Goal: Task Accomplishment & Management: Use online tool/utility

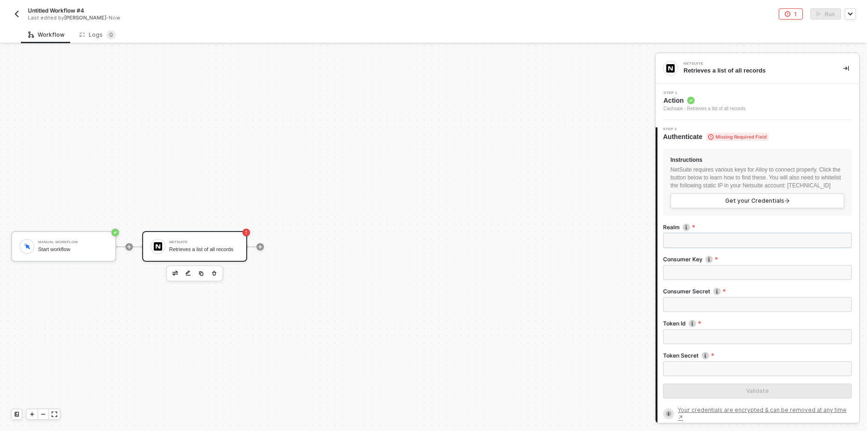
click at [678, 243] on input "Realm" at bounding box center [757, 240] width 189 height 15
paste input "tstdrv2813615"
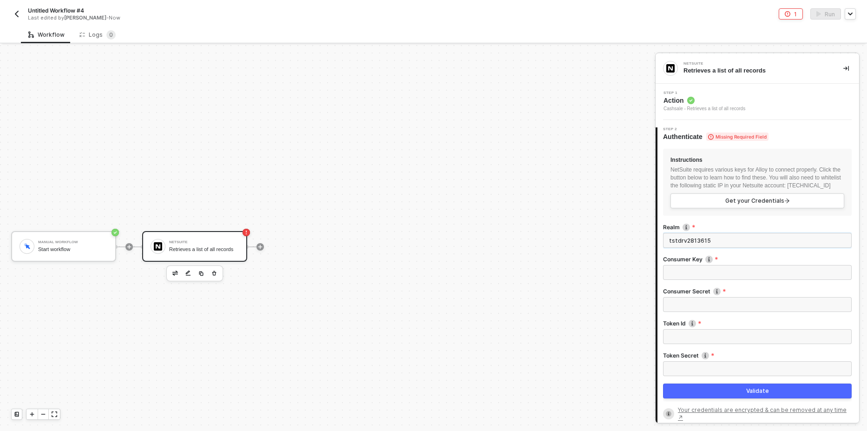
type input "tstdrv2813615"
click at [678, 280] on input "Consumer Key" at bounding box center [757, 272] width 189 height 15
paste input "8cab04b41d478b566ad1cfd35812ba634356ef57fec1826f20eb47185223c33a"
type input "8cab04b41d478b566ad1cfd35812ba634356ef57fec1826f20eb47185223c33a"
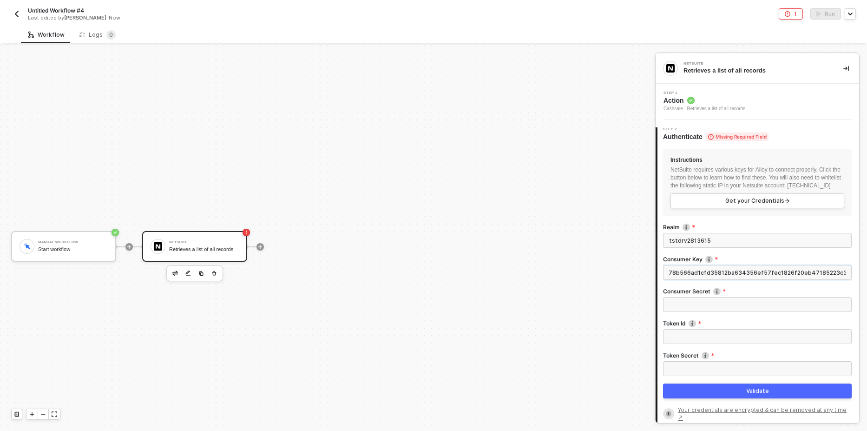
scroll to position [0, 0]
click at [682, 311] on input "Consumer Secret" at bounding box center [757, 304] width 189 height 15
paste input "8816e14162672740e4fdbf65cef3aa1e1bd69562a55e0ee21b25d32def38773f"
type input "8816e14162672740e4fdbf65cef3aa1e1bd69562a55e0ee21b25d32def38773f"
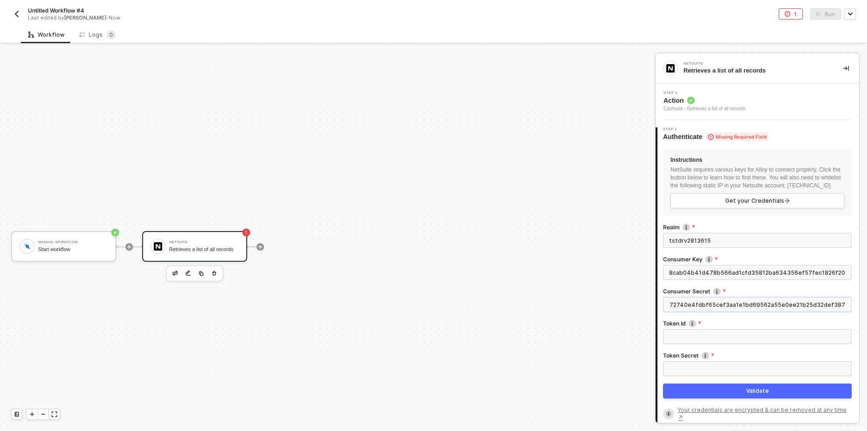
scroll to position [0, 0]
click at [712, 343] on input "Token Id" at bounding box center [757, 336] width 189 height 15
paste input "81c30973af6f4131c69a1d926f56e8a7d79bc6325946f7909b6e4fc040d1baa7"
type input "81c30973af6f4131c69a1d926f56e8a7d79bc6325946f7909b6e4fc040d1baa7"
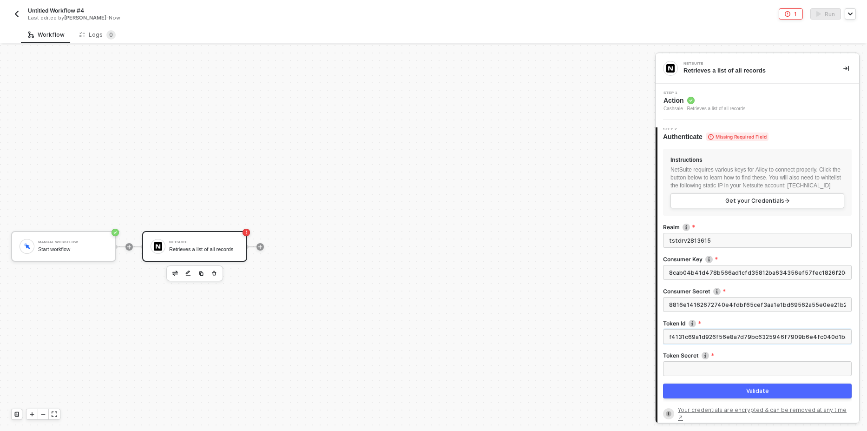
scroll to position [0, 0]
click at [699, 373] on input "Token Secret" at bounding box center [757, 368] width 189 height 15
paste input "03efed1be94e4ae92b4bac1b7bebbb01366ca02870ef65d901a7349aae928b0a"
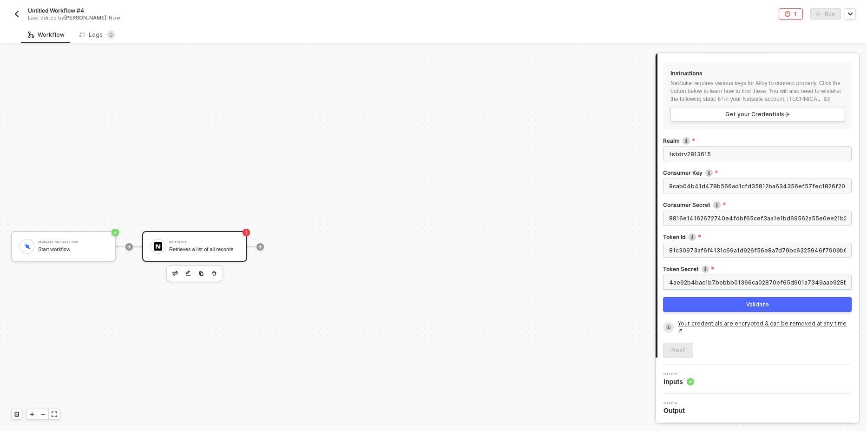
scroll to position [94, 0]
type input "03efed1be94e4ae92b4bac1b7bebbb01366ca02870ef65d901a7349aae928b0a"
click at [727, 306] on button "Validate" at bounding box center [757, 304] width 189 height 15
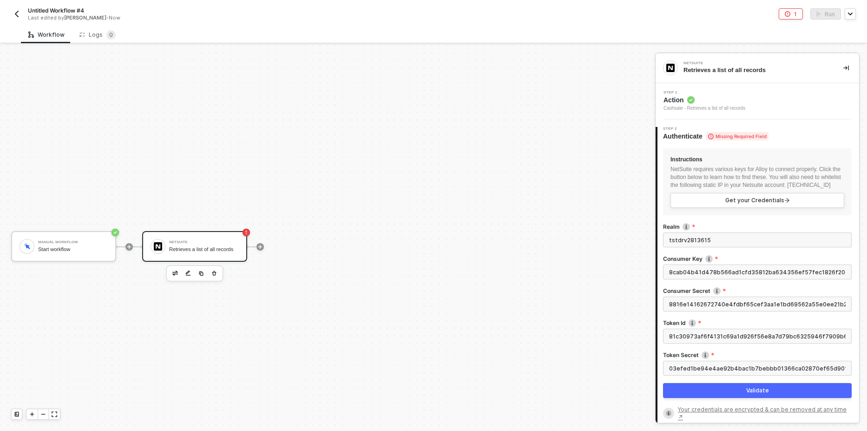
scroll to position [0, 0]
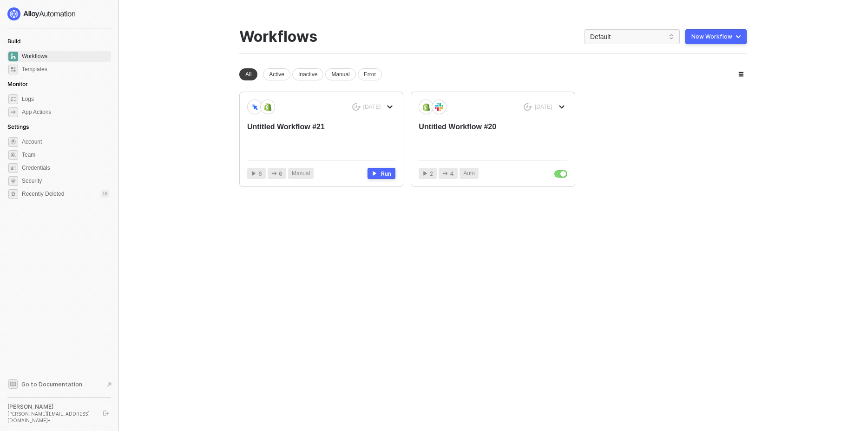
click at [730, 44] on button "New Workflow" at bounding box center [715, 36] width 61 height 15
click at [735, 42] on button "New Workflow" at bounding box center [715, 36] width 61 height 15
click at [718, 72] on div "Start From Scratch" at bounding box center [695, 74] width 85 height 9
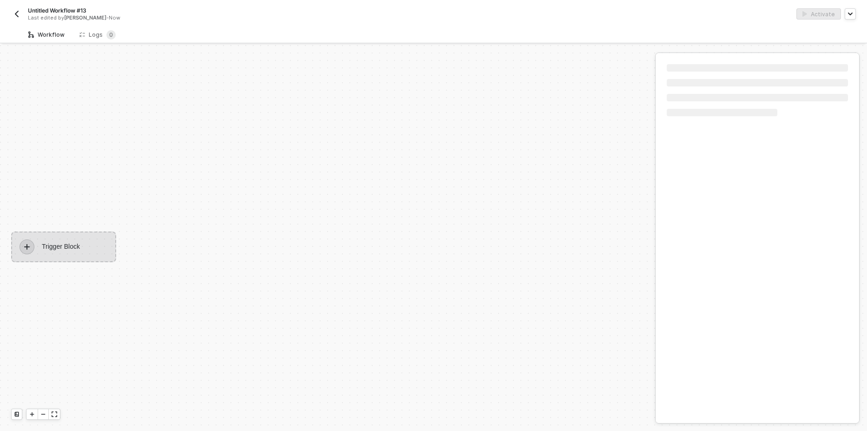
scroll to position [17, 0]
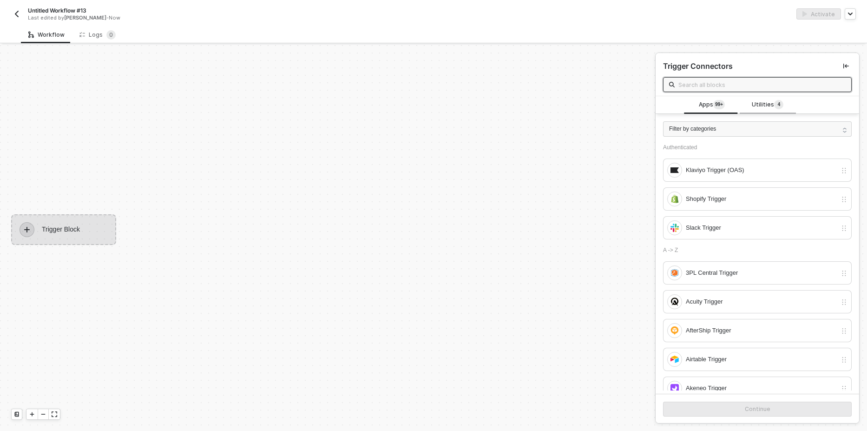
click at [753, 105] on span "Utilities 4" at bounding box center [768, 105] width 32 height 10
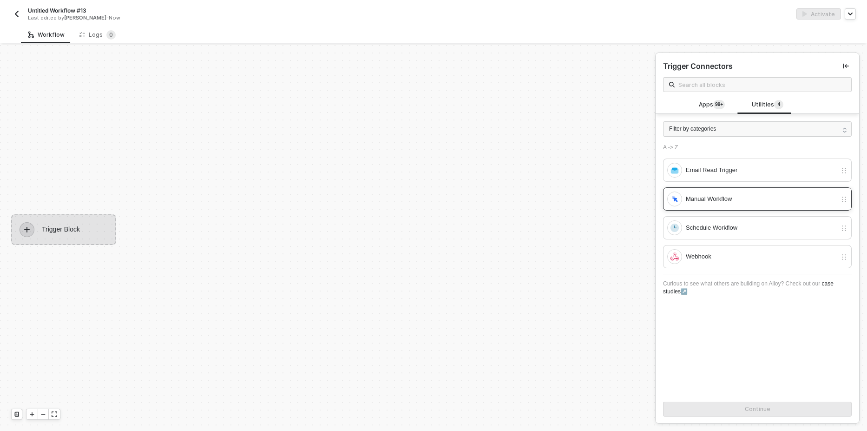
click at [722, 198] on div "Manual Workflow" at bounding box center [761, 199] width 151 height 10
drag, startPoint x: 734, startPoint y: 408, endPoint x: 729, endPoint y: 403, distance: 7.3
click at [733, 408] on button "Continue" at bounding box center [757, 408] width 189 height 15
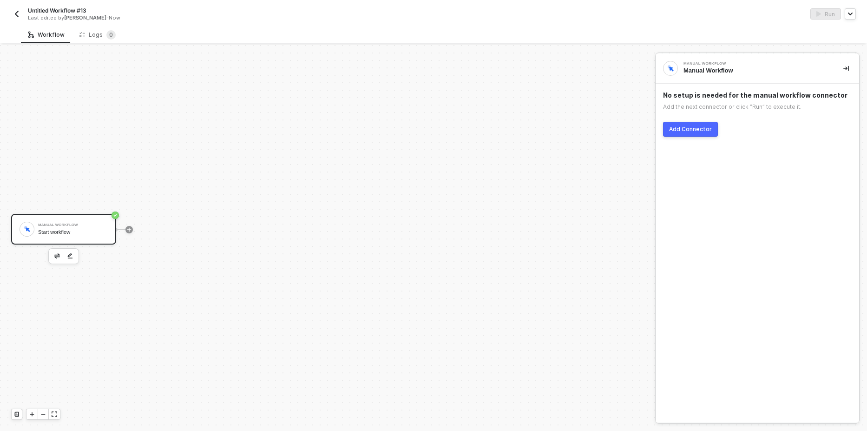
click at [697, 124] on button "Add Connector" at bounding box center [690, 129] width 55 height 15
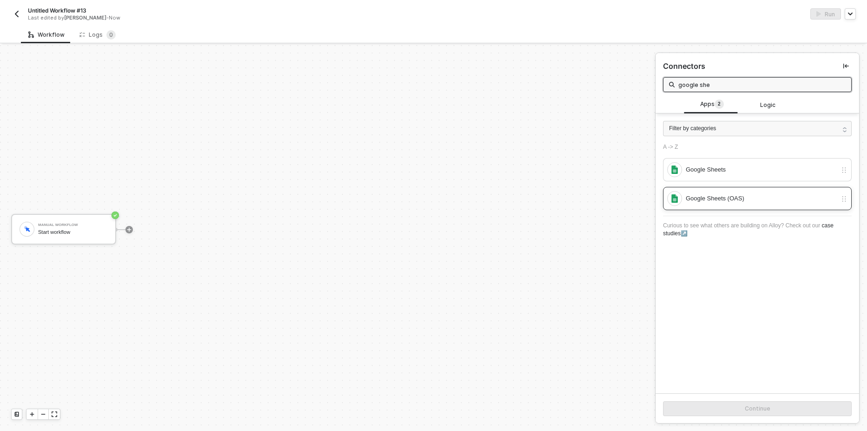
type input "google she"
click at [723, 203] on div "Google Sheets (OAS)" at bounding box center [761, 198] width 151 height 10
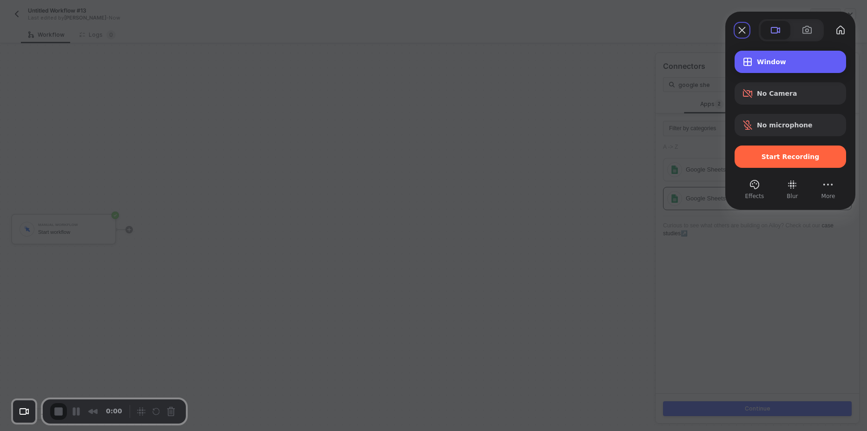
click at [792, 63] on span "Window" at bounding box center [798, 61] width 82 height 7
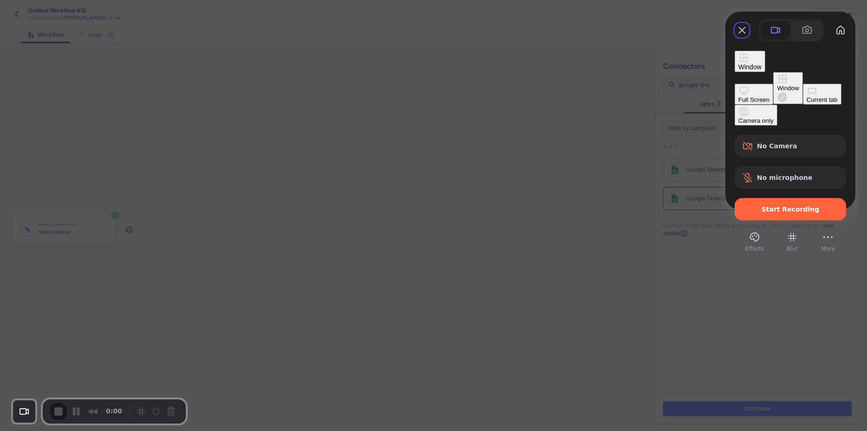
click at [734, 84] on button "Full Screen" at bounding box center [753, 94] width 39 height 21
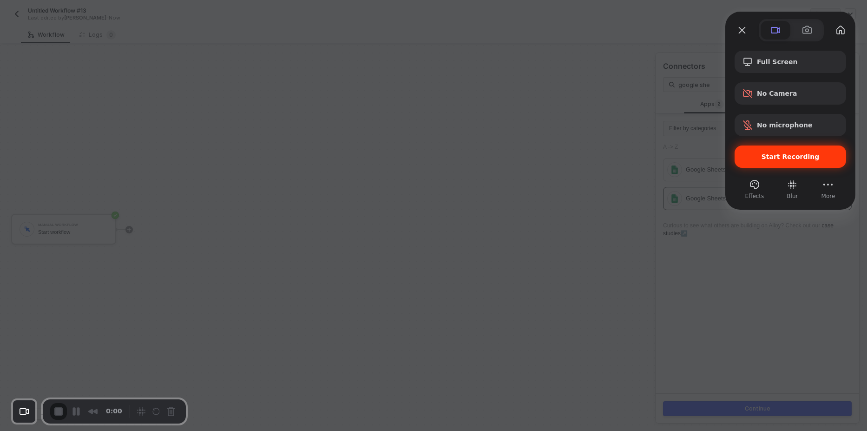
click at [759, 163] on div "Start Recording" at bounding box center [789, 156] width 111 height 22
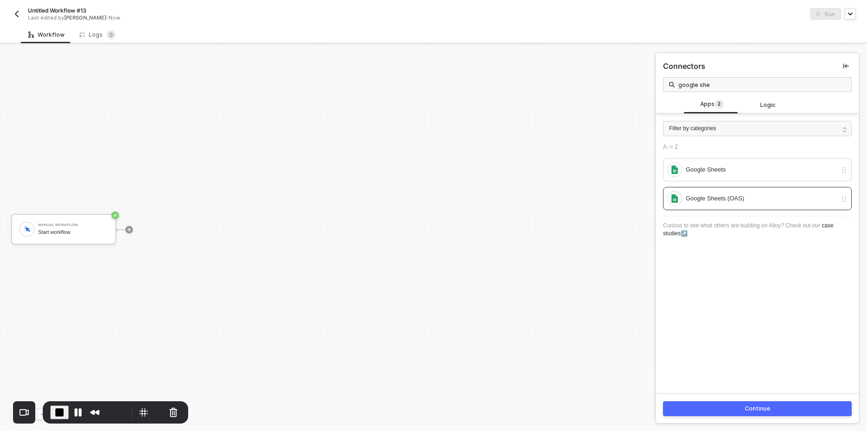
click at [745, 407] on div "Continue" at bounding box center [758, 408] width 26 height 7
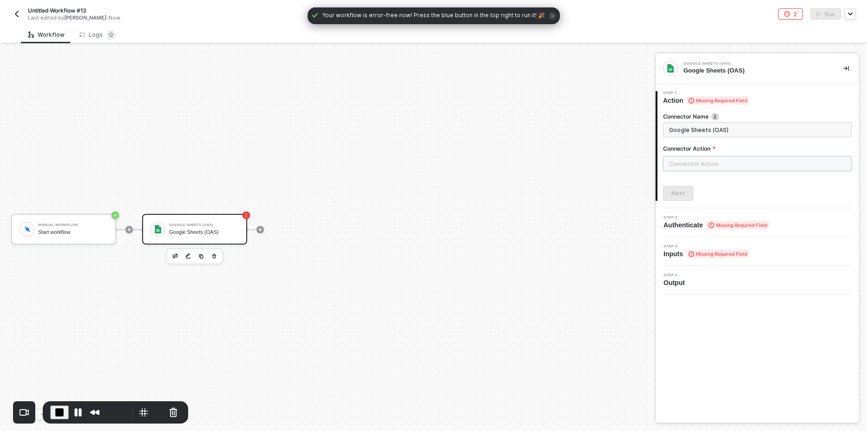
click at [710, 158] on input "text" at bounding box center [757, 163] width 189 height 15
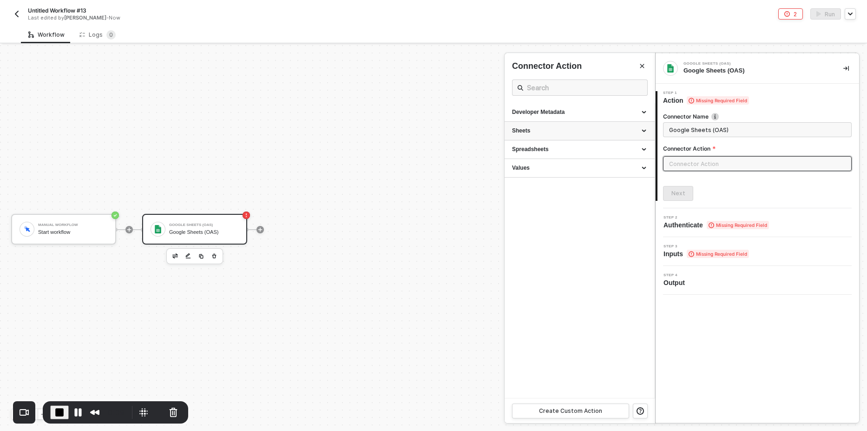
click at [575, 134] on div "Sheets" at bounding box center [579, 131] width 135 height 8
drag, startPoint x: 553, startPoint y: 151, endPoint x: 545, endPoint y: 152, distance: 8.4
click at [552, 152] on div "Spreadsheets" at bounding box center [579, 149] width 135 height 8
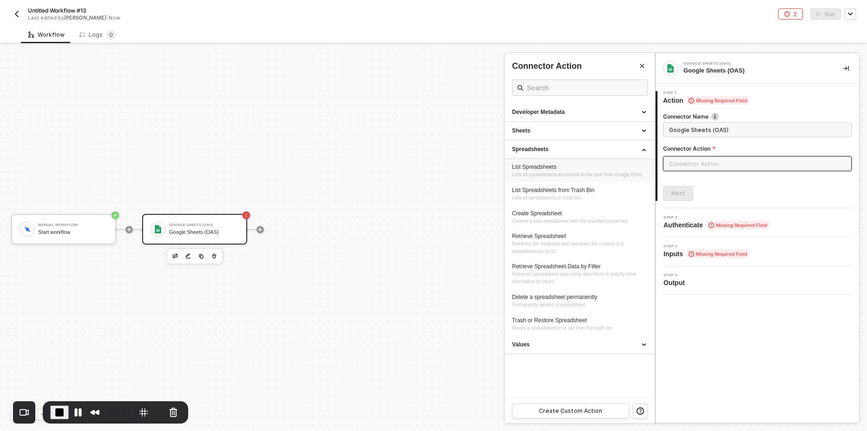
click at [541, 169] on div "List Spreadsheets" at bounding box center [579, 167] width 135 height 8
type input "Lists all spreadsheets accessible to the user from Google Drive."
type input "Spreadsheets - List Spreadsheets"
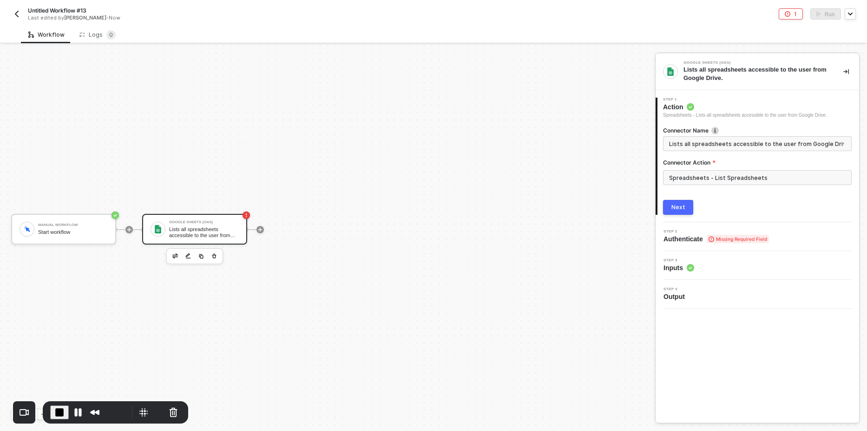
click at [674, 207] on div "Next" at bounding box center [678, 206] width 14 height 7
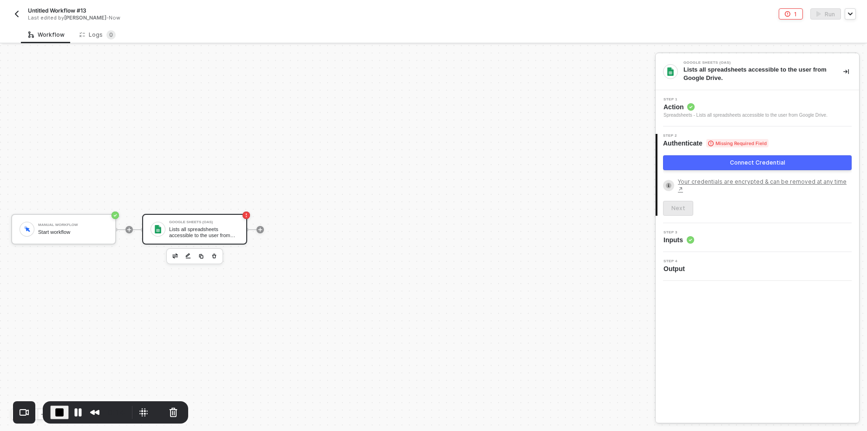
click at [729, 166] on button "Connect Credential" at bounding box center [757, 162] width 189 height 15
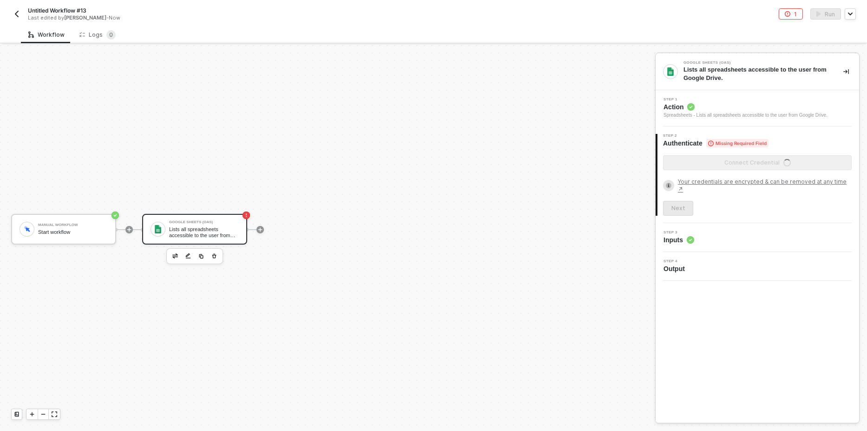
scroll to position [0, 0]
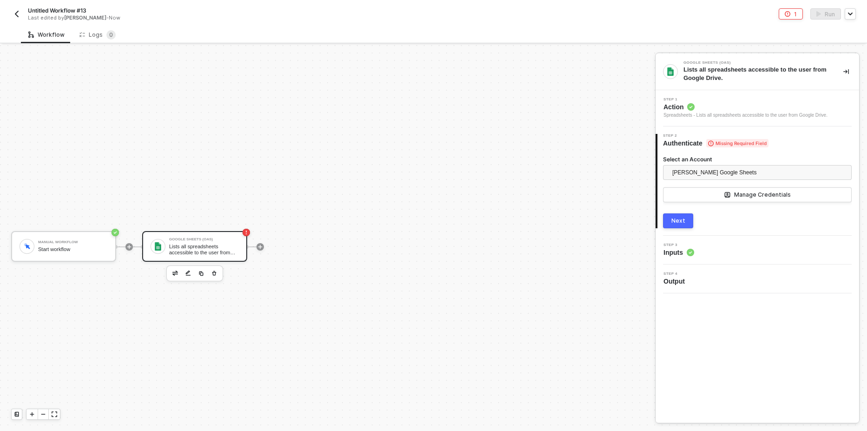
click at [678, 226] on button "Next" at bounding box center [678, 220] width 30 height 15
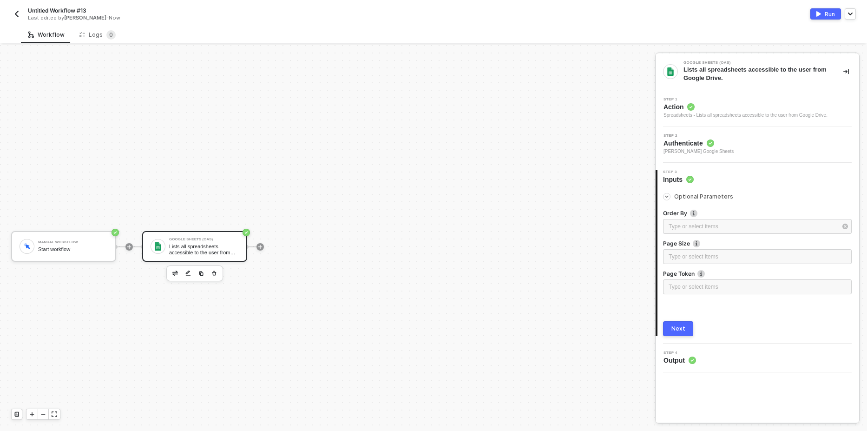
click at [677, 328] on div "Next" at bounding box center [678, 328] width 14 height 7
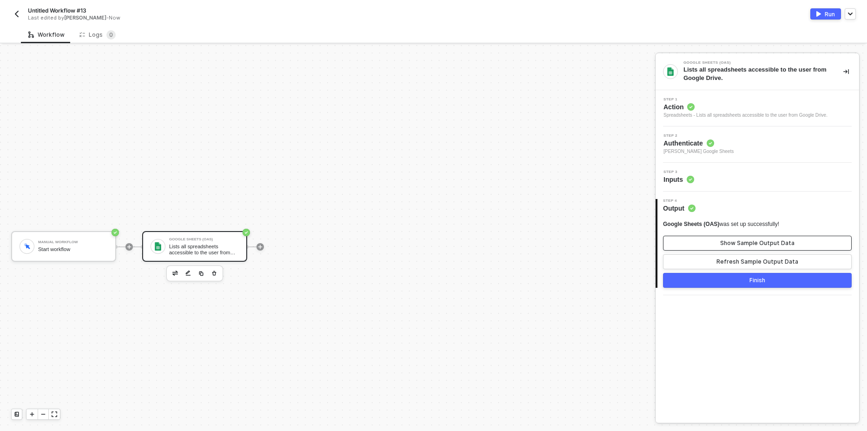
click at [754, 243] on div "Show Sample Output Data" at bounding box center [757, 242] width 74 height 7
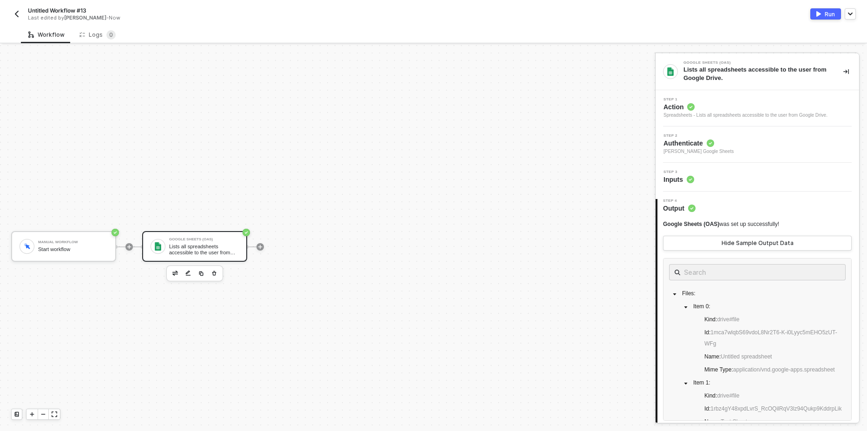
click at [829, 14] on div "Run" at bounding box center [829, 14] width 10 height 8
click at [93, 38] on div "Logs 0" at bounding box center [97, 34] width 36 height 9
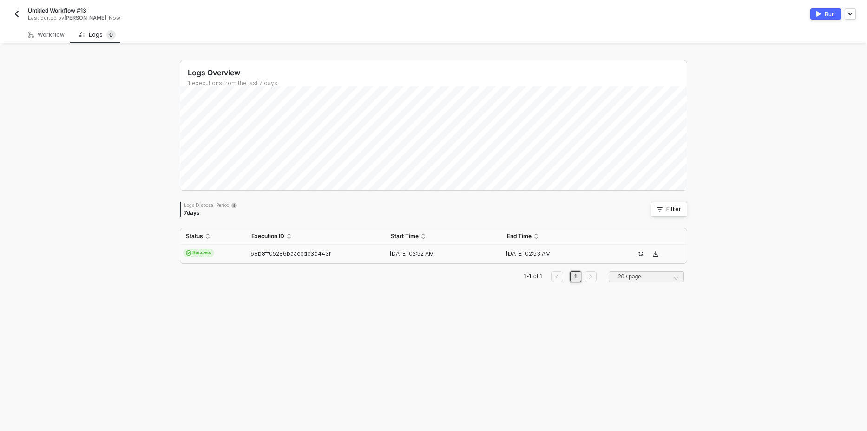
click at [208, 250] on span "Success" at bounding box center [198, 252] width 31 height 8
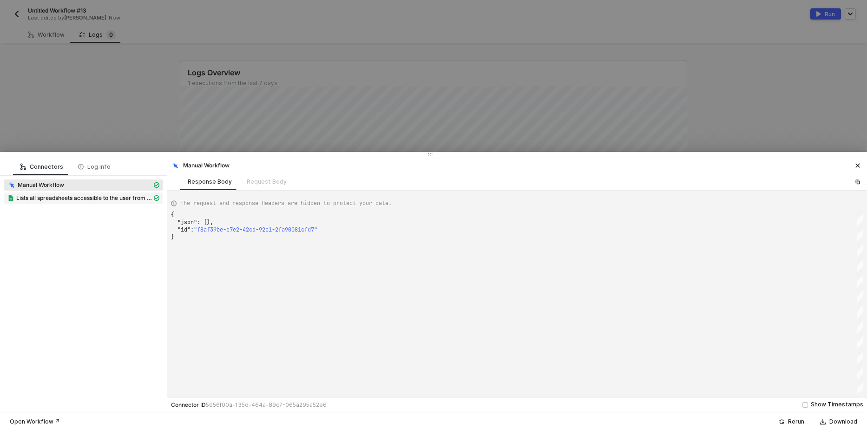
click at [94, 200] on span "Lists all spreadsheets accessible to the user from Google Drive." at bounding box center [84, 197] width 136 height 7
type textarea "{ "json": { "files": [ { "kind": "drive#file", "id": "17ZfoG1IcXRt2F9dPxHn_hwsG…"
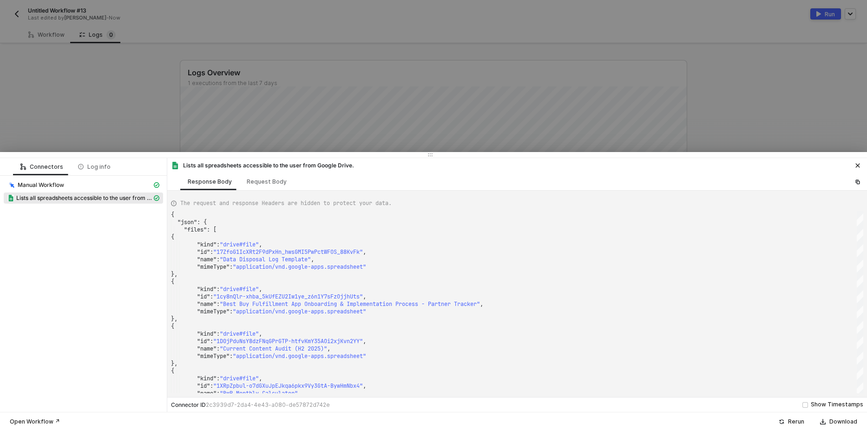
click at [107, 89] on div at bounding box center [433, 215] width 867 height 431
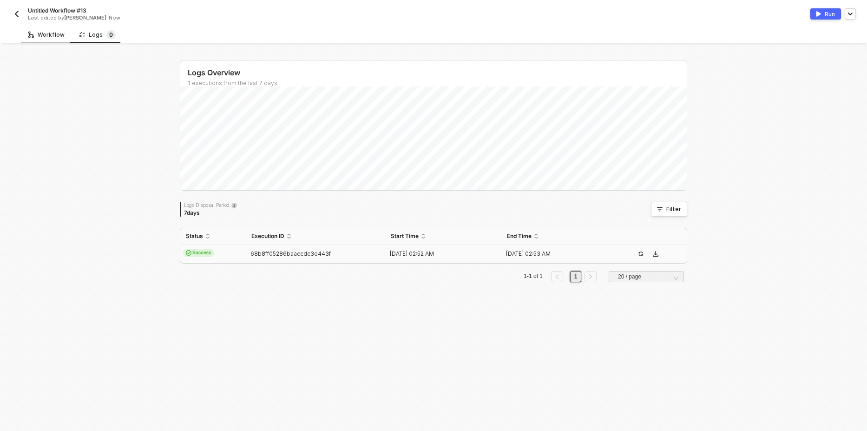
click at [47, 38] on div "Workflow" at bounding box center [46, 34] width 36 height 7
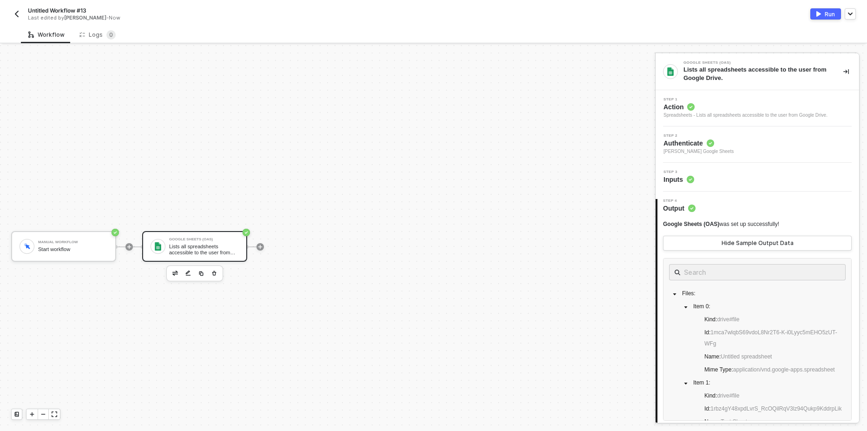
click at [741, 114] on div "Spreadsheets - Lists all spreadsheets accessible to the user from Google Drive." at bounding box center [745, 114] width 164 height 7
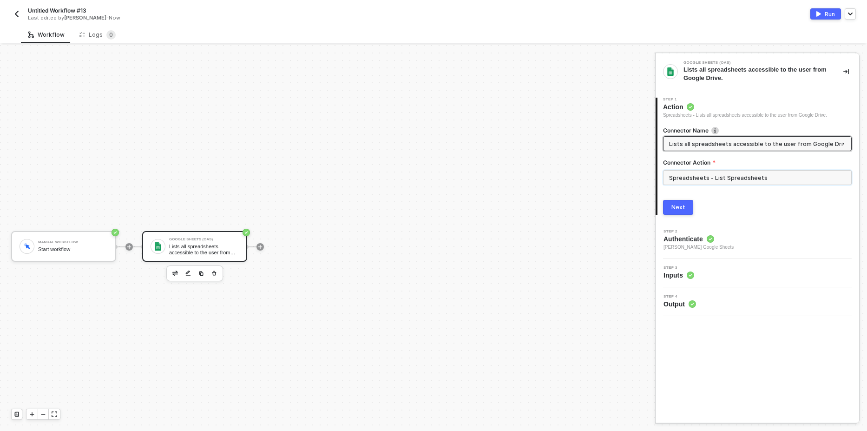
click at [719, 172] on input "Spreadsheets - List Spreadsheets" at bounding box center [757, 177] width 189 height 15
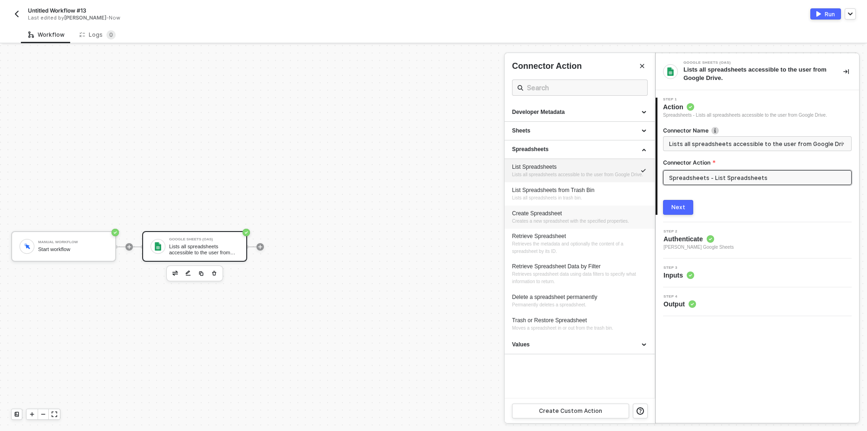
click at [572, 212] on div "Create Spreadsheet" at bounding box center [579, 213] width 135 height 8
type input "Creates a new spreadsheet with the specified properties."
type input "Spreadsheets - Create Spreadsheet"
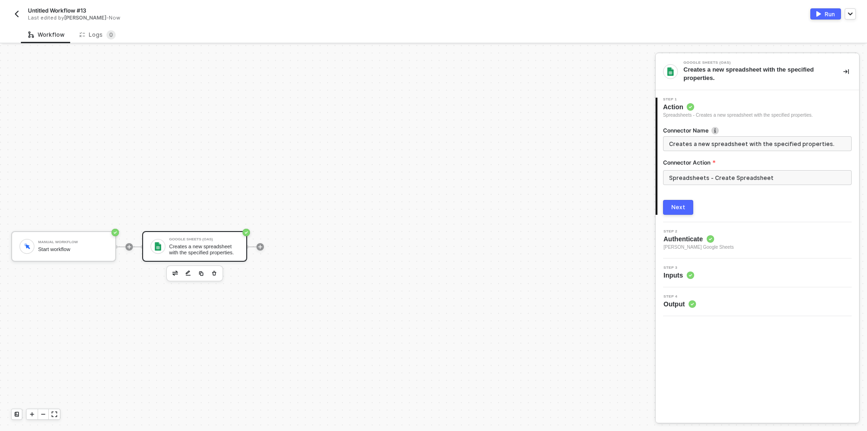
click at [682, 211] on button "Next" at bounding box center [678, 207] width 30 height 15
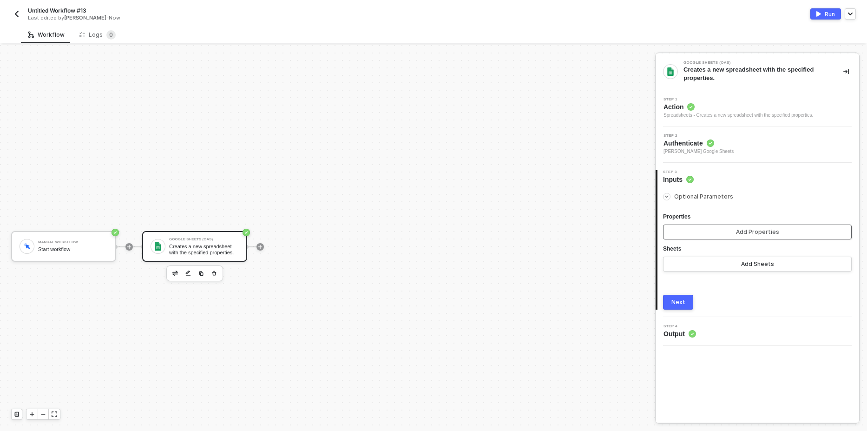
click at [709, 229] on button "Add Properties" at bounding box center [757, 231] width 189 height 15
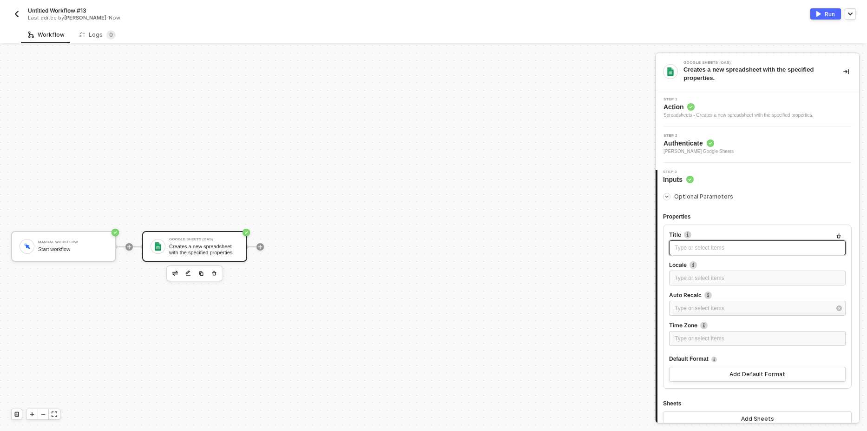
click at [700, 248] on div "Type or select items ﻿" at bounding box center [756, 247] width 165 height 9
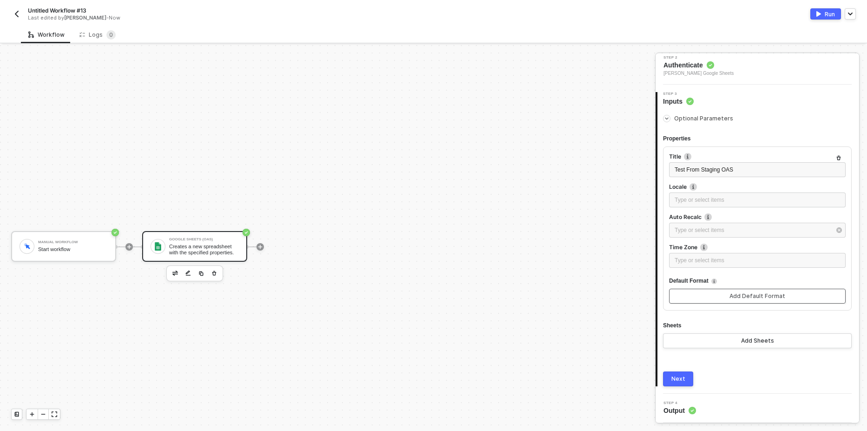
click at [719, 296] on button "Add Default Format" at bounding box center [757, 295] width 177 height 15
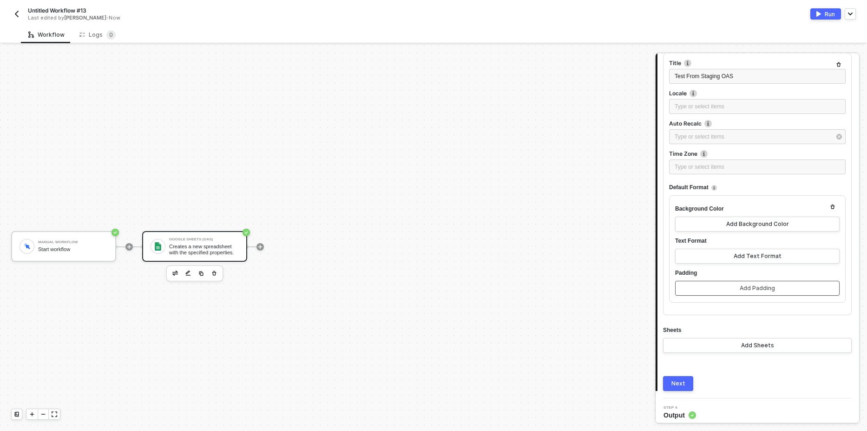
scroll to position [176, 0]
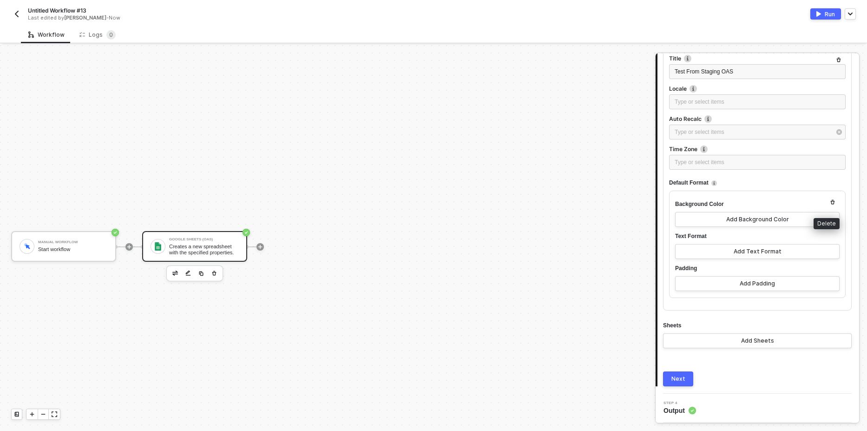
click at [827, 202] on button "button" at bounding box center [832, 201] width 11 height 11
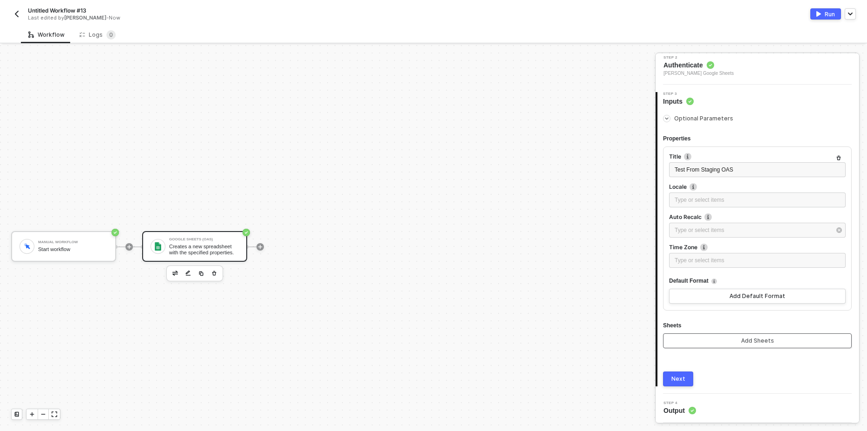
click at [713, 343] on button "Add Sheets" at bounding box center [757, 340] width 189 height 15
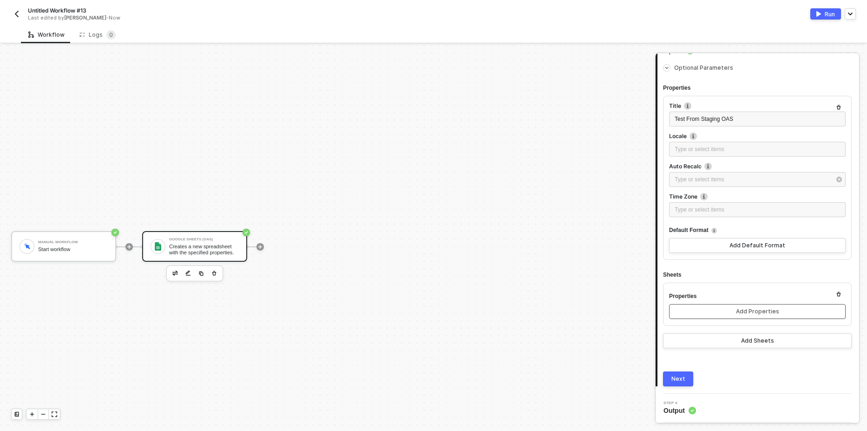
click at [742, 314] on div "Add Properties" at bounding box center [757, 310] width 43 height 7
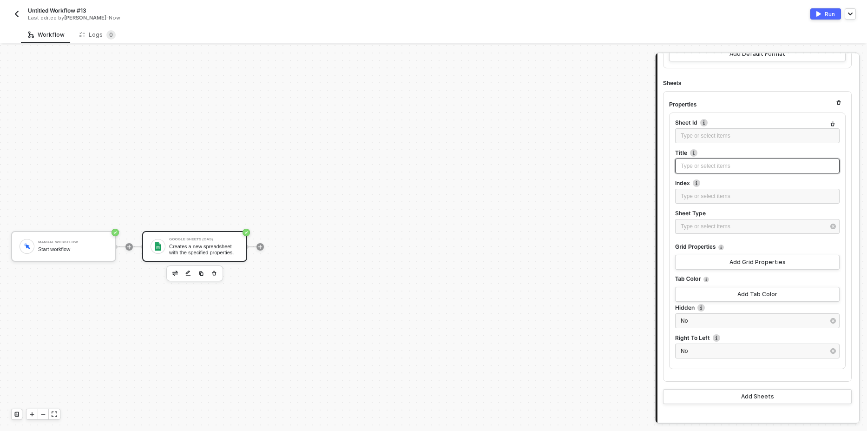
scroll to position [264, 0]
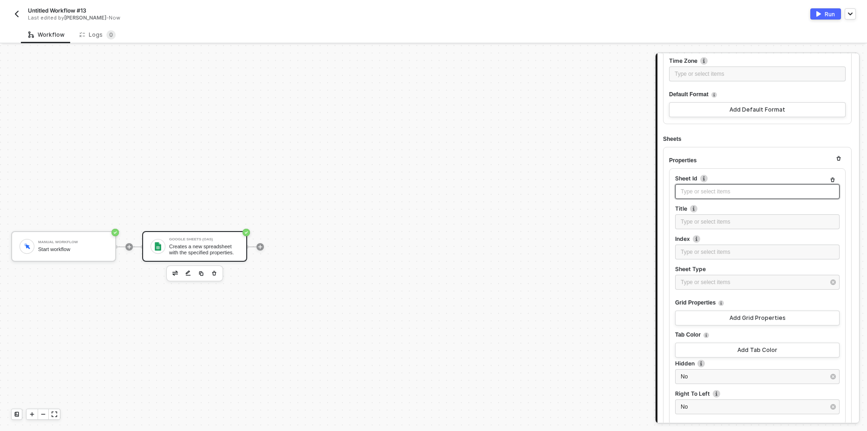
click at [729, 190] on div "Type or select items ﻿" at bounding box center [756, 191] width 153 height 9
click at [741, 226] on div "Type or select items ﻿" at bounding box center [757, 221] width 164 height 15
click at [712, 254] on div "Type or select items ﻿" at bounding box center [756, 252] width 153 height 9
click at [740, 281] on div "Type or select items ﻿" at bounding box center [752, 282] width 144 height 9
click at [531, 106] on div "GRID" at bounding box center [580, 110] width 136 height 16
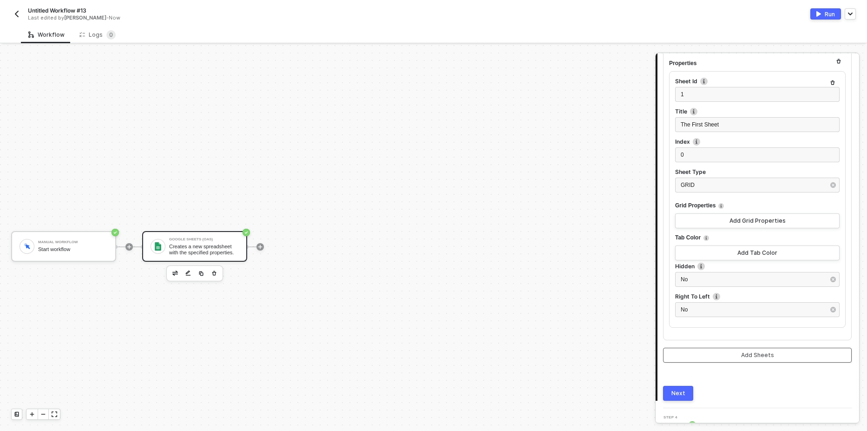
scroll to position [376, 0]
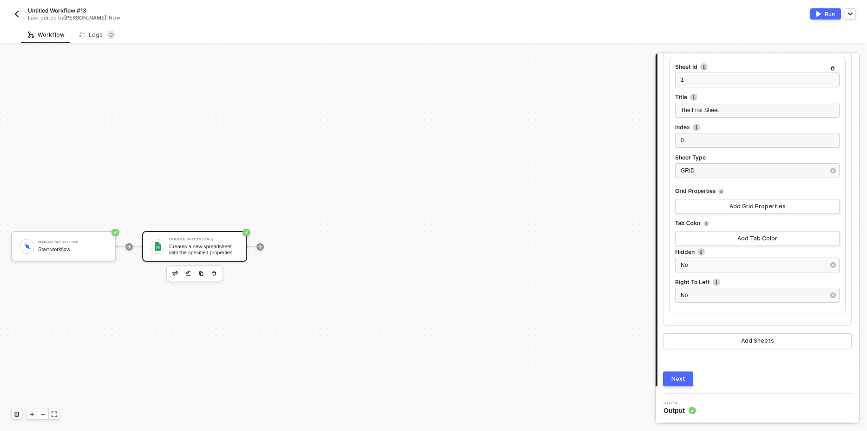
click at [683, 380] on div "Next" at bounding box center [678, 378] width 14 height 7
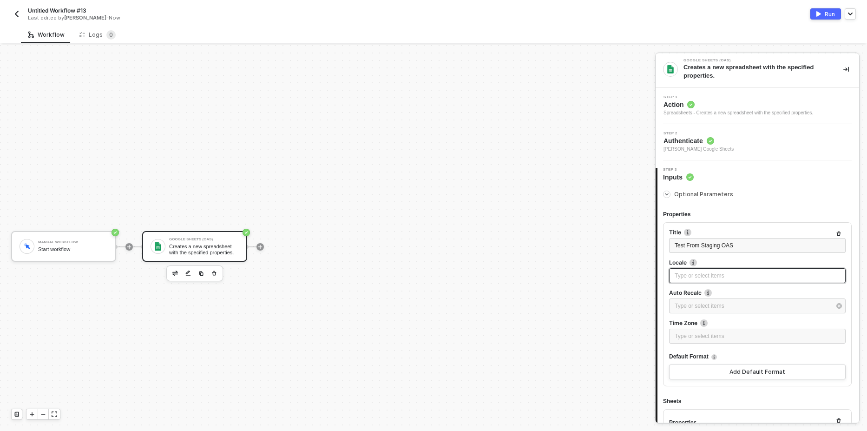
scroll to position [0, 0]
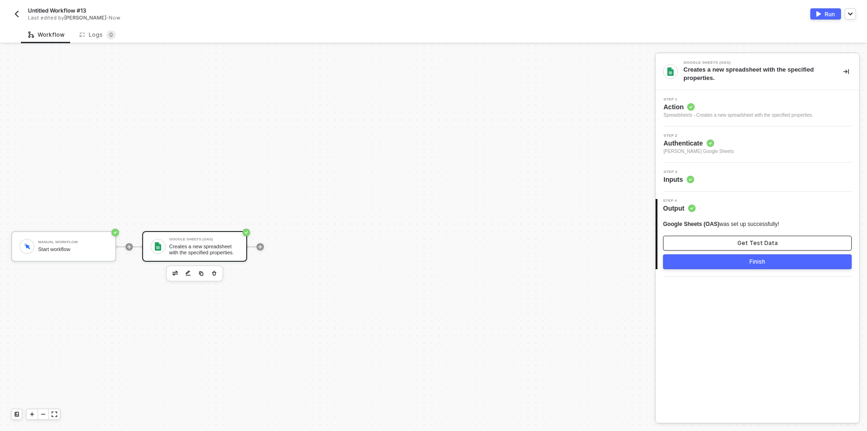
click at [749, 240] on div "Get Test Data" at bounding box center [757, 242] width 40 height 7
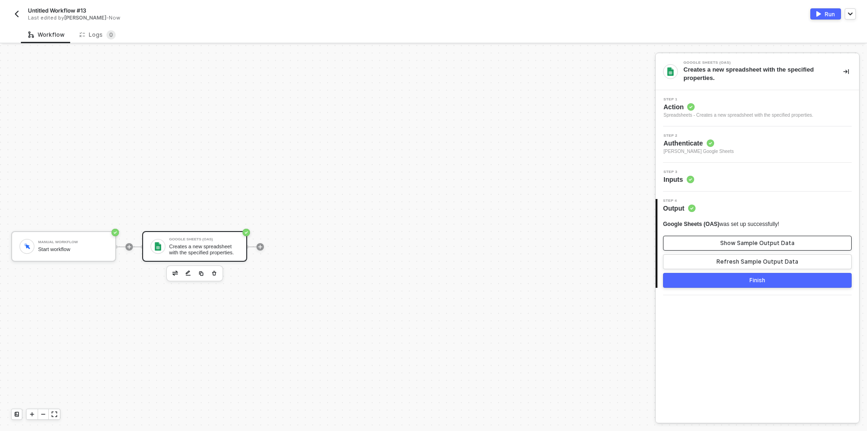
click at [762, 248] on button "Show Sample Output Data" at bounding box center [757, 242] width 189 height 15
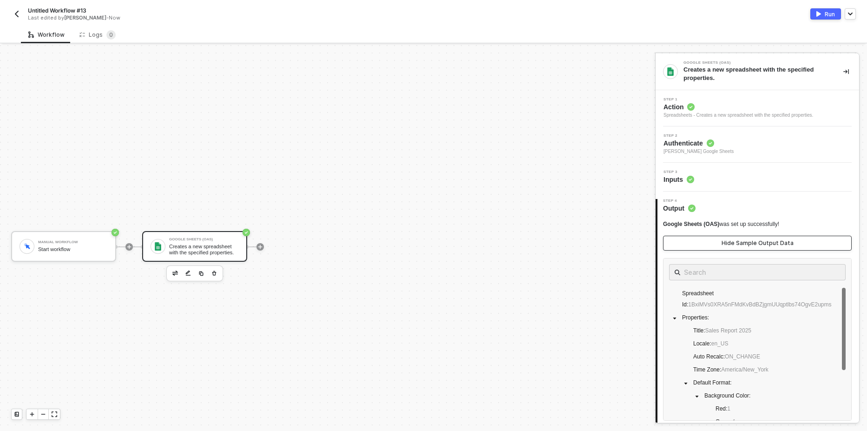
click at [748, 240] on div "Hide Sample Output Data" at bounding box center [757, 242] width 72 height 7
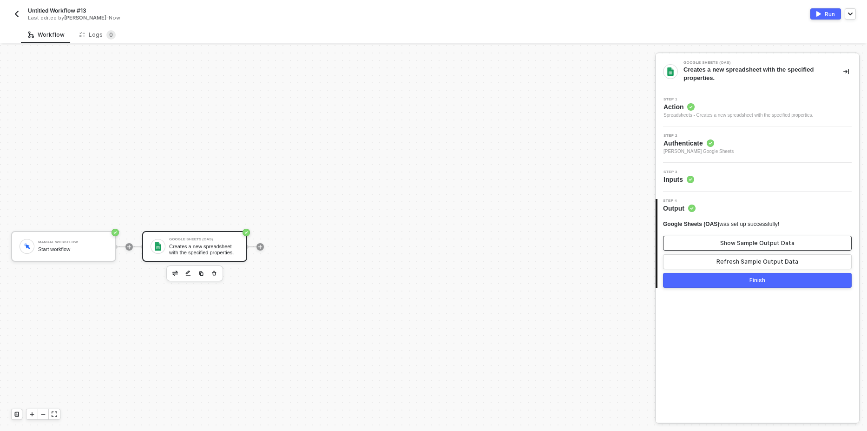
click at [748, 243] on div "Show Sample Output Data" at bounding box center [757, 242] width 74 height 7
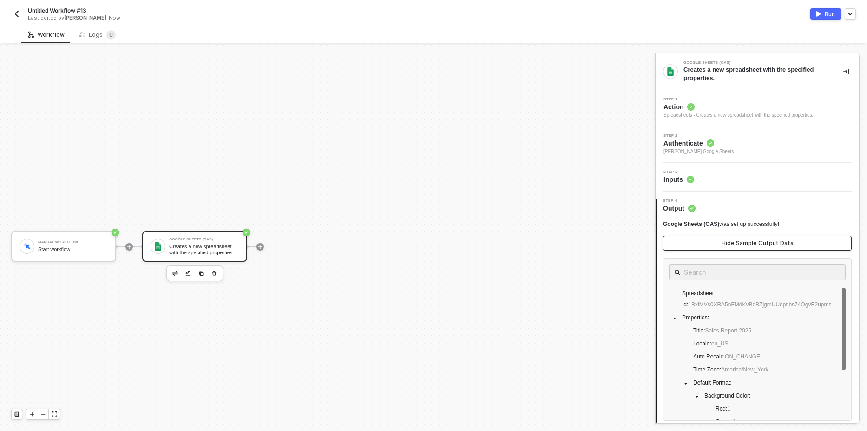
click at [743, 239] on div "Hide Sample Output Data" at bounding box center [757, 242] width 72 height 7
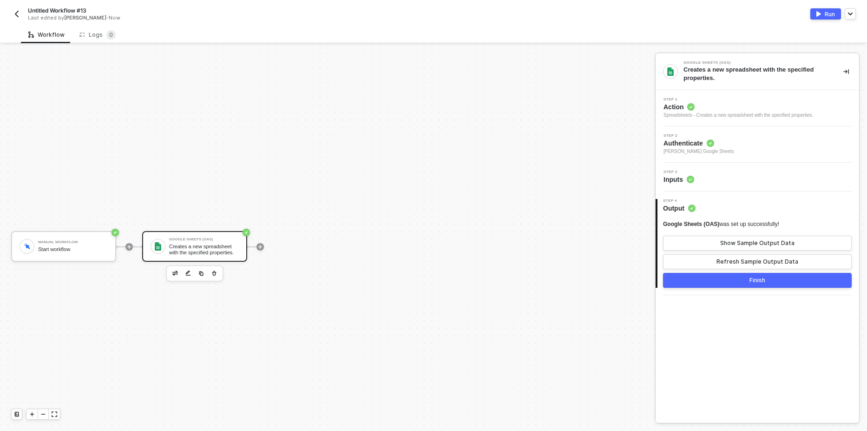
click at [823, 14] on button "Run" at bounding box center [825, 13] width 31 height 11
click at [100, 35] on div "Logs 0" at bounding box center [97, 34] width 36 height 9
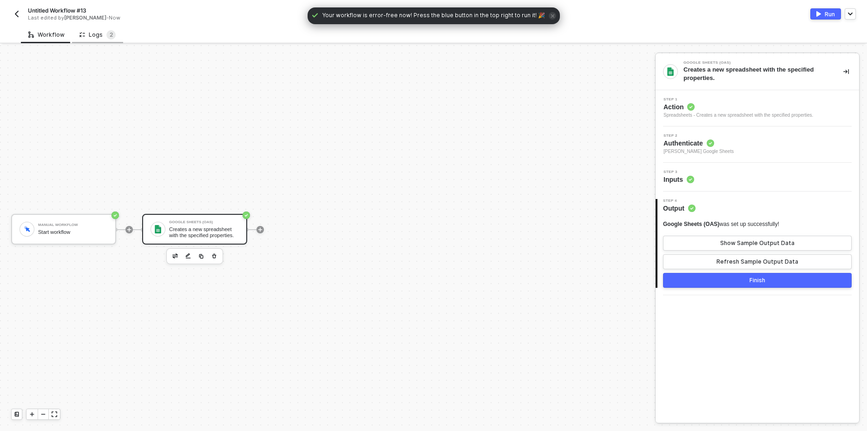
click at [101, 40] on div "Logs 2" at bounding box center [97, 34] width 51 height 17
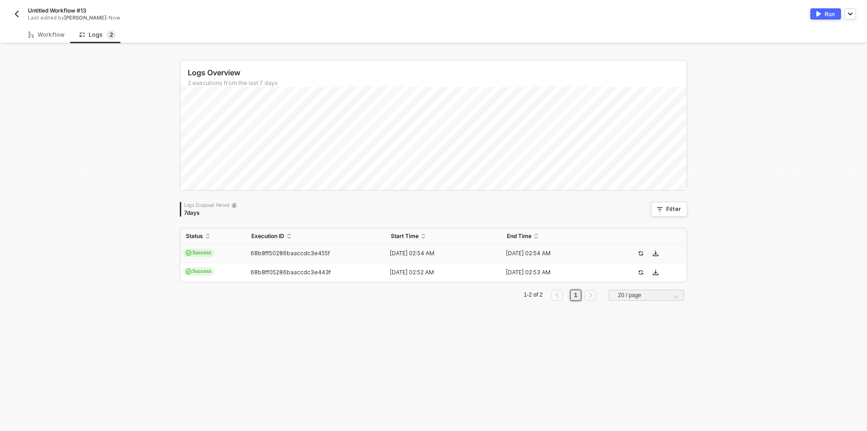
click at [199, 255] on span "Success" at bounding box center [198, 252] width 31 height 8
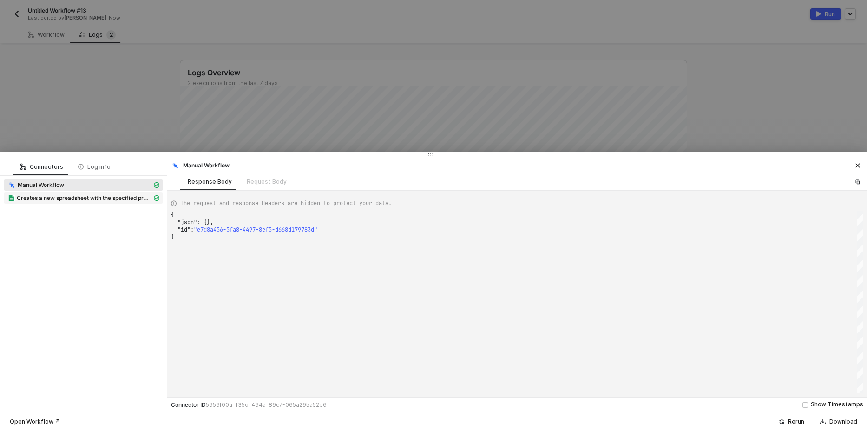
click at [56, 194] on span "Creates a new spreadsheet with the specified properties." at bounding box center [84, 197] width 135 height 7
type textarea "{ "json": { "spreadsheetId": "1fk2qUwV47r8-WCGqWUh9E-Op9B0wPtV5AGeLSK1RYv8", "p…"
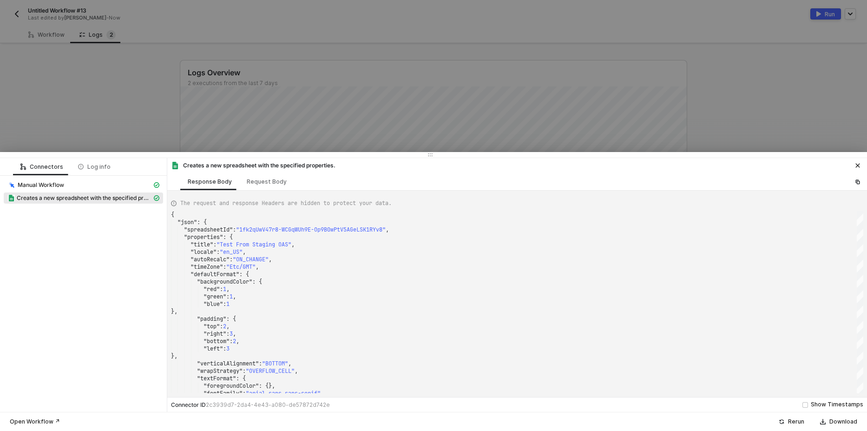
click at [121, 114] on div at bounding box center [433, 215] width 867 height 431
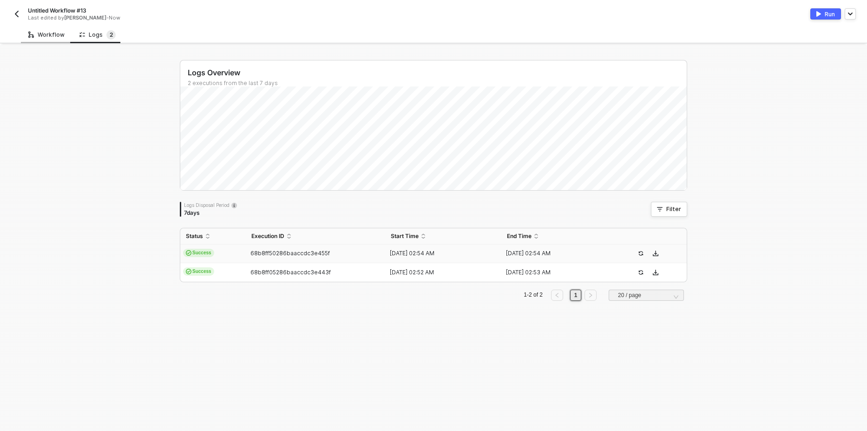
click at [46, 35] on div "Workflow" at bounding box center [46, 34] width 36 height 7
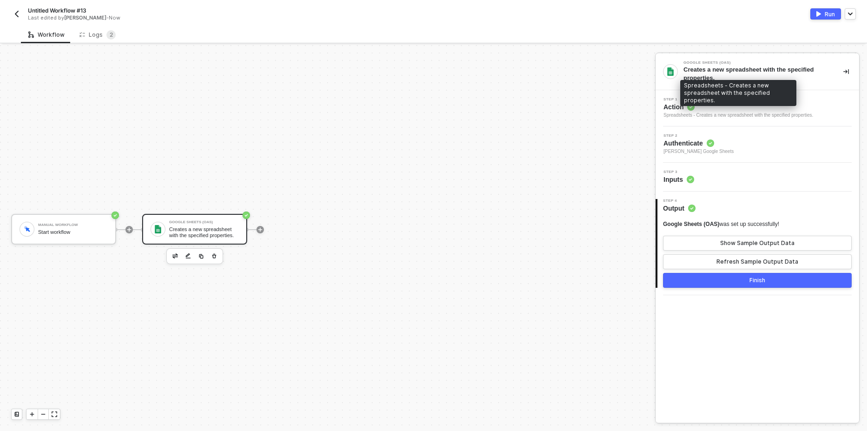
click at [745, 113] on div "Spreadsheets - Creates a new spreadsheet with the specified properties." at bounding box center [738, 114] width 150 height 7
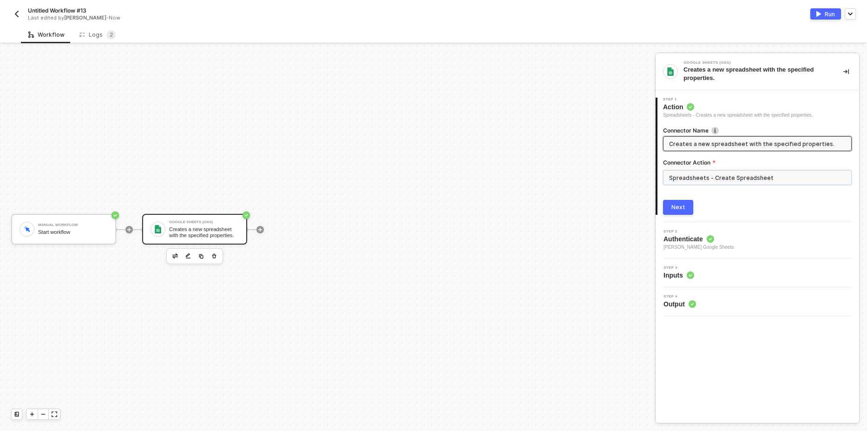
click at [717, 176] on input "Spreadsheets - Create Spreadsheet" at bounding box center [757, 177] width 189 height 15
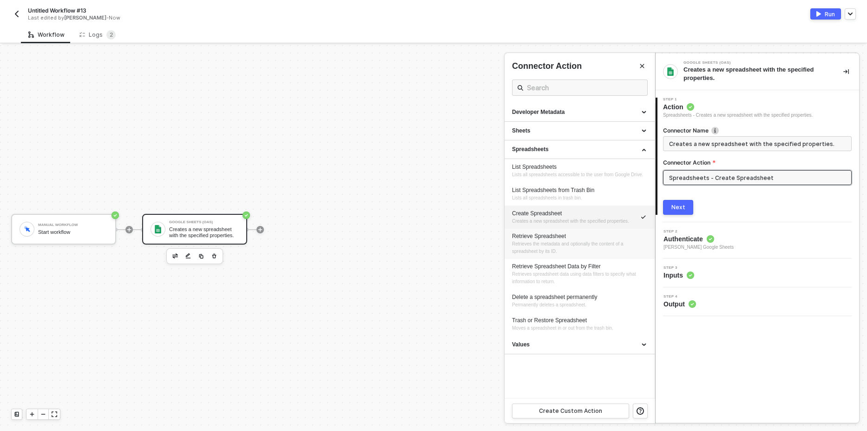
click at [560, 241] on div "Retrieve Spreadsheet Retrieves the metadata and optionally the content of a spr…" at bounding box center [579, 243] width 135 height 23
type input "Retrieves the metadata and optionally the content of a spreadsheet by its ID."
type input "Spreadsheets - Retrieve Spreadsheet"
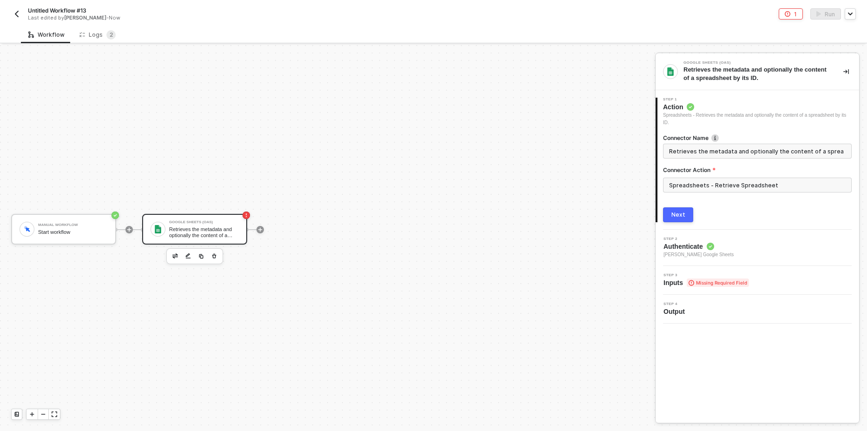
click at [680, 216] on div "Next" at bounding box center [678, 214] width 14 height 7
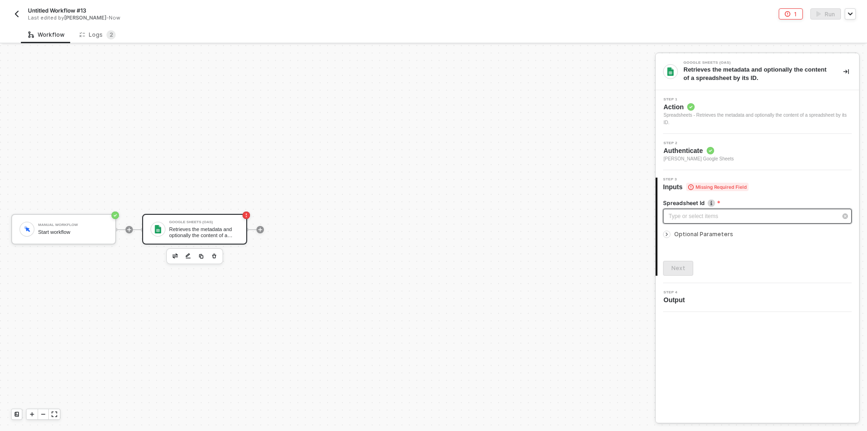
click at [697, 216] on div "Type or select items ﻿" at bounding box center [752, 216] width 168 height 9
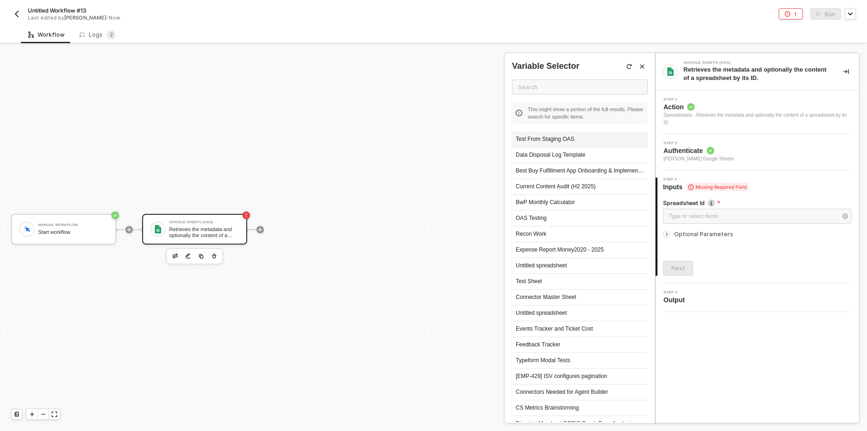
click at [543, 141] on div "Test From Staging OAS" at bounding box center [580, 139] width 136 height 16
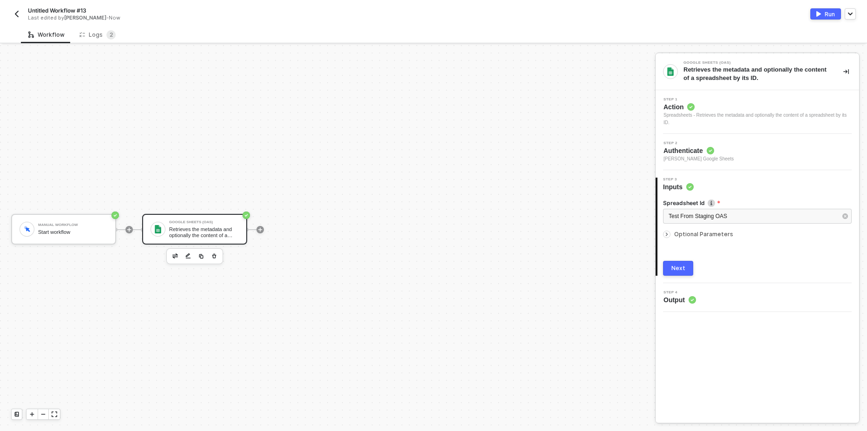
click at [665, 234] on icon "icon-arrow-right-small" at bounding box center [667, 234] width 6 height 6
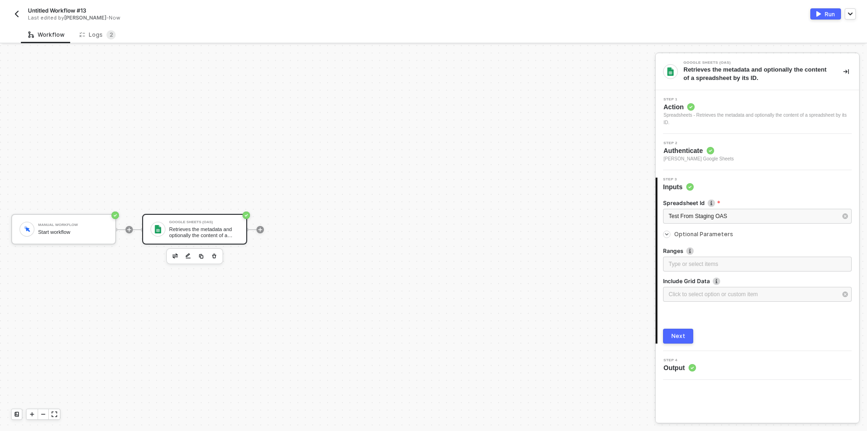
click at [665, 234] on icon "icon-arrow-right-small" at bounding box center [667, 234] width 6 height 6
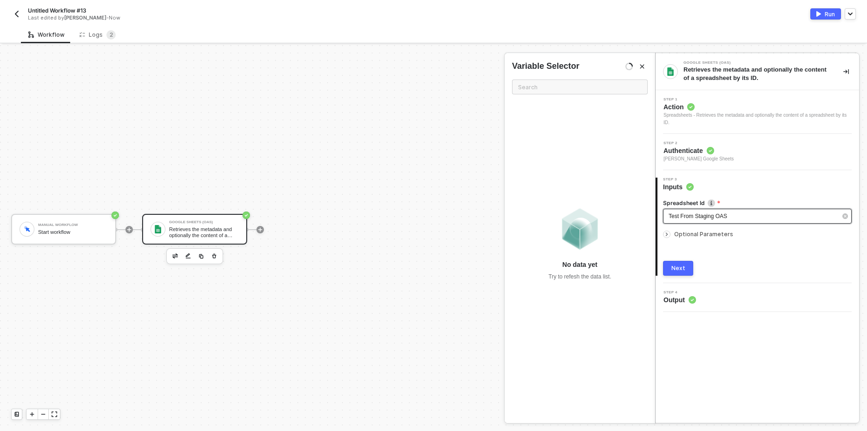
click at [741, 215] on div "Test From Staging OAS" at bounding box center [752, 216] width 168 height 9
click at [750, 113] on div "Spreadsheets - Retrieves the metadata and optionally the content of a spreadshe…" at bounding box center [757, 118] width 188 height 15
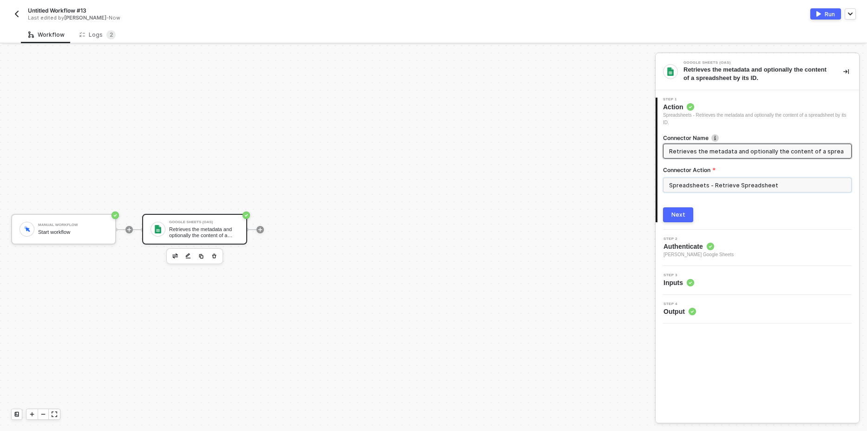
click at [731, 189] on input "Spreadsheets - Retrieve Spreadsheet" at bounding box center [757, 184] width 189 height 15
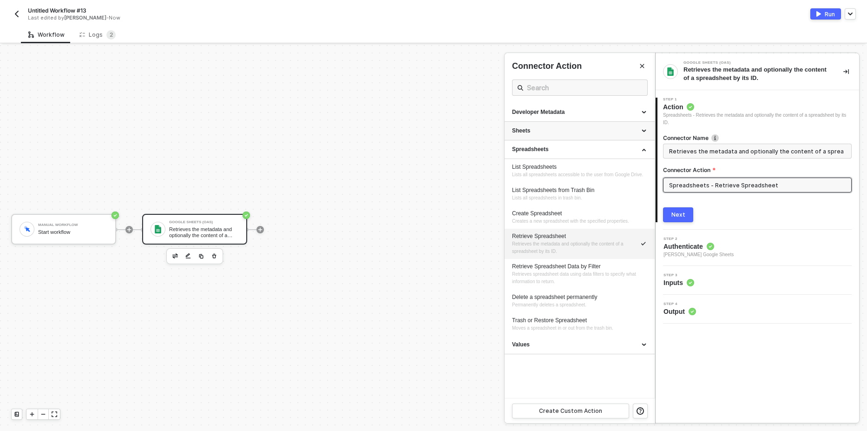
click at [544, 132] on div "Sheets" at bounding box center [579, 131] width 135 height 8
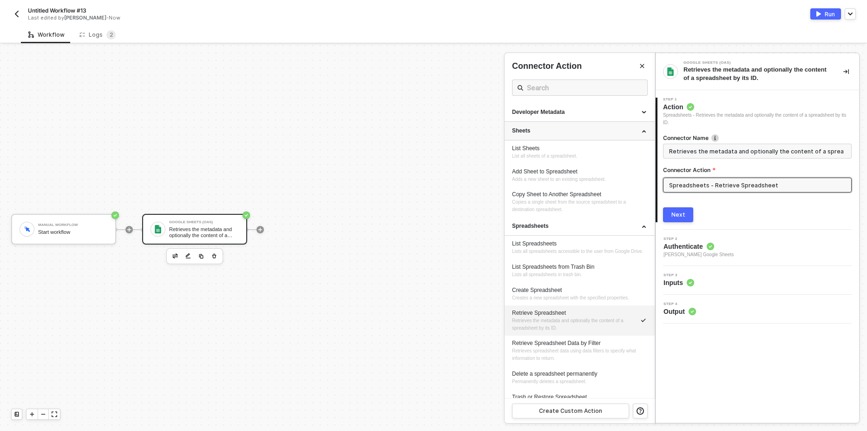
click at [563, 132] on div "Sheets" at bounding box center [579, 131] width 135 height 8
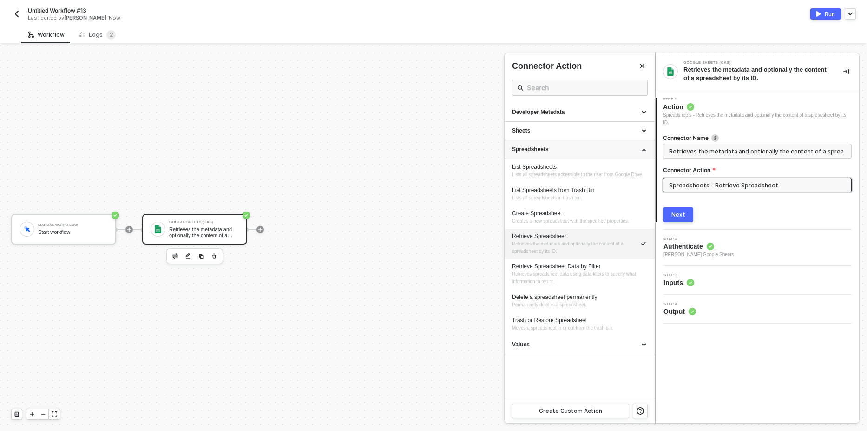
click at [586, 150] on div "Spreadsheets" at bounding box center [579, 149] width 135 height 8
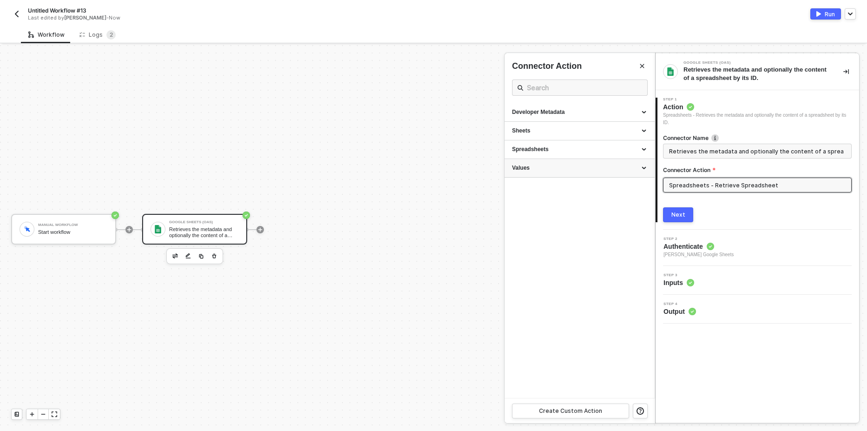
click at [541, 171] on div "Values" at bounding box center [579, 168] width 135 height 8
click at [543, 288] on ul "Developer Metadata Sheets List Sheets List all sheets of a spreadsheet. Add She…" at bounding box center [579, 250] width 150 height 294
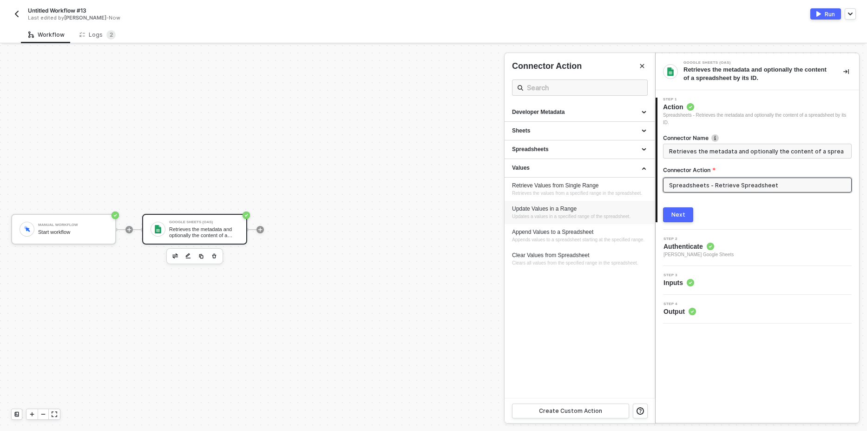
click at [541, 214] on span "Updates a values in a specified range of the spreadsheet." at bounding box center [571, 216] width 118 height 5
type input "Updates a values in a specified range of the spreadsheet."
type input "Values - Update Values in a Range"
click at [541, 214] on span "Updates a values in a specified range of the spreadsheet." at bounding box center [571, 216] width 118 height 5
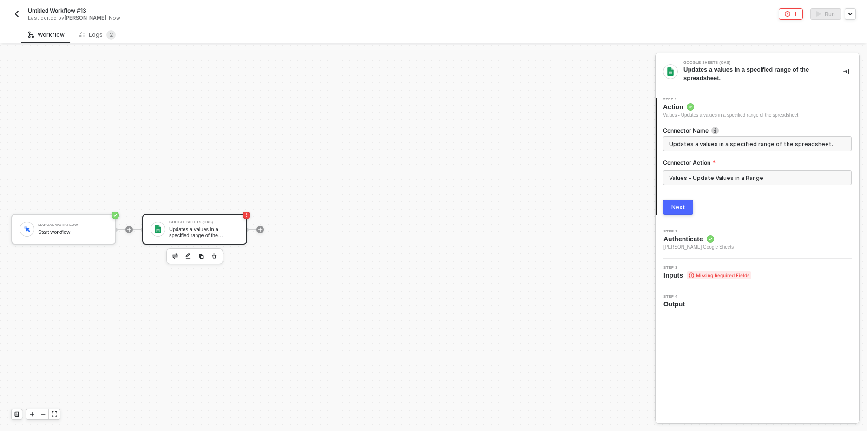
click at [672, 213] on button "Next" at bounding box center [678, 207] width 30 height 15
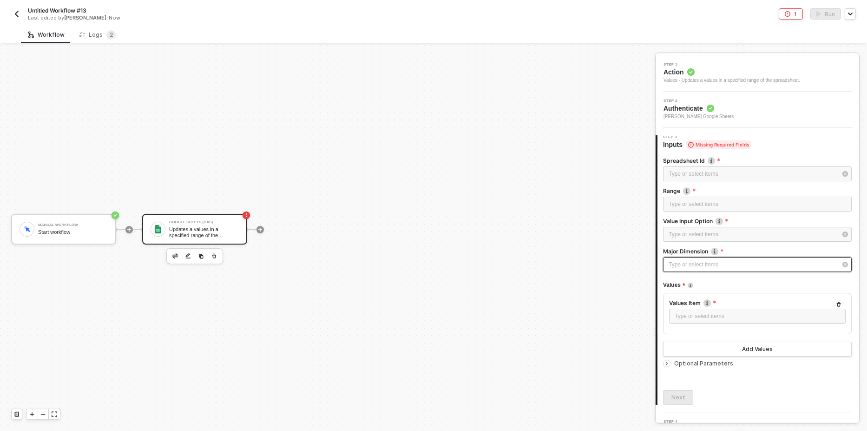
scroll to position [53, 0]
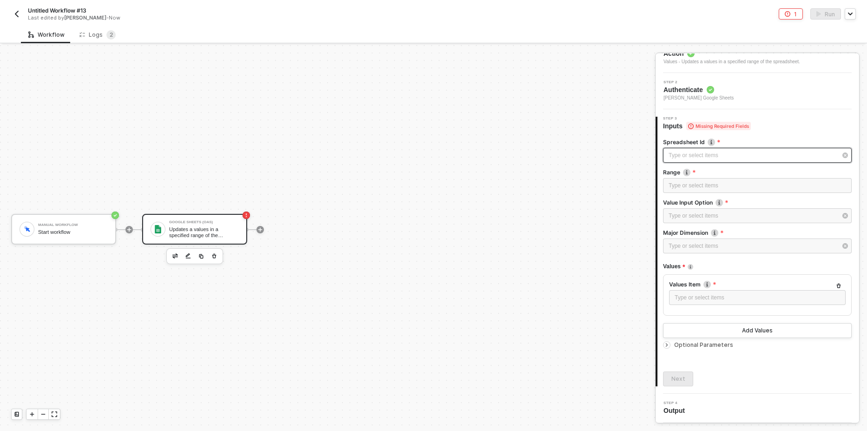
click at [713, 150] on div "Type or select items ﻿" at bounding box center [757, 155] width 189 height 15
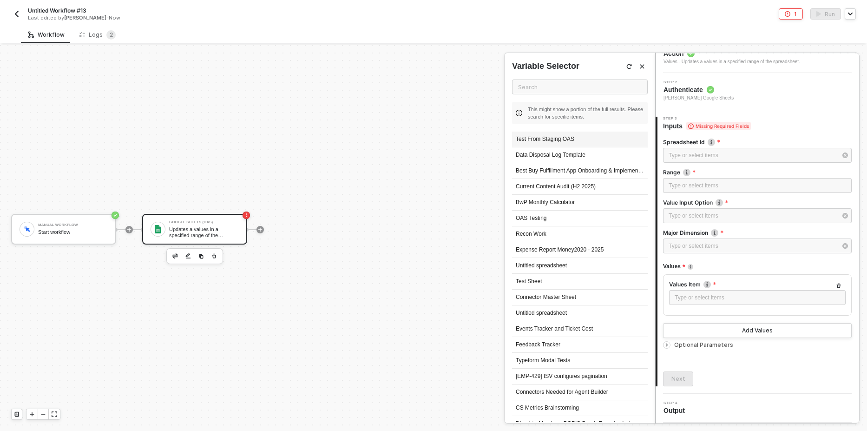
click at [581, 138] on div "Test From Staging OAS" at bounding box center [580, 139] width 136 height 16
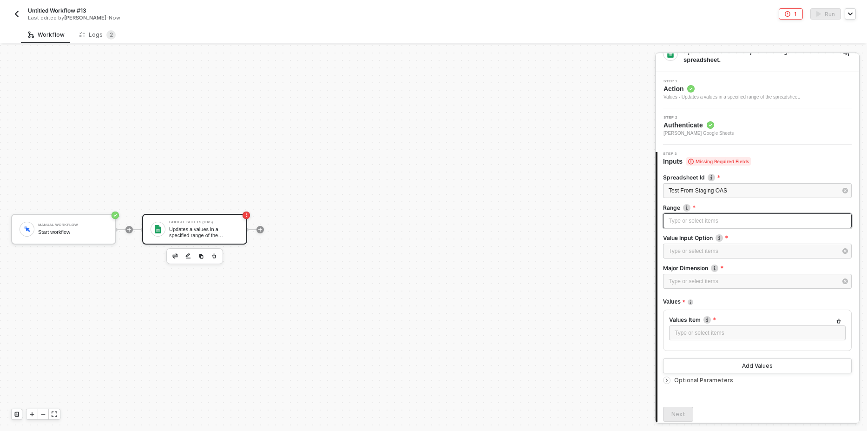
scroll to position [0, 0]
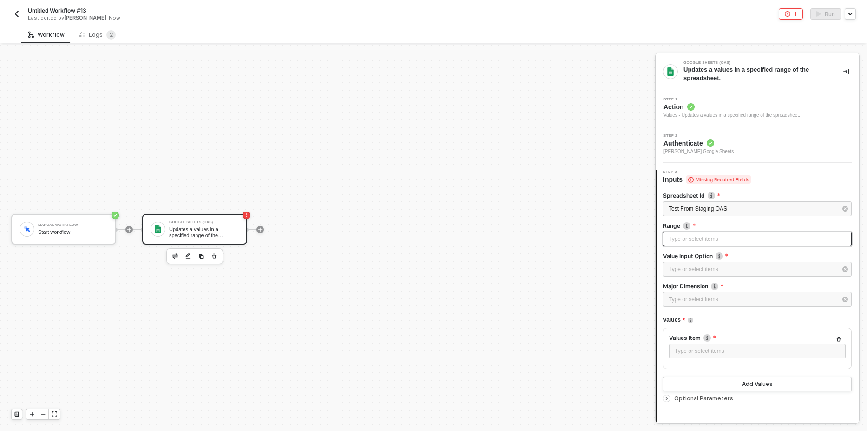
click at [719, 238] on div "Type or select items ﻿" at bounding box center [756, 239] width 177 height 9
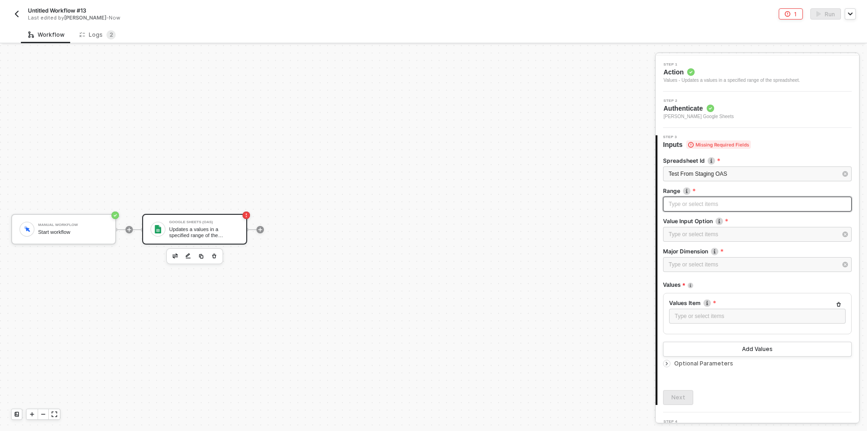
scroll to position [53, 0]
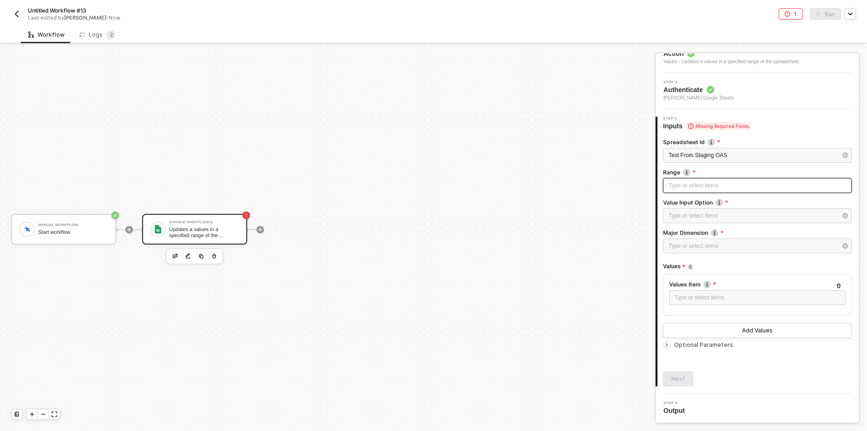
click at [675, 187] on div "Type or select items ﻿" at bounding box center [756, 185] width 177 height 9
click at [710, 210] on div "Type or select items ﻿" at bounding box center [757, 215] width 189 height 15
click at [543, 125] on div "USER_ENTERED" at bounding box center [580, 126] width 136 height 16
click at [693, 248] on div "Type or select items ﻿" at bounding box center [752, 246] width 168 height 9
click at [536, 126] on div "COLUMNS" at bounding box center [580, 126] width 136 height 16
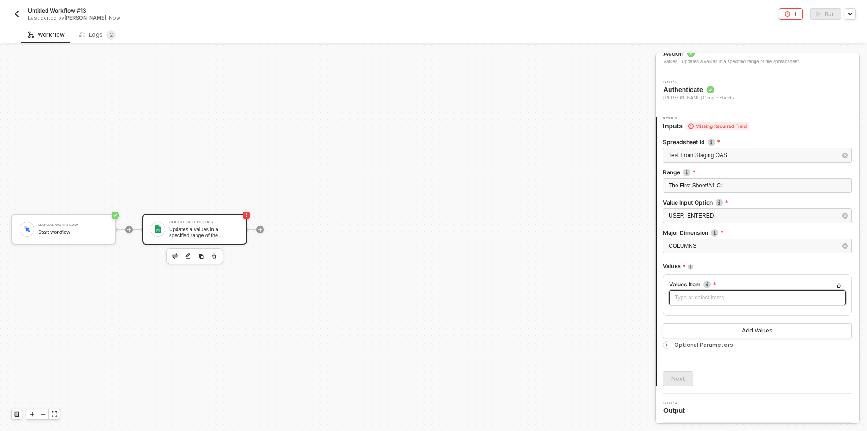
click at [705, 296] on div "Type or select items ﻿" at bounding box center [756, 297] width 165 height 9
click at [751, 331] on div "Add Values" at bounding box center [757, 330] width 31 height 7
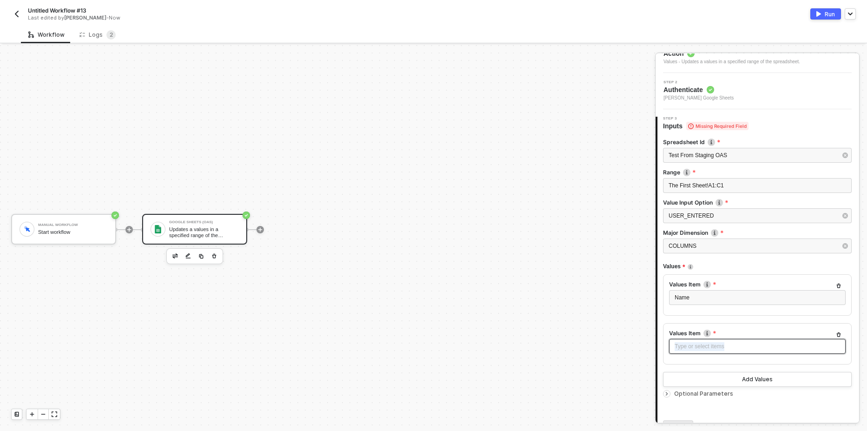
click at [713, 343] on div "Type or select items ﻿" at bounding box center [756, 346] width 165 height 9
click at [729, 350] on div "Type or select items ﻿" at bounding box center [756, 346] width 165 height 9
click at [722, 378] on button "Add Values" at bounding box center [757, 379] width 189 height 15
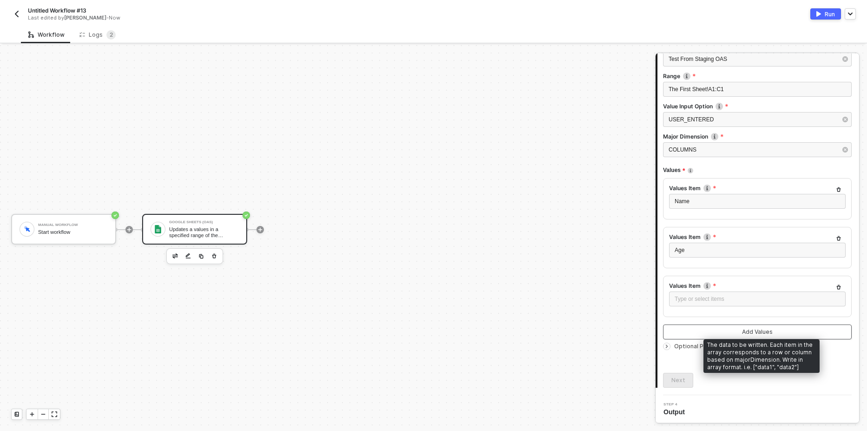
scroll to position [151, 0]
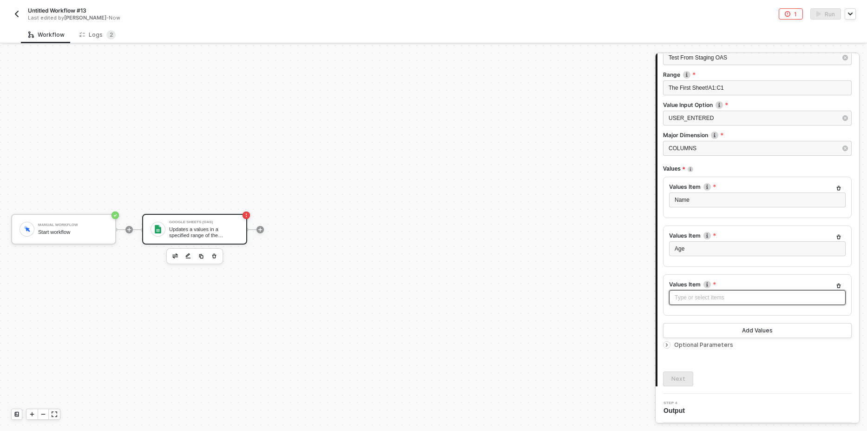
click at [687, 296] on div "Type or select items ﻿" at bounding box center [756, 297] width 165 height 9
click at [688, 345] on span "Optional Parameters" at bounding box center [703, 344] width 59 height 7
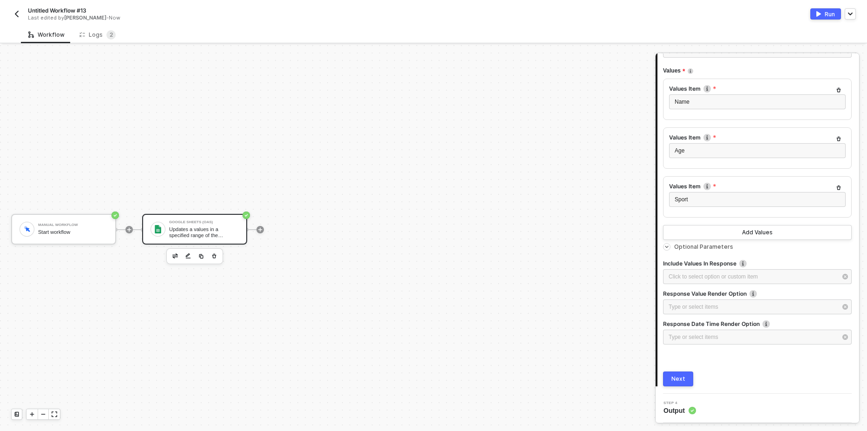
scroll to position [249, 0]
click at [707, 276] on div "Click to select option or custom item ﻿" at bounding box center [752, 276] width 168 height 9
click at [521, 81] on span "Yes" at bounding box center [523, 82] width 13 height 7
click at [517, 81] on input "Yes" at bounding box center [515, 83] width 6 height 6
click at [671, 246] on div at bounding box center [668, 247] width 11 height 10
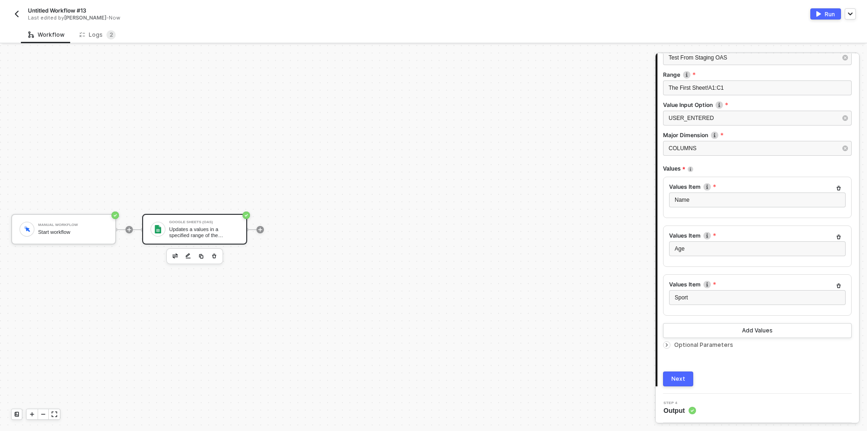
click at [676, 344] on span "Optional Parameters" at bounding box center [703, 344] width 59 height 7
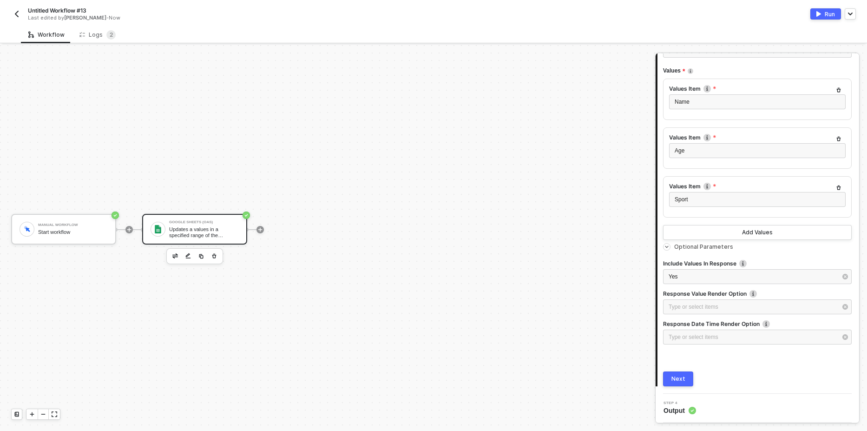
click at [685, 374] on button "Next" at bounding box center [678, 378] width 30 height 15
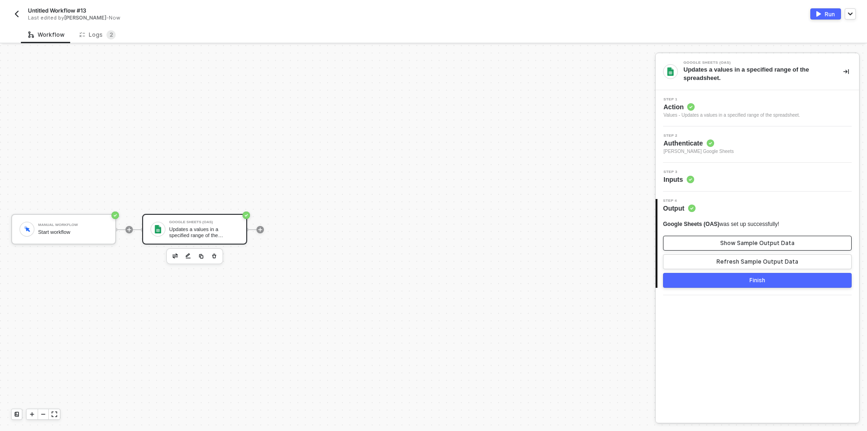
click at [749, 244] on div "Show Sample Output Data" at bounding box center [757, 242] width 74 height 7
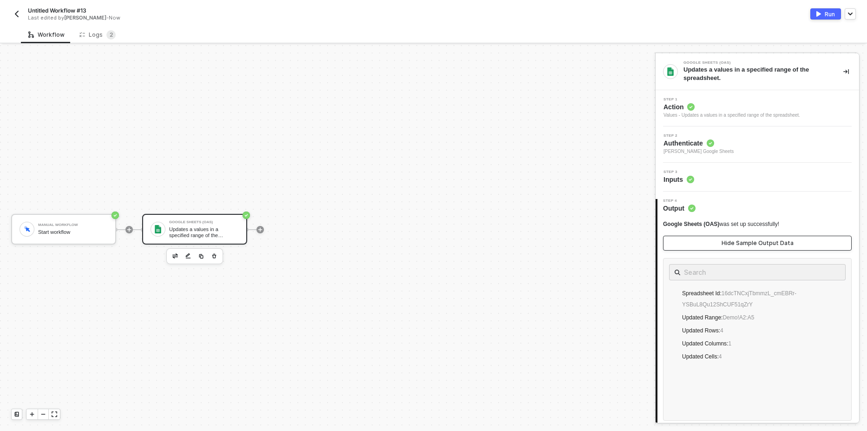
click at [749, 244] on div "Hide Sample Output Data" at bounding box center [757, 242] width 72 height 7
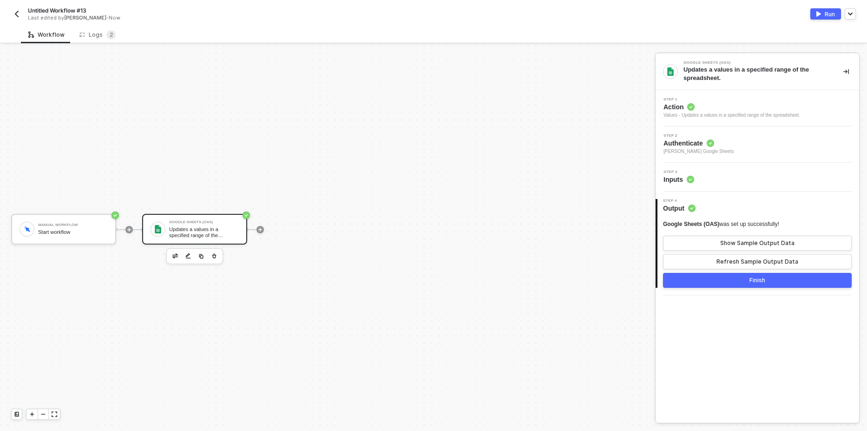
click at [819, 13] on img "button" at bounding box center [818, 14] width 5 height 6
click at [99, 43] on div "Logs 2" at bounding box center [97, 34] width 51 height 17
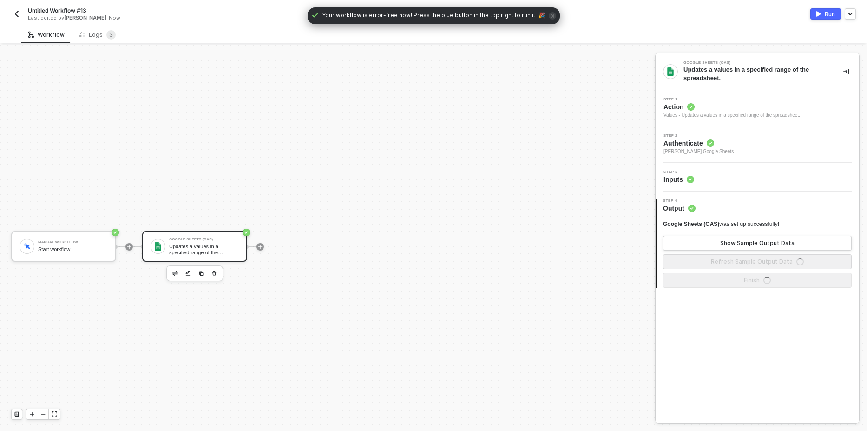
scroll to position [17, 0]
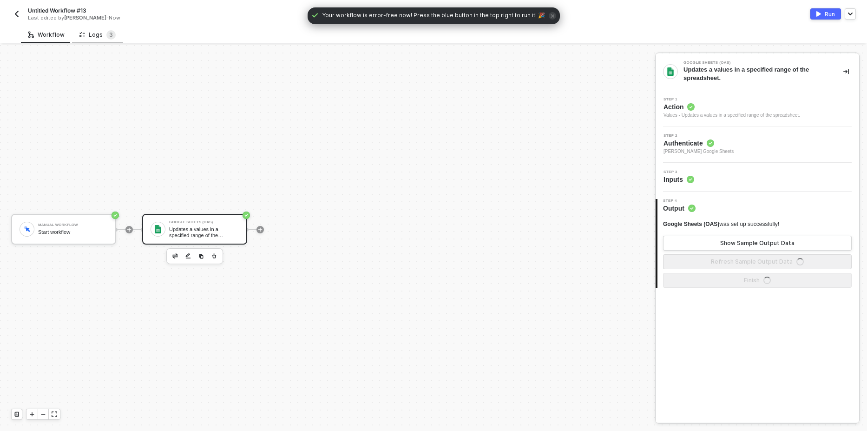
click at [90, 35] on div "Logs 3" at bounding box center [97, 34] width 36 height 9
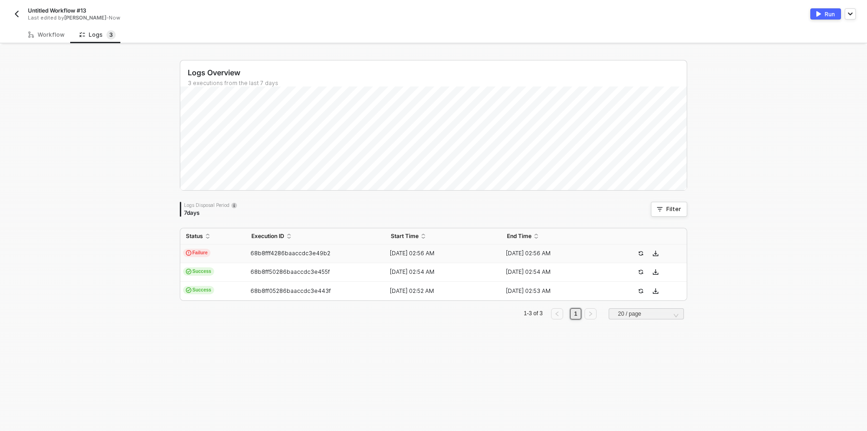
click at [198, 251] on span "Failure" at bounding box center [196, 252] width 27 height 8
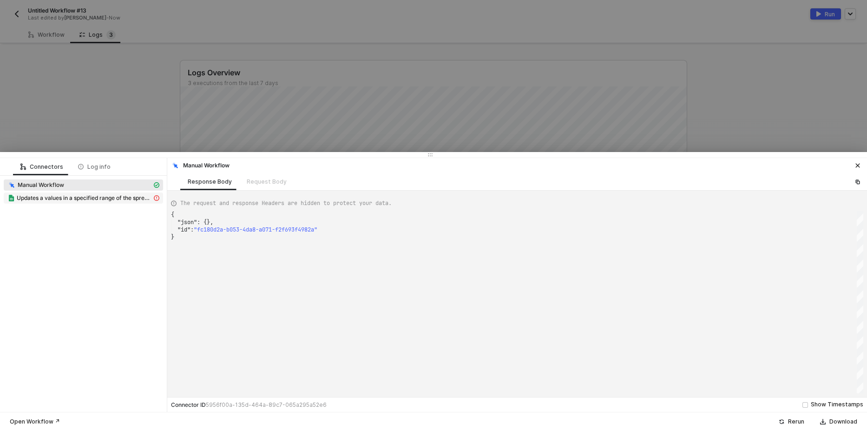
click at [93, 194] on span "Updates a values in a specified range of the spreadsheet." at bounding box center [84, 197] width 135 height 7
type textarea "{ "message": "Error: {\"error\":{\"code\":400,\"message\":\"Requested writing w…"
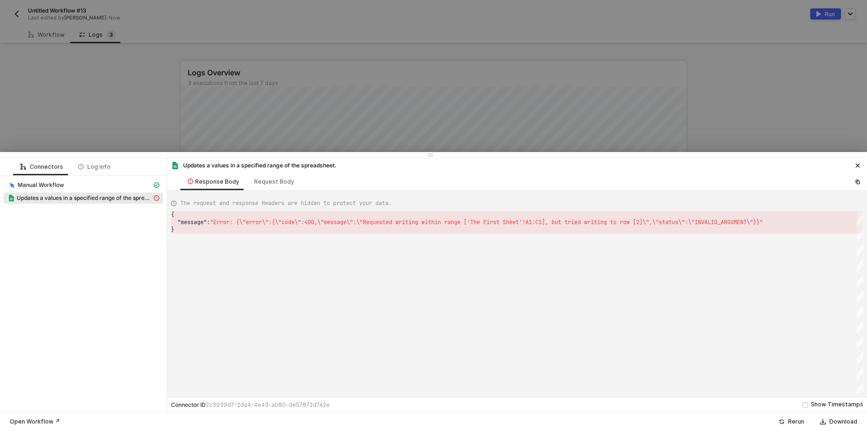
click at [274, 98] on div at bounding box center [433, 215] width 867 height 431
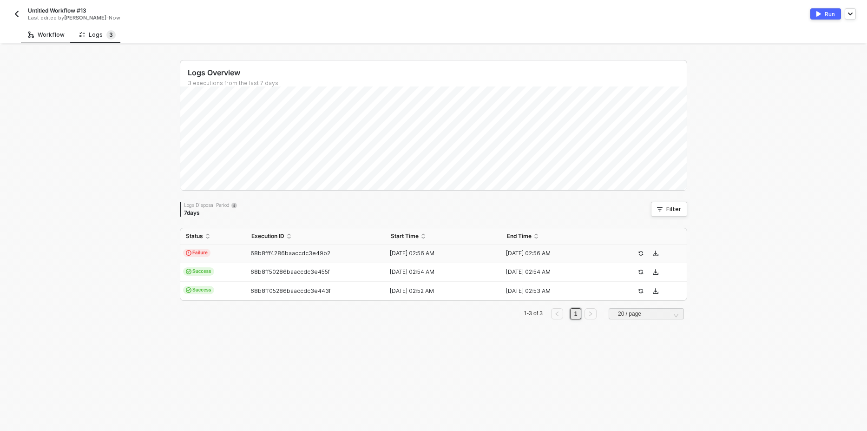
click at [44, 37] on div "Workflow" at bounding box center [46, 34] width 36 height 7
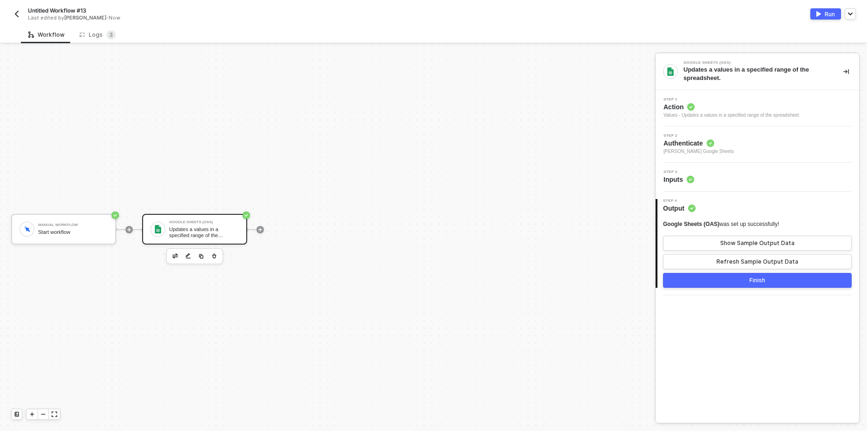
click at [766, 170] on div "Step 3 Inputs" at bounding box center [758, 177] width 201 height 14
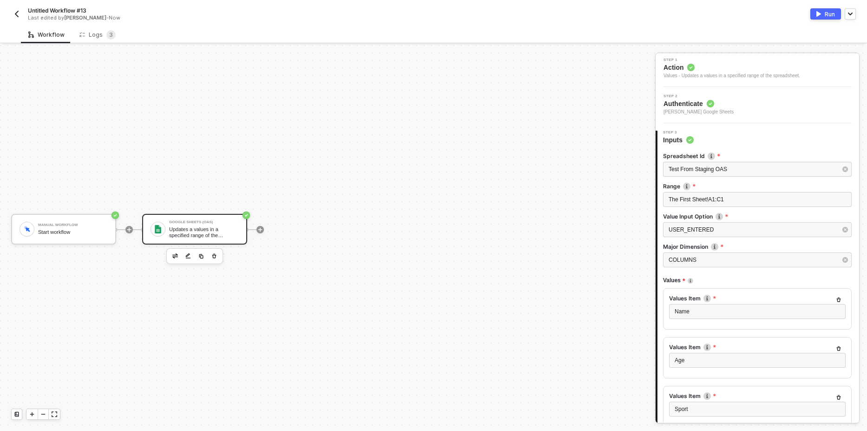
scroll to position [111, 0]
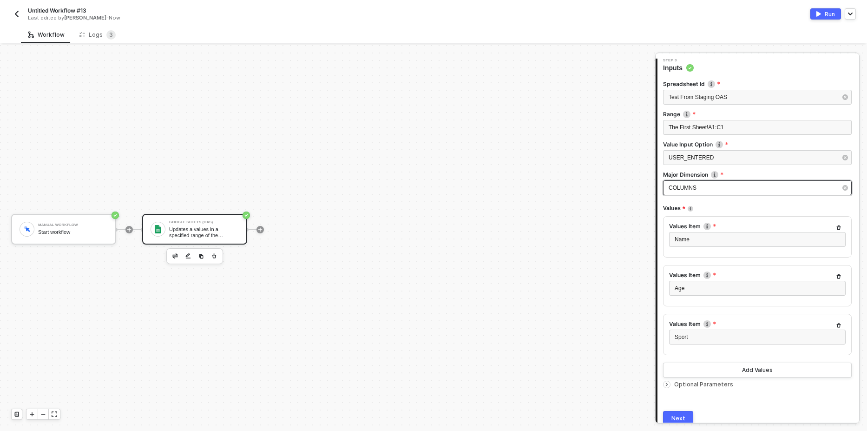
click at [721, 185] on div "COLUMNS" at bounding box center [752, 187] width 168 height 9
click at [543, 108] on div "ROWS" at bounding box center [580, 110] width 136 height 16
click at [831, 15] on div "Run" at bounding box center [829, 14] width 10 height 8
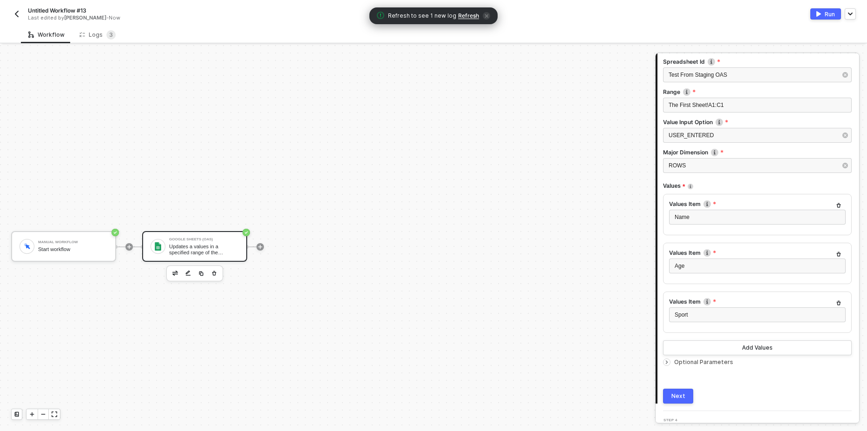
scroll to position [151, 0]
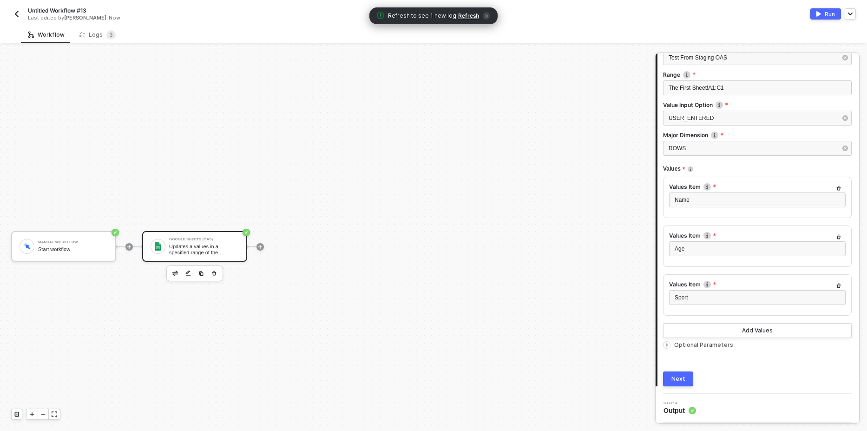
click at [463, 14] on span "Refresh" at bounding box center [468, 15] width 21 height 7
click at [96, 38] on div "Logs 3" at bounding box center [97, 34] width 36 height 9
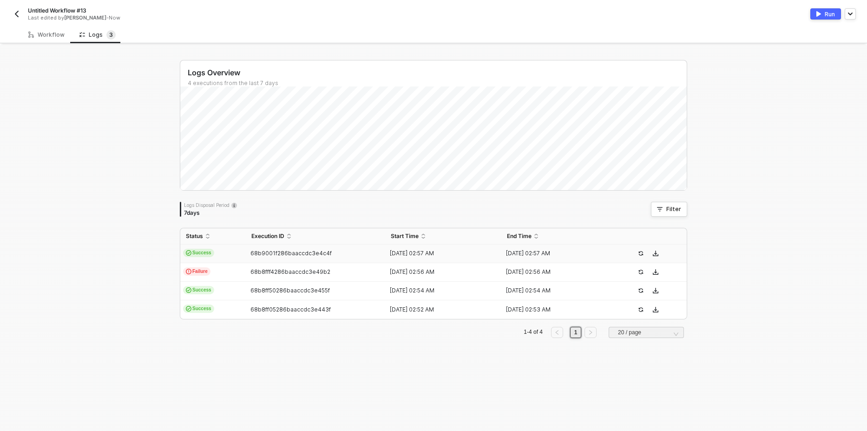
click at [203, 255] on span "Success" at bounding box center [198, 252] width 31 height 8
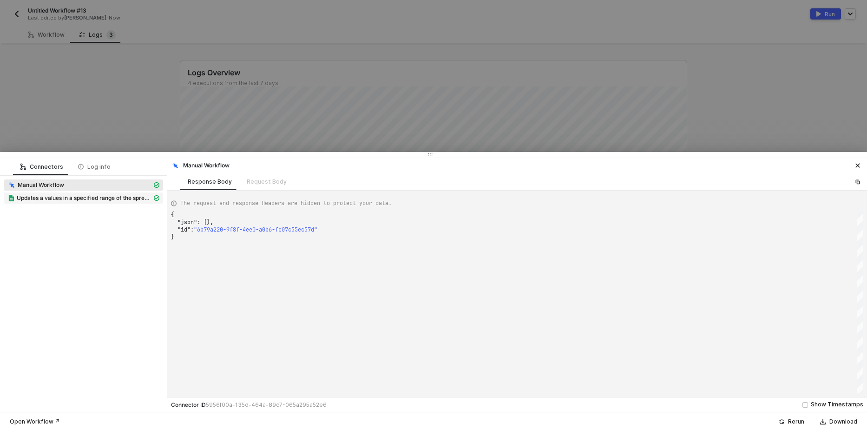
click at [103, 195] on span "Updates a values in a specified range of the spreadsheet." at bounding box center [84, 197] width 135 height 7
type textarea "{ "json": { "spreadsheetId": "1fk2qUwV47r8-WCGqWUh9E-Op9B0wPtV5AGeLSK1RYv8", "u…"
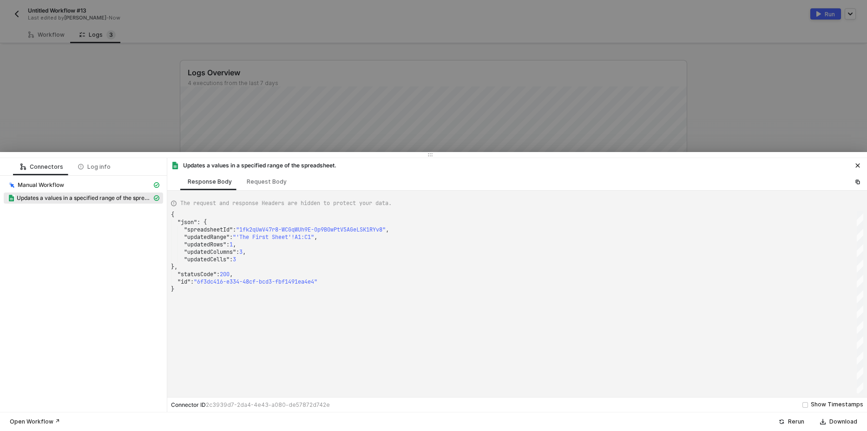
scroll to position [0, 0]
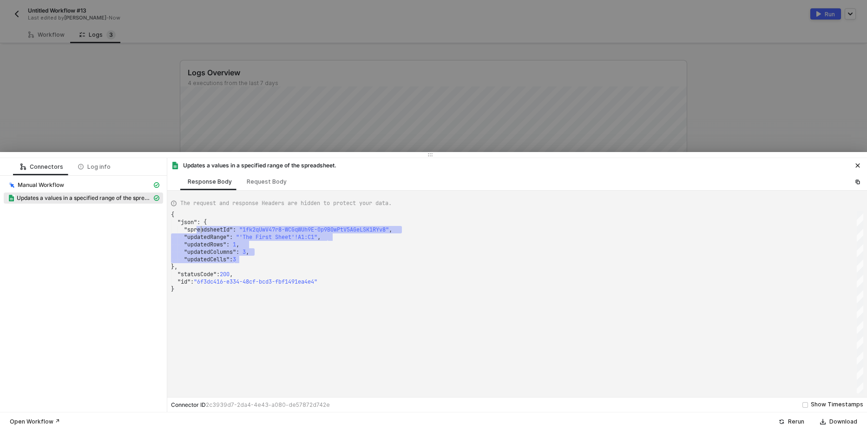
click at [104, 94] on div at bounding box center [433, 215] width 867 height 431
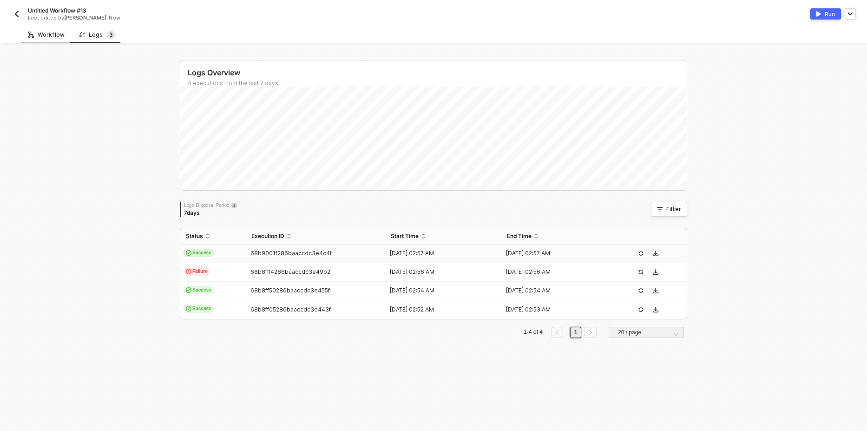
click at [42, 40] on div "Workflow" at bounding box center [46, 34] width 51 height 17
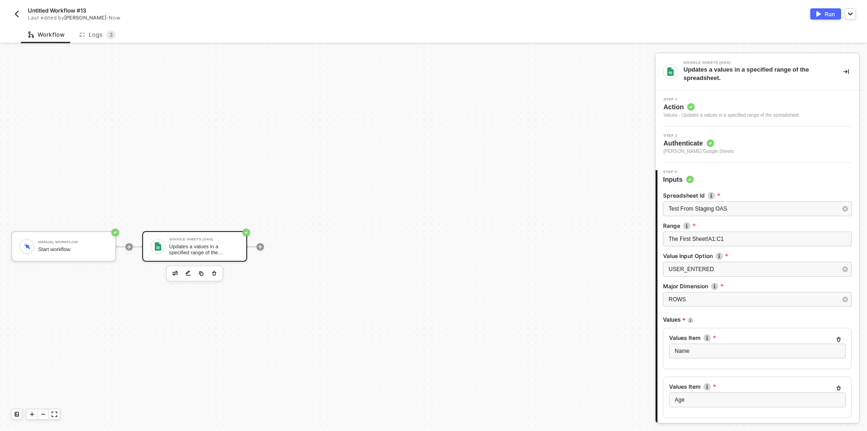
click at [737, 111] on span "Action" at bounding box center [731, 106] width 137 height 9
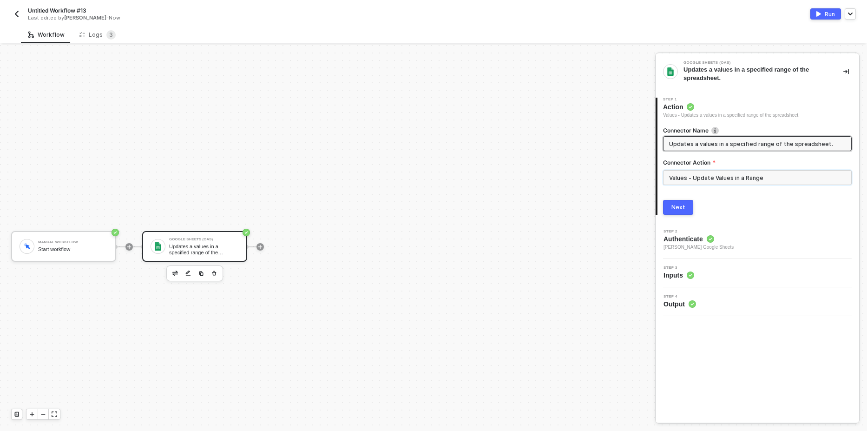
click at [720, 175] on input "Values - Update Values in a Range" at bounding box center [757, 177] width 189 height 15
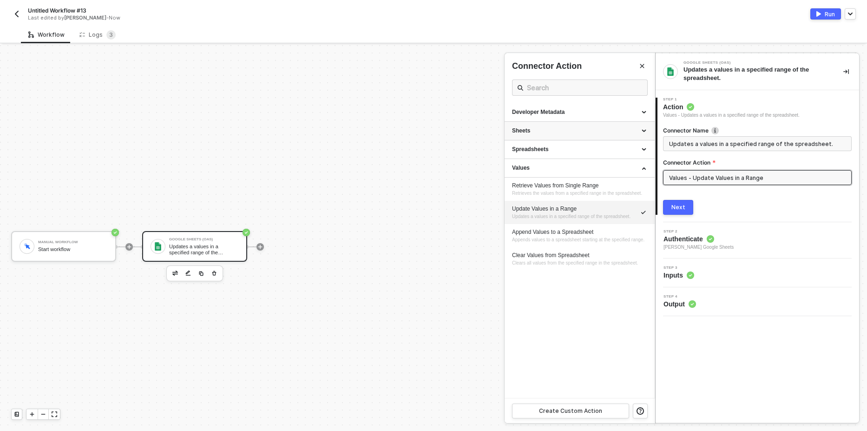
click at [640, 132] on div "Sheets" at bounding box center [579, 131] width 135 height 8
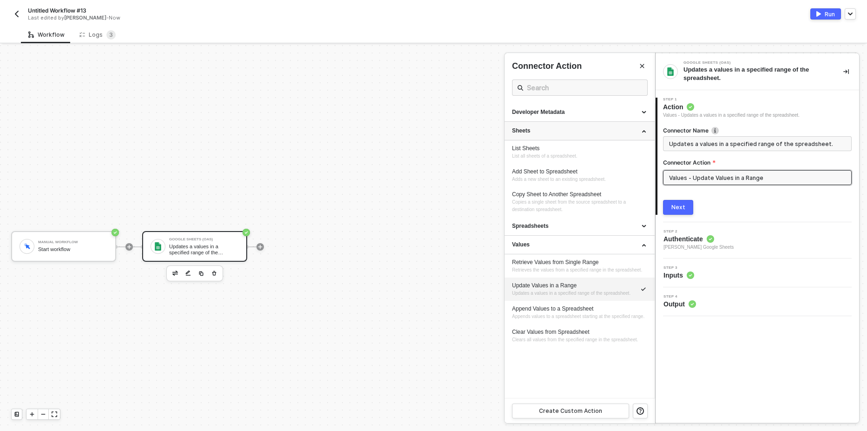
click at [640, 132] on div "Sheets" at bounding box center [579, 131] width 135 height 8
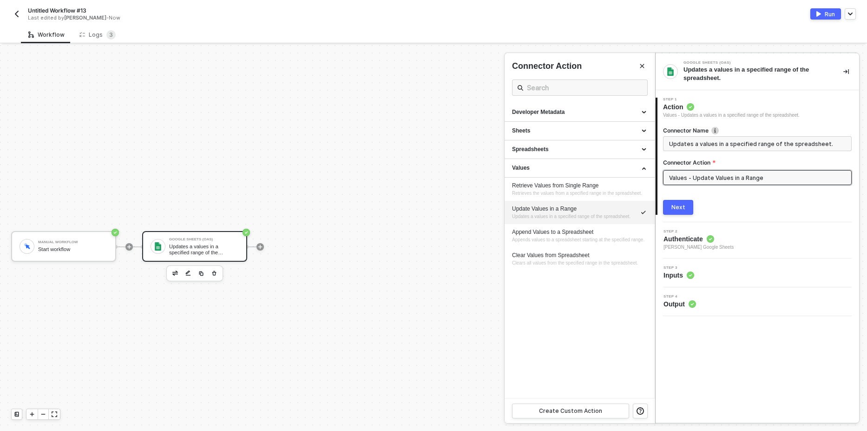
click at [732, 274] on div "Step 3 Inputs" at bounding box center [758, 273] width 201 height 14
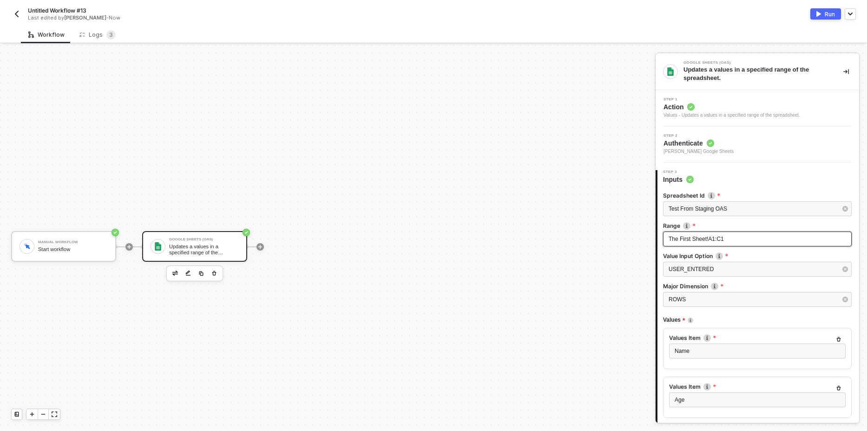
click at [729, 241] on div "The First Sheet!A1:C1" at bounding box center [756, 239] width 177 height 9
copy span "The First Sheet!A1:C1"
click at [739, 114] on div "Values - Updates a values in a specified range of the spreadsheet." at bounding box center [731, 114] width 137 height 7
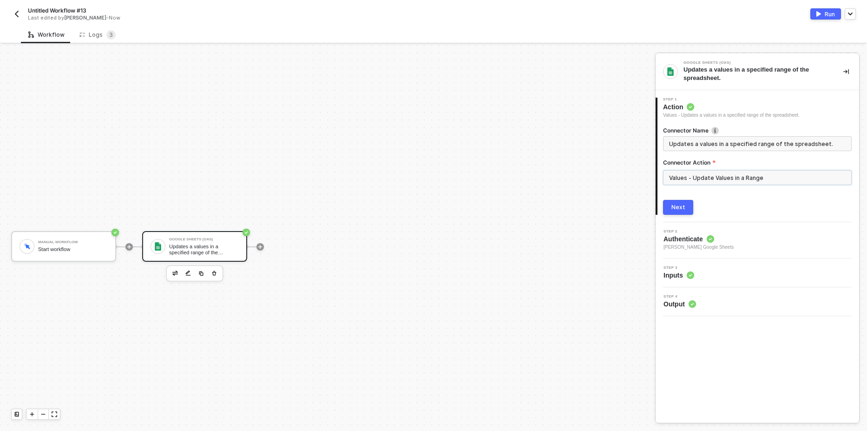
click at [714, 177] on input "Values - Update Values in a Range" at bounding box center [757, 177] width 189 height 15
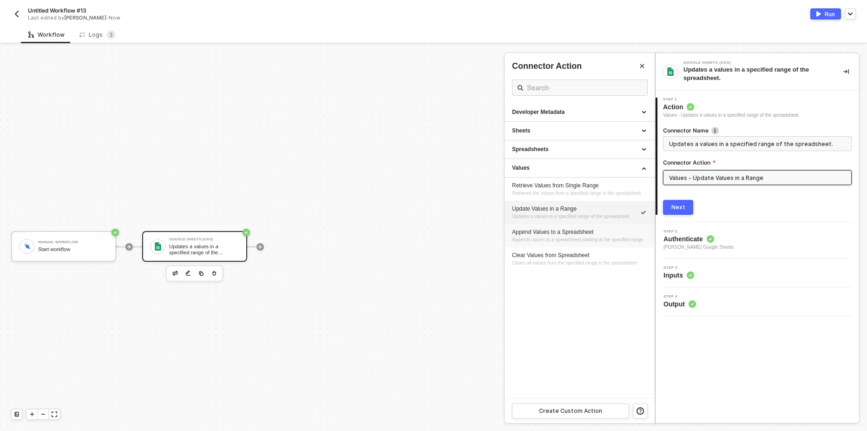
click at [573, 233] on div "Append Values to a Spreadsheet" at bounding box center [579, 232] width 135 height 8
type input "Appends values to a spreadsheet starting at the specified range."
type input "Values - Append Values to a Spreadsheet"
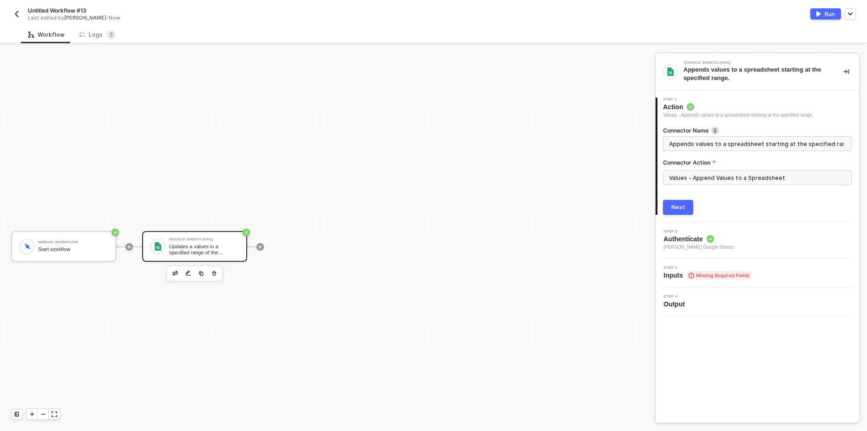
click at [682, 206] on div "Next" at bounding box center [678, 206] width 14 height 7
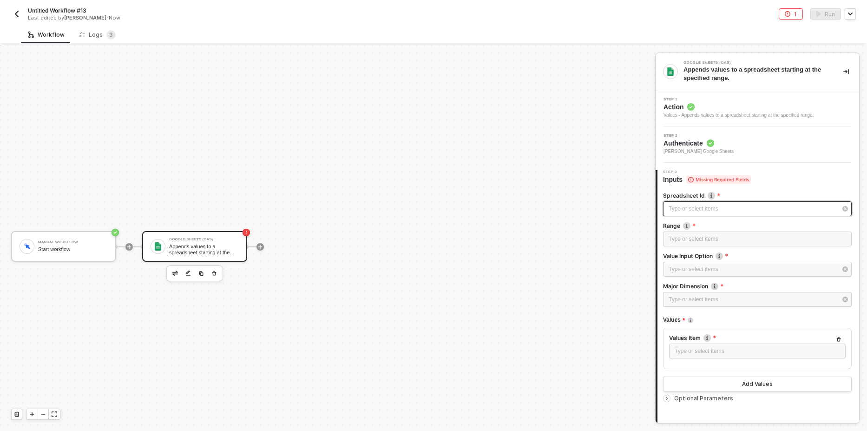
click at [715, 208] on div "Type or select items ﻿" at bounding box center [752, 208] width 168 height 9
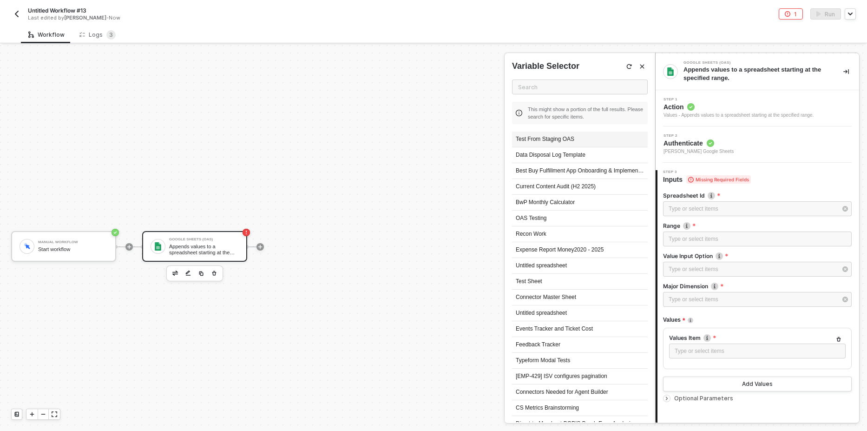
click at [565, 132] on div "Test From Staging OAS" at bounding box center [580, 139] width 136 height 16
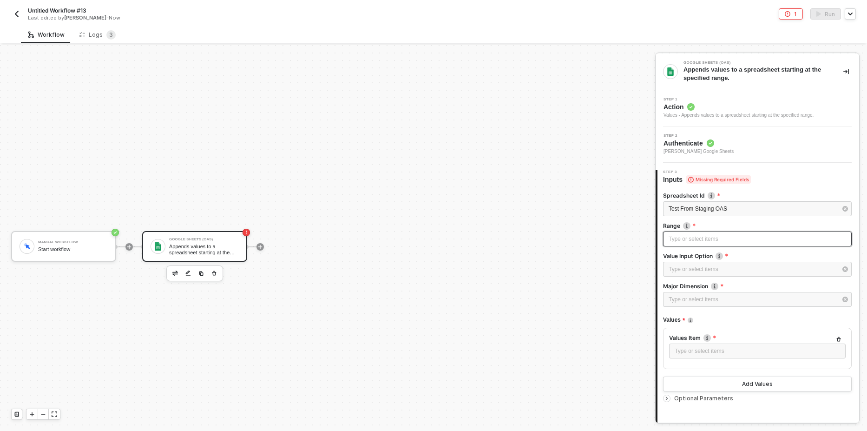
click at [706, 243] on div "Type or select items ﻿" at bounding box center [757, 238] width 189 height 15
click at [713, 238] on span "The First Sheet!A1:C1" at bounding box center [695, 238] width 55 height 7
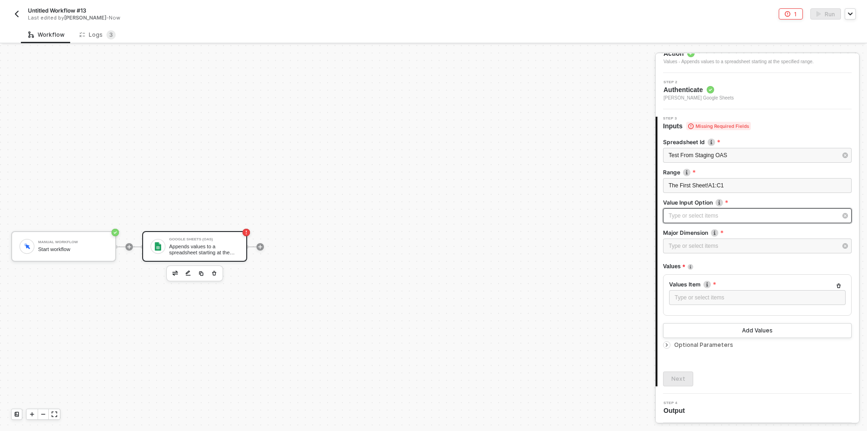
click at [682, 216] on div "Type or select items ﻿" at bounding box center [752, 215] width 168 height 9
click at [533, 126] on div "USER_ENTERED" at bounding box center [580, 126] width 136 height 16
click at [706, 242] on div "Type or select items ﻿" at bounding box center [752, 246] width 168 height 9
click at [535, 110] on div "ROWS" at bounding box center [580, 110] width 136 height 16
click at [692, 298] on div "Type or select items ﻿" at bounding box center [756, 297] width 165 height 9
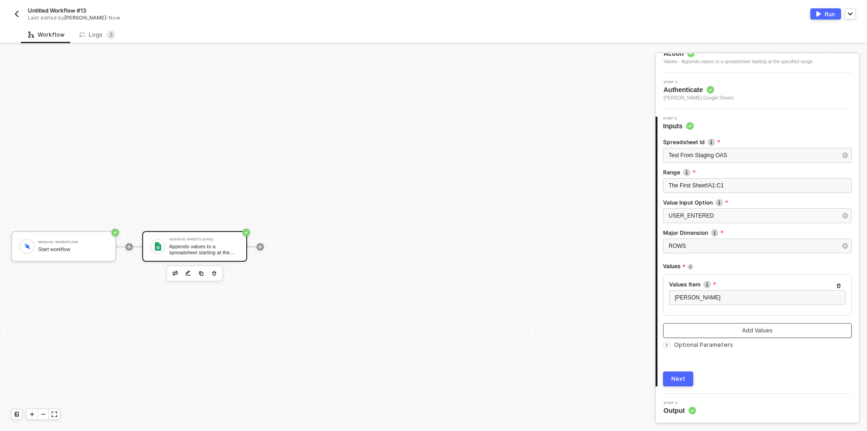
click at [701, 331] on button "Add Values" at bounding box center [757, 330] width 189 height 15
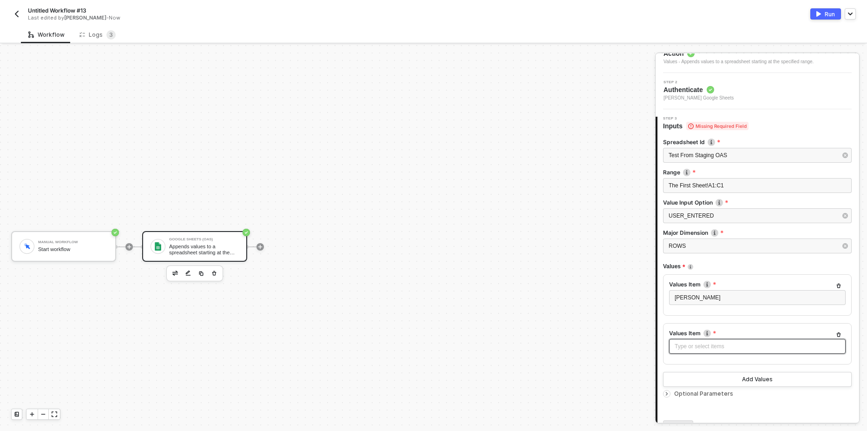
click at [700, 350] on div "Type or select items ﻿" at bounding box center [756, 346] width 165 height 9
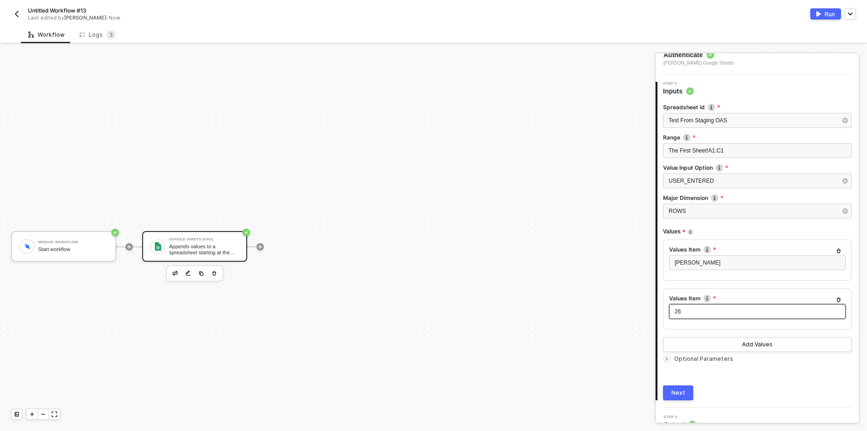
scroll to position [102, 0]
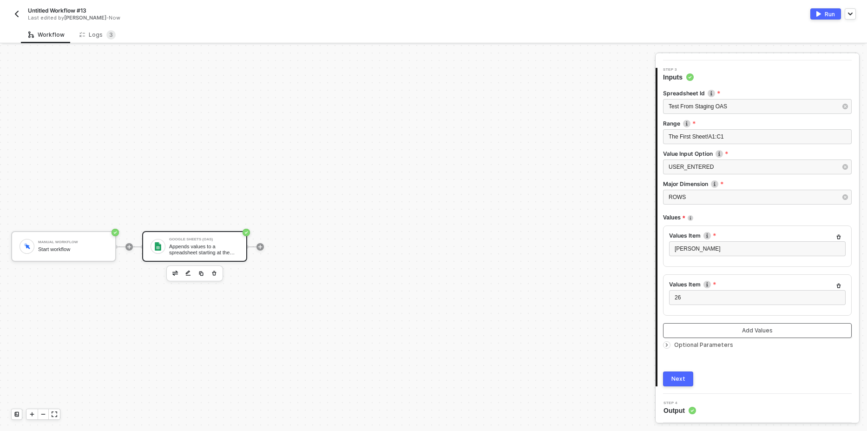
click at [712, 330] on button "Add Values" at bounding box center [757, 330] width 189 height 15
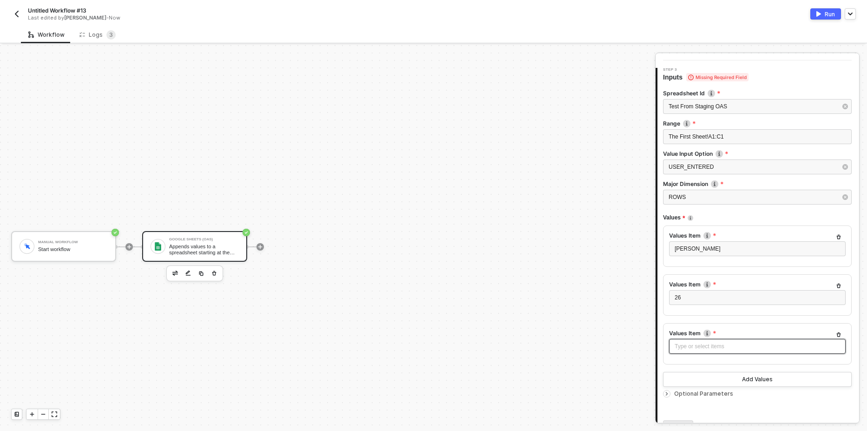
click at [680, 345] on div "Type or select items ﻿" at bounding box center [756, 346] width 165 height 9
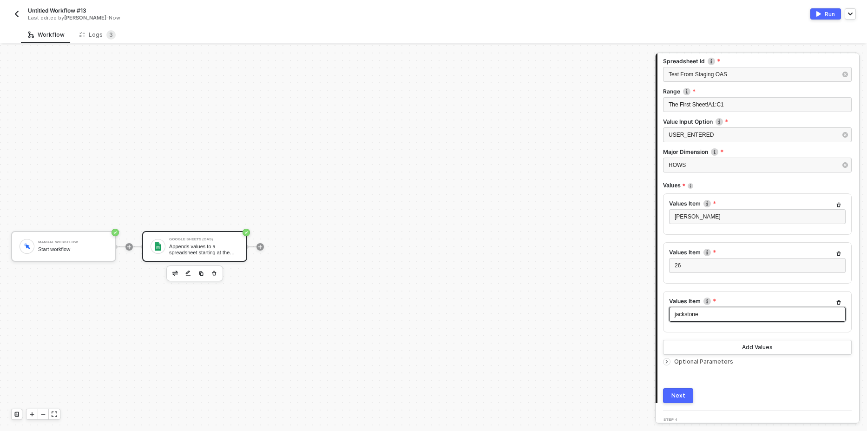
scroll to position [151, 0]
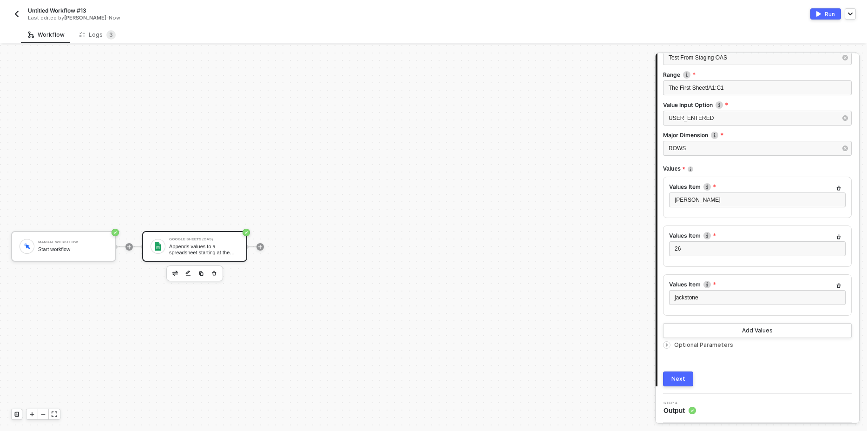
click at [827, 18] on div "Run" at bounding box center [829, 14] width 10 height 8
click at [687, 374] on button "Next" at bounding box center [678, 378] width 30 height 15
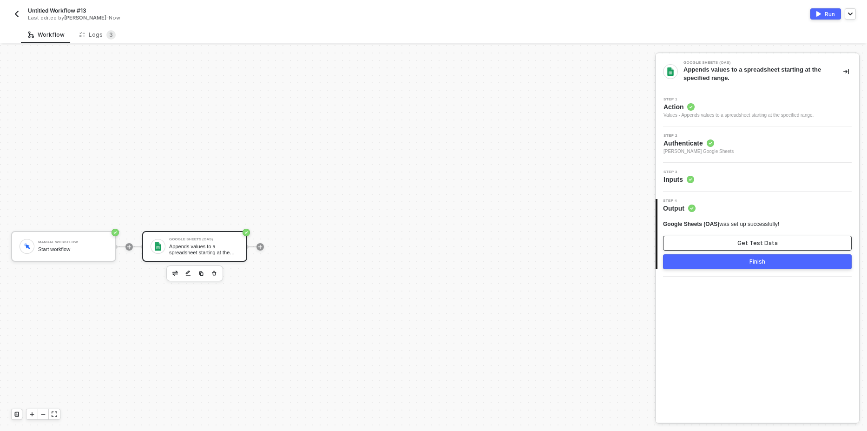
click at [761, 237] on button "Get Test Data" at bounding box center [757, 242] width 189 height 15
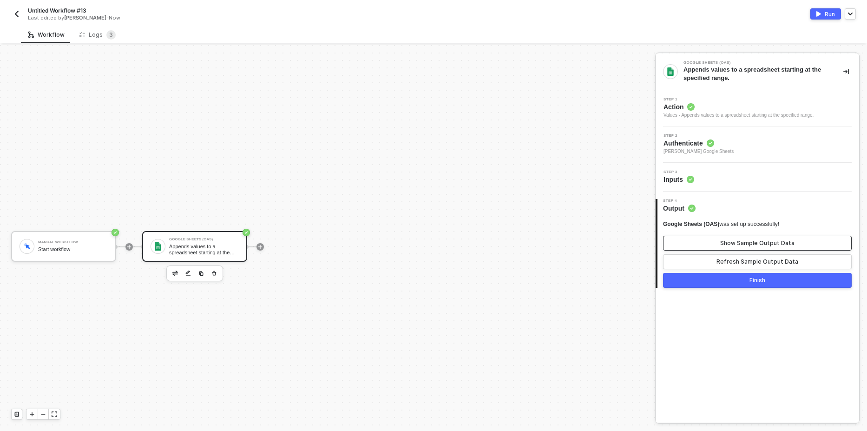
click at [761, 240] on div "Show Sample Output Data" at bounding box center [757, 242] width 74 height 7
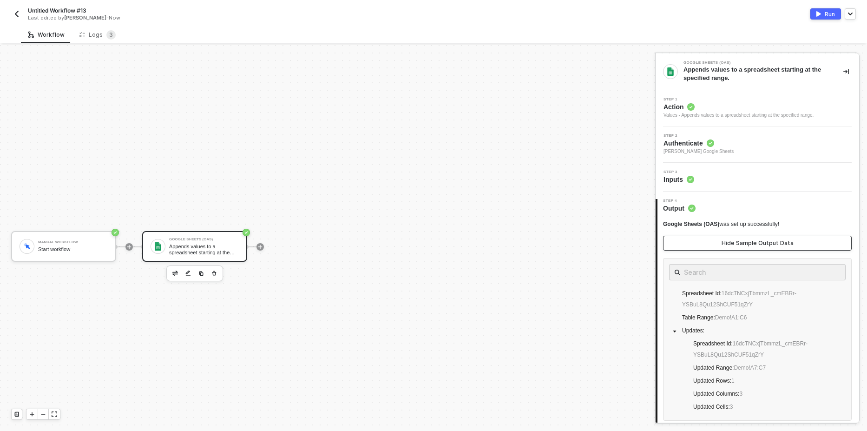
click at [761, 240] on div "Hide Sample Output Data" at bounding box center [757, 242] width 72 height 7
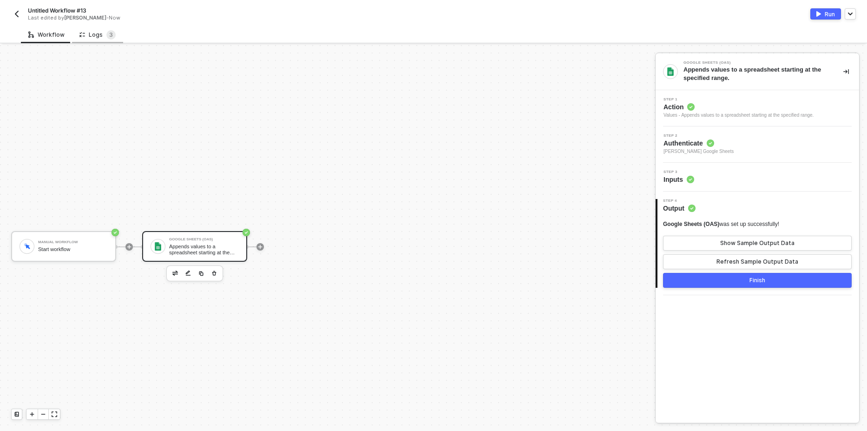
click at [96, 33] on div "Logs 3" at bounding box center [97, 34] width 36 height 9
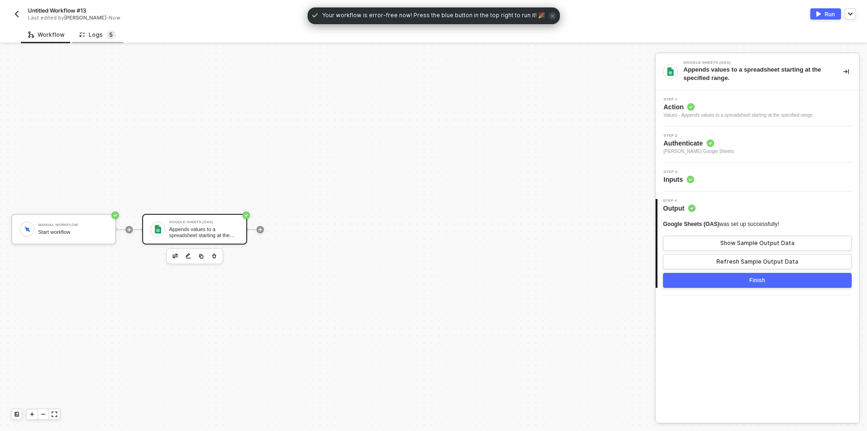
click at [106, 37] on span "5" at bounding box center [110, 34] width 9 height 9
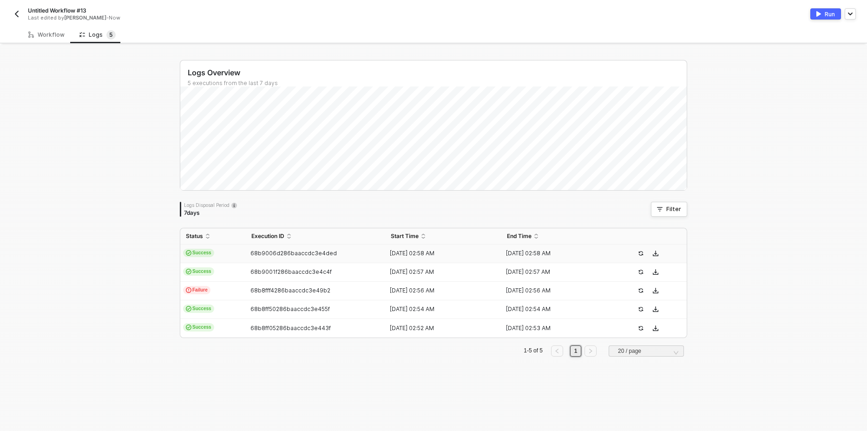
click at [195, 255] on span "Success" at bounding box center [198, 252] width 31 height 8
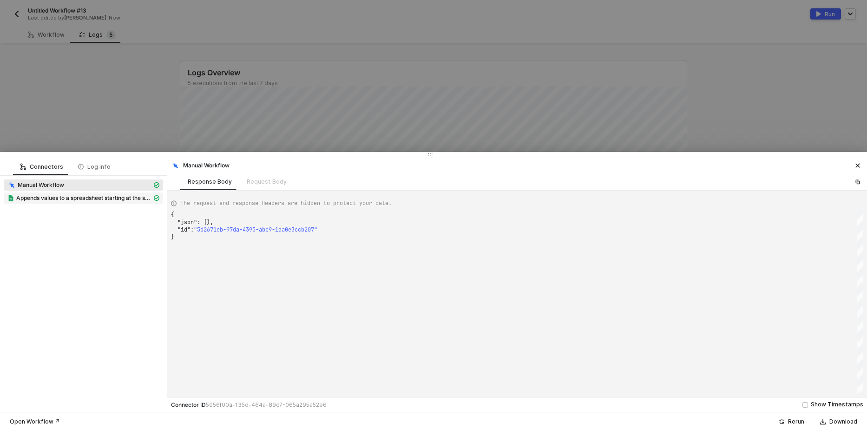
click at [93, 197] on span "Appends values to a spreadsheet starting at the specified range." at bounding box center [84, 197] width 136 height 7
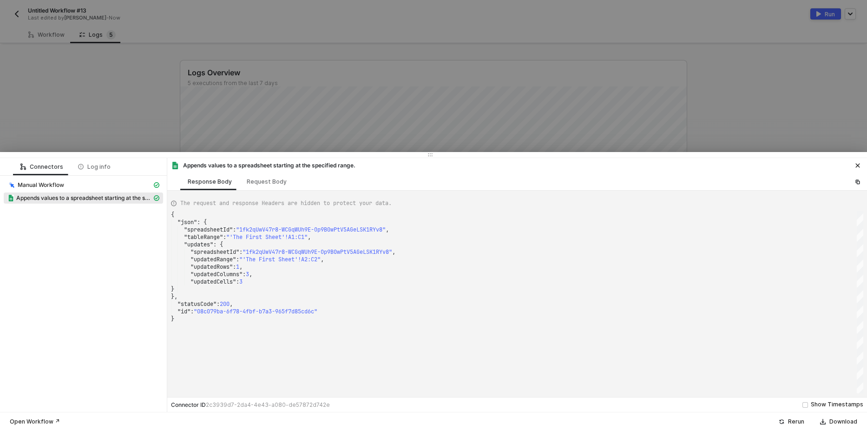
type textarea "} }, "statusCode": 200, "id": "08c079ba-6f78-4fbf-b7a3-965f7d85cd6c" }"
click at [420, 289] on div "}" at bounding box center [517, 288] width 692 height 7
click at [116, 117] on div at bounding box center [433, 215] width 867 height 431
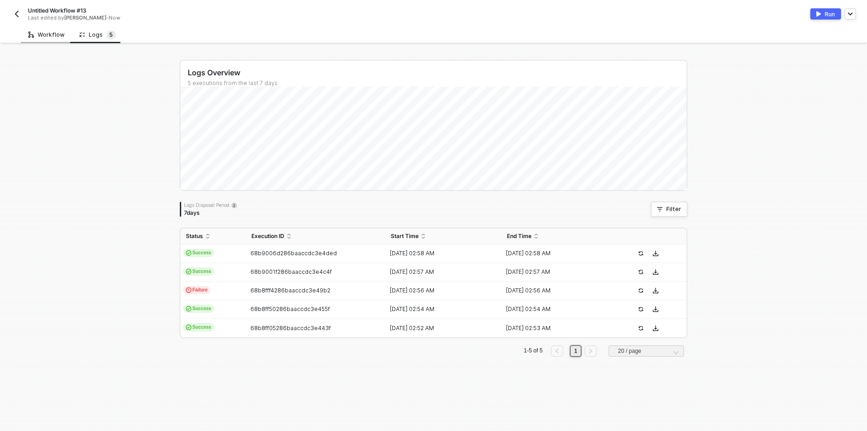
click at [45, 34] on div "Workflow" at bounding box center [46, 34] width 36 height 7
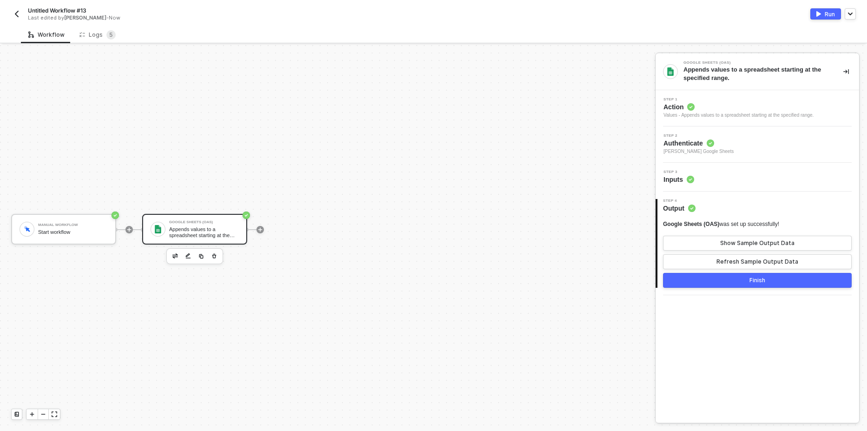
click at [744, 179] on div "Step 3 Inputs" at bounding box center [758, 177] width 201 height 14
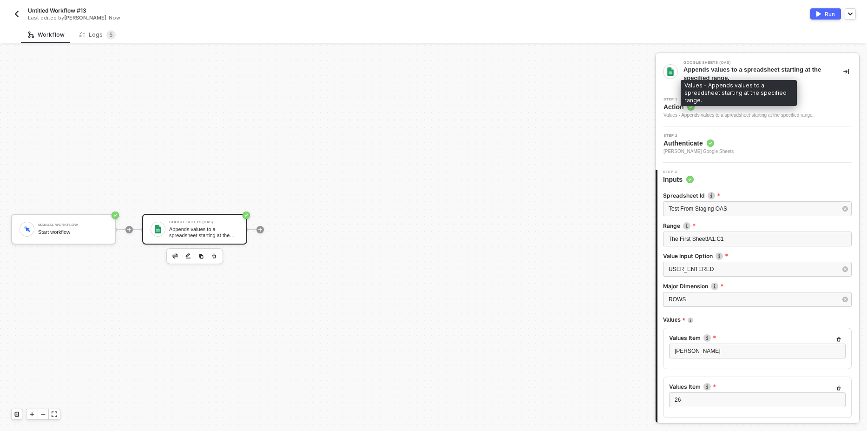
click at [734, 113] on div "Values - Appends values to a spreadsheet starting at the specified range." at bounding box center [738, 114] width 150 height 7
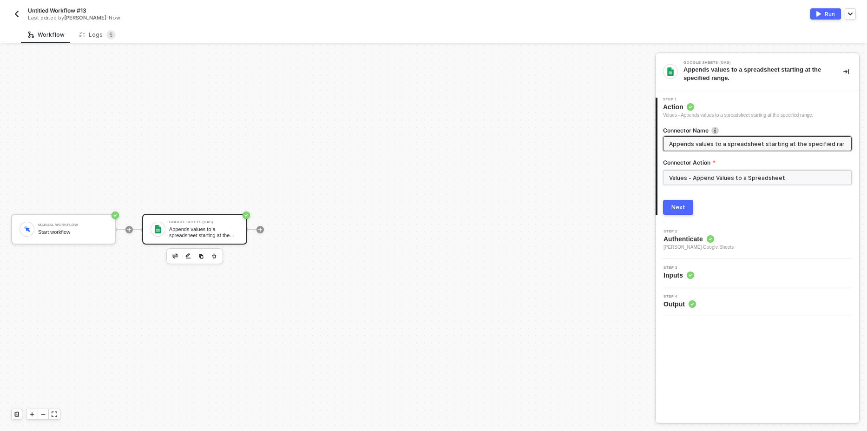
click at [720, 180] on input "Values - Append Values to a Spreadsheet" at bounding box center [757, 177] width 189 height 15
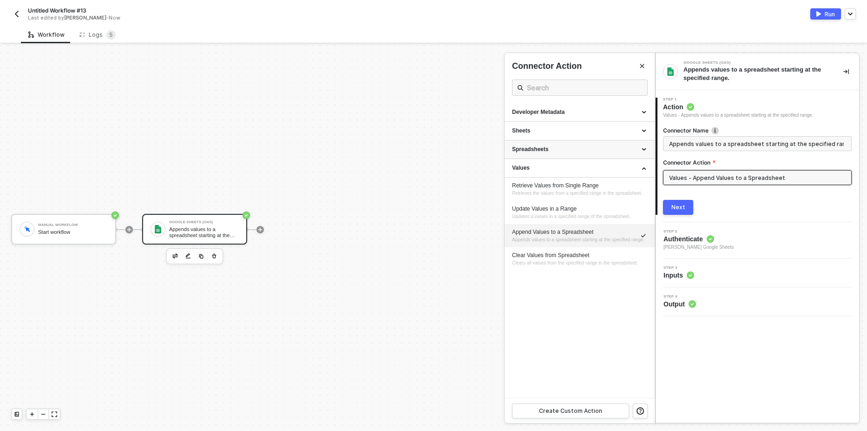
click at [596, 153] on div "Spreadsheets" at bounding box center [579, 149] width 135 height 8
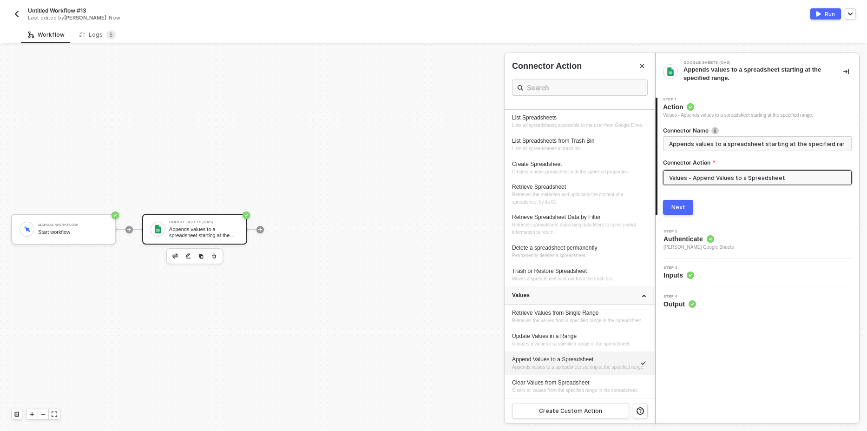
scroll to position [70, 0]
click at [539, 267] on div "Trash or Restore Spreadsheet" at bounding box center [579, 271] width 135 height 8
type input "Moves a spreadsheet in or out from the trash bin."
type input "Spreadsheets - Trash or Restore Spreadsheet"
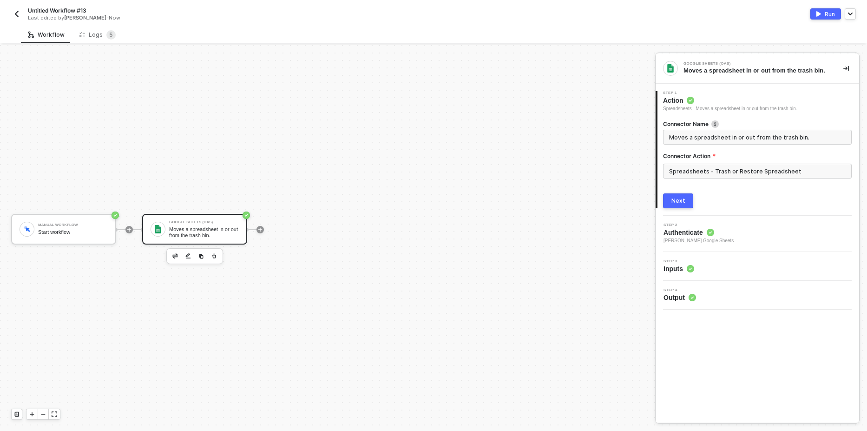
click at [674, 206] on button "Next" at bounding box center [678, 200] width 30 height 15
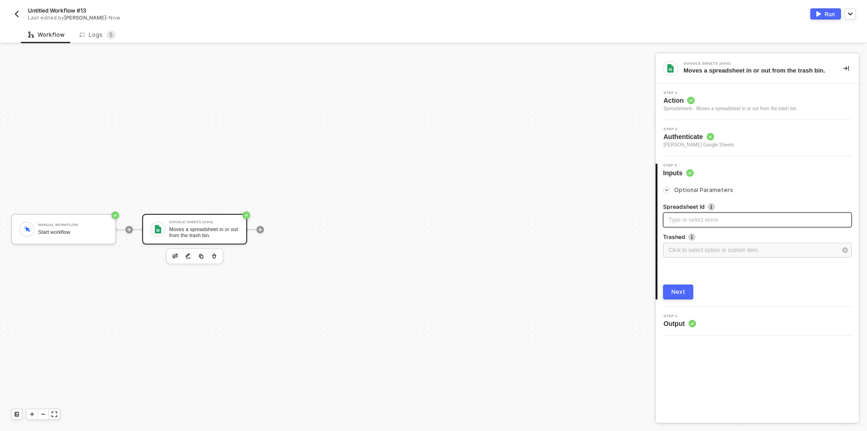
click at [698, 222] on div "Type or select items ﻿" at bounding box center [756, 220] width 177 height 9
click at [110, 36] on span "5" at bounding box center [111, 34] width 4 height 7
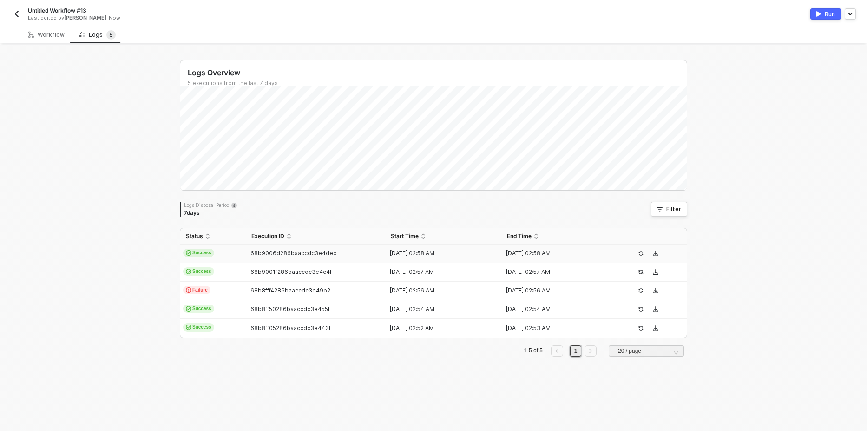
click at [195, 250] on span "Success" at bounding box center [198, 252] width 31 height 8
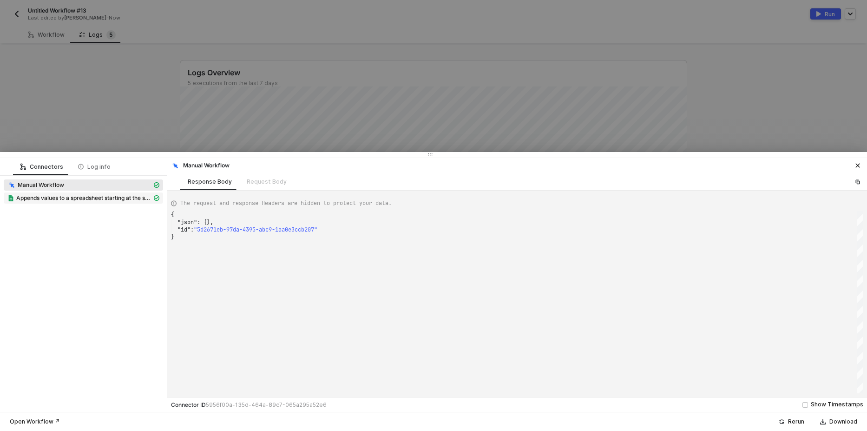
click at [99, 196] on span "Appends values to a spreadsheet starting at the specified range." at bounding box center [84, 197] width 136 height 7
type textarea "{ "json": { "spreadsheetId": "1fk2qUwV47r8-WCGqWUh9E-Op9B0wPtV5AGeLSK1RYv8", "t…"
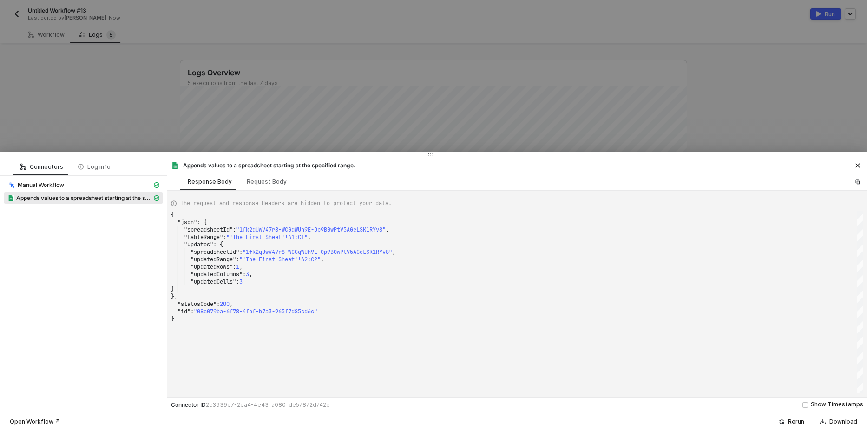
click at [36, 38] on div at bounding box center [433, 215] width 867 height 431
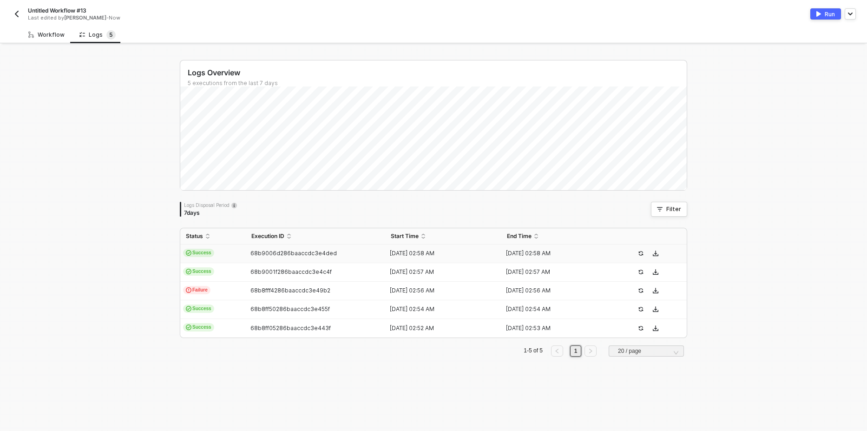
click at [36, 38] on div "Workflow" at bounding box center [46, 34] width 36 height 7
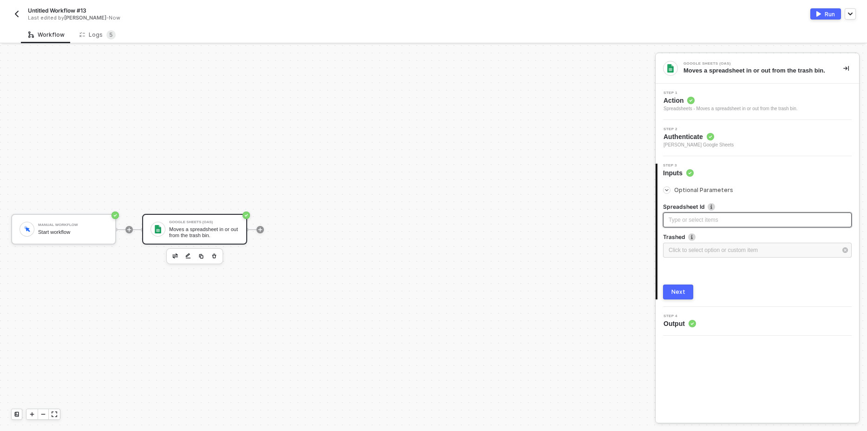
click at [701, 220] on div "Type or select items ﻿" at bounding box center [756, 220] width 177 height 9
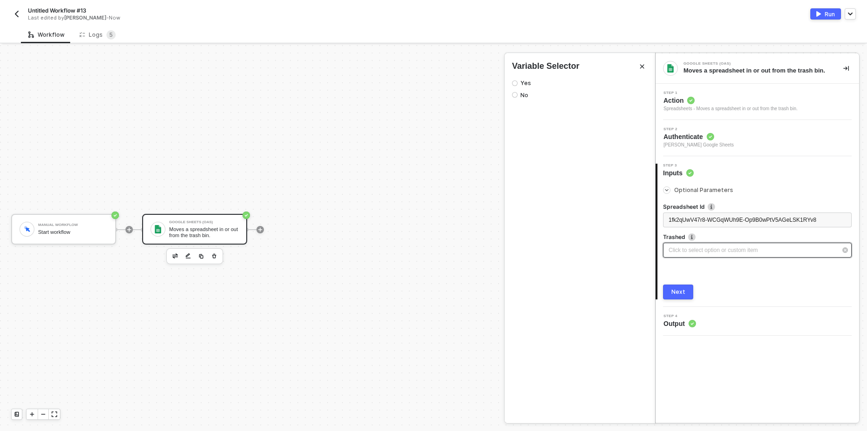
click at [693, 249] on div "Click to select option or custom item ﻿" at bounding box center [752, 250] width 168 height 9
click at [516, 83] on input "Yes" at bounding box center [515, 83] width 6 height 6
click at [676, 294] on div "Next" at bounding box center [678, 291] width 14 height 7
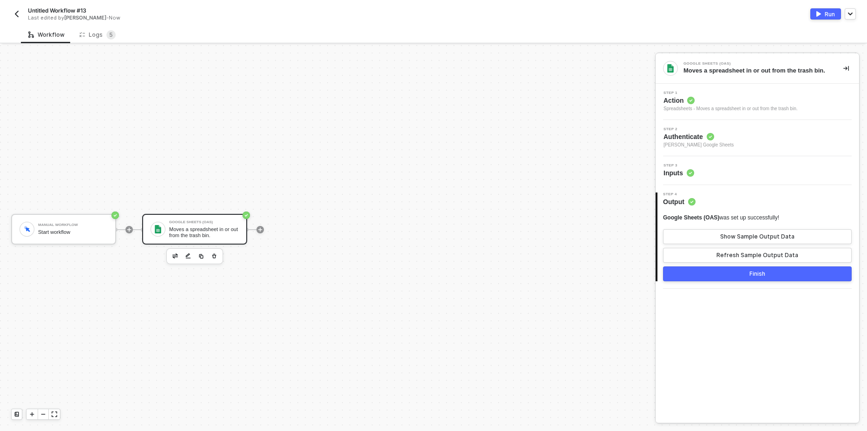
click at [818, 18] on button "Run" at bounding box center [825, 13] width 31 height 11
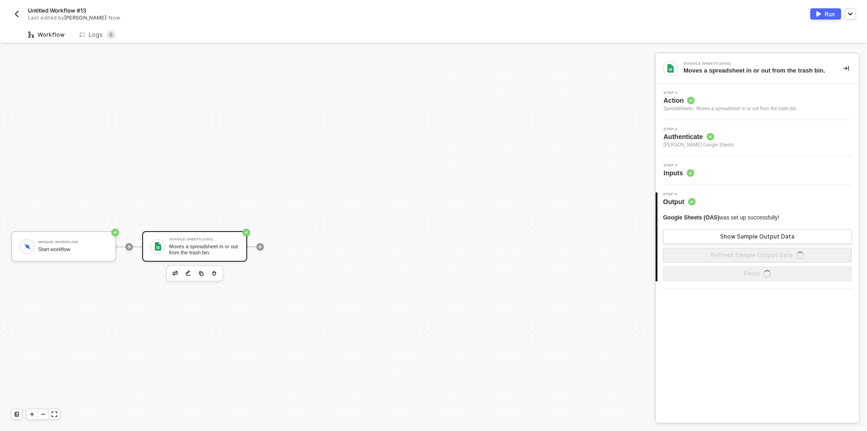
scroll to position [17, 0]
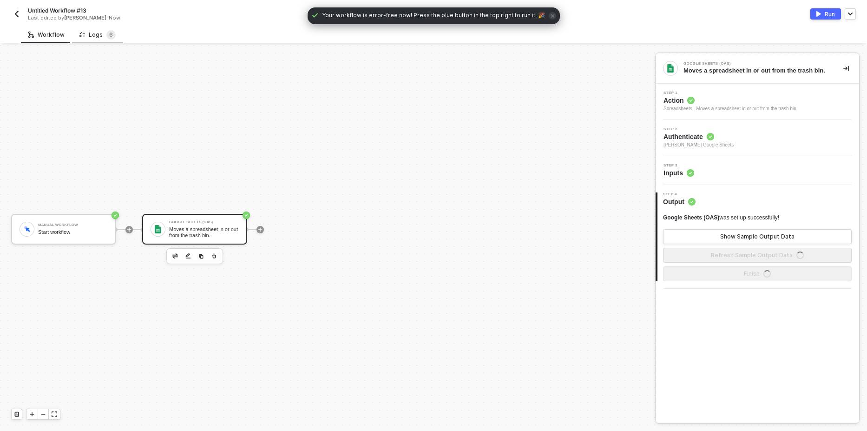
click at [103, 33] on div "Logs 6" at bounding box center [97, 34] width 36 height 9
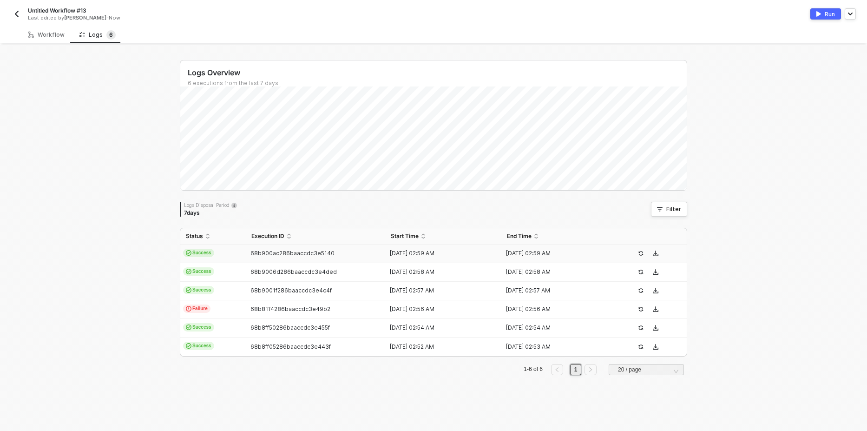
click at [202, 253] on span "Success" at bounding box center [198, 252] width 31 height 8
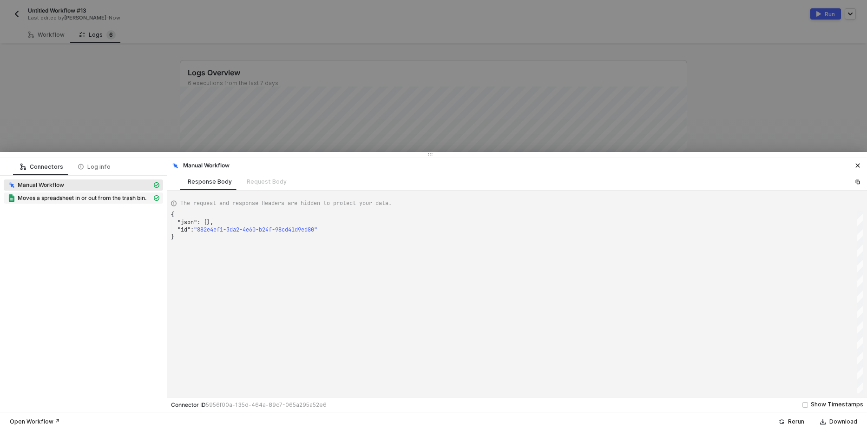
click at [79, 197] on span "Moves a spreadsheet in or out from the trash bin." at bounding box center [82, 197] width 129 height 7
type textarea "{ "json": { "kind": "drive#file", "id": "1fk2qUwV47r8-WCGqWUh9E-Op9B0wPtV5AGeLS…"
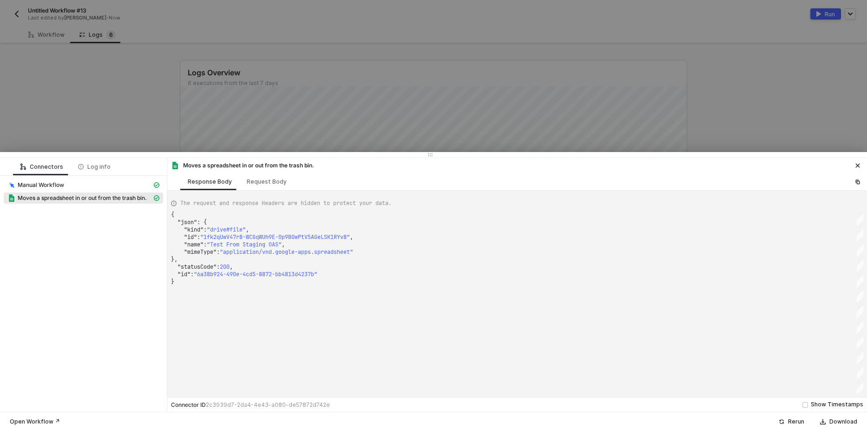
click at [106, 133] on div at bounding box center [433, 215] width 867 height 431
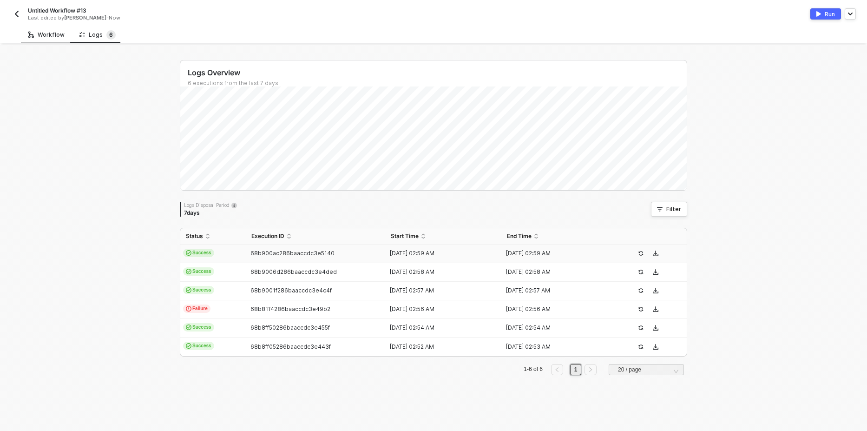
click at [52, 38] on div "Workflow" at bounding box center [46, 34] width 36 height 7
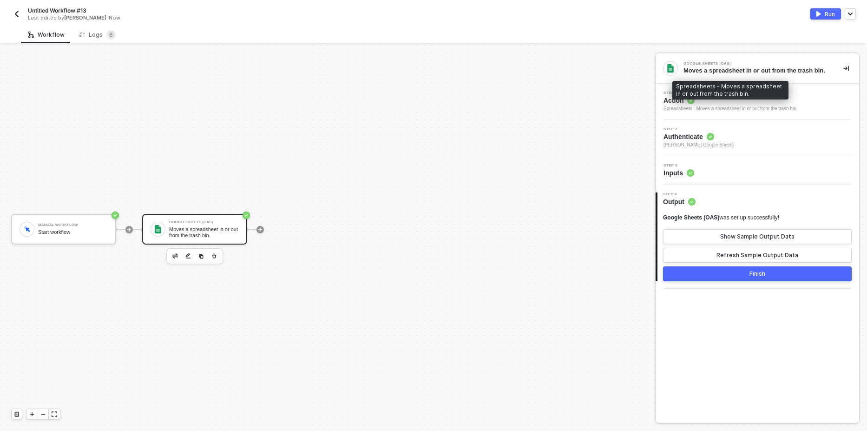
click at [767, 108] on div "Spreadsheets - Moves a spreadsheet in or out from the trash bin." at bounding box center [730, 108] width 134 height 7
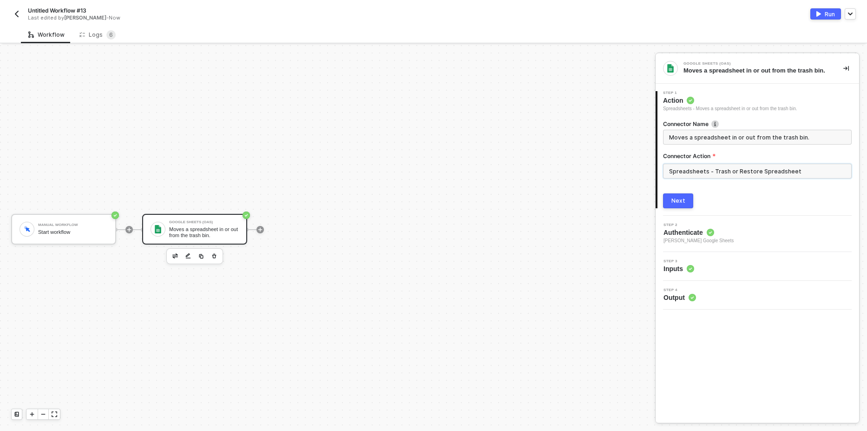
click at [723, 174] on input "Spreadsheets - Trash or Restore Spreadsheet" at bounding box center [757, 170] width 189 height 15
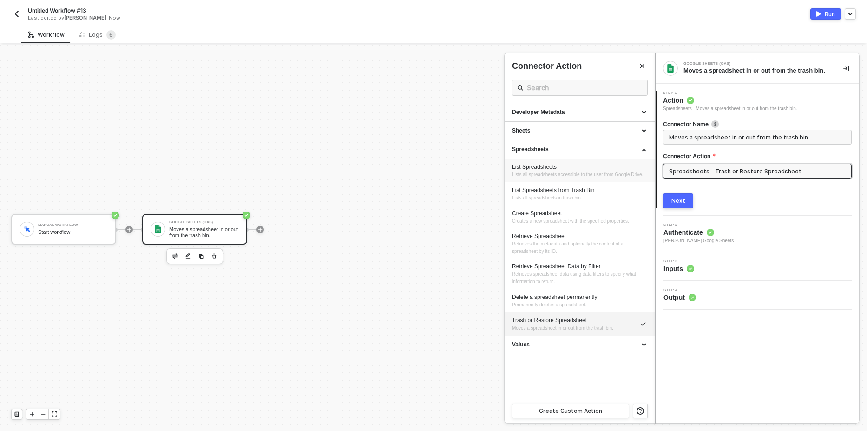
click at [556, 170] on div "List Spreadsheets Lists all spreadsheets accessible to the user from Google Dri…" at bounding box center [579, 170] width 135 height 15
type input "Lists all spreadsheets accessible to the user from Google Drive."
type input "Spreadsheets - List Spreadsheets"
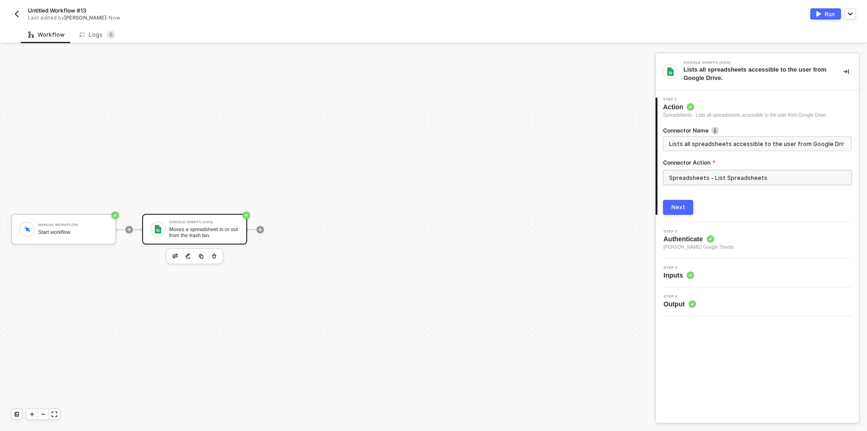
click at [716, 175] on input "Spreadsheets - List Spreadsheets" at bounding box center [757, 177] width 189 height 15
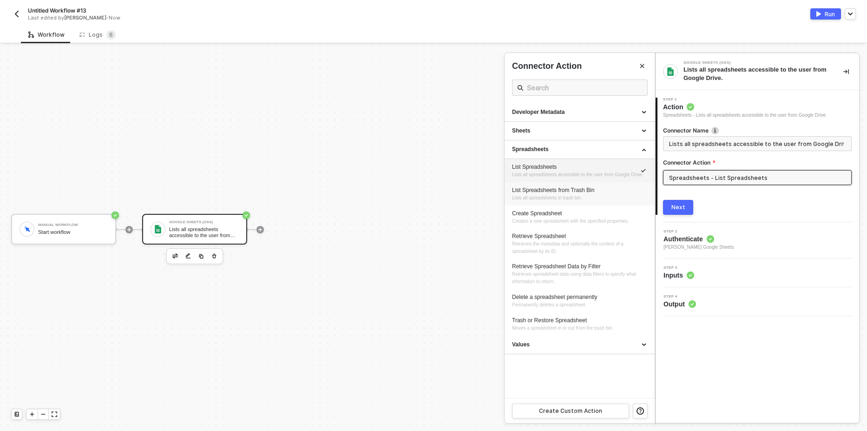
click at [543, 196] on span "Lists all spreadsheets in trash bin." at bounding box center [547, 197] width 70 height 5
type input "Lists all spreadsheets in trash bin."
type input "Spreadsheets - List Spreadsheets from Trash Bin"
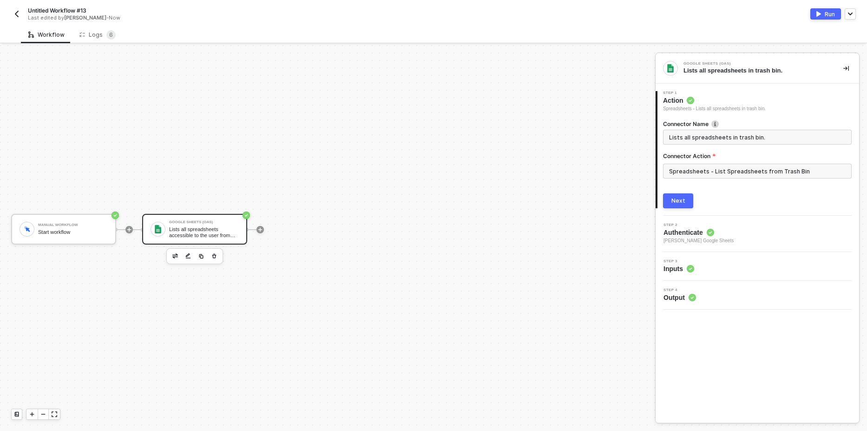
click at [680, 200] on div "Next" at bounding box center [678, 200] width 14 height 7
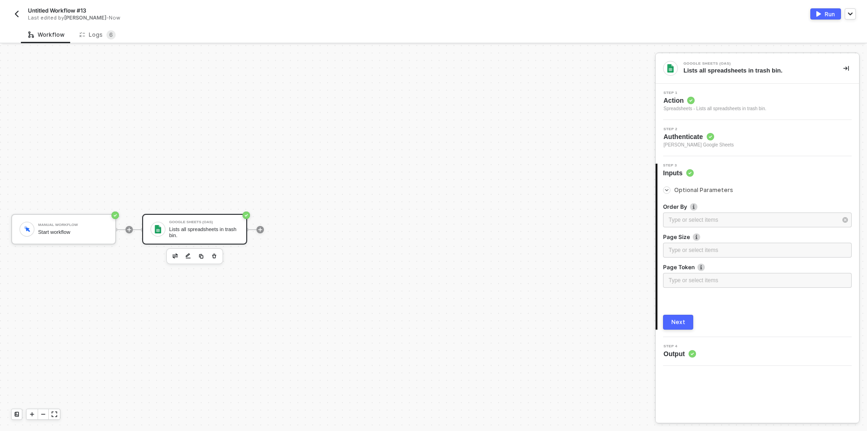
click at [825, 15] on div "Run" at bounding box center [829, 14] width 10 height 8
click at [685, 324] on button "Next" at bounding box center [678, 321] width 30 height 15
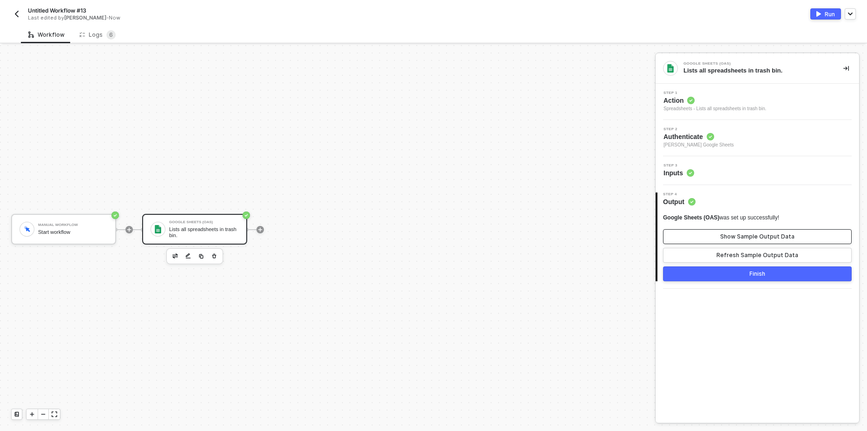
click at [754, 236] on div "Show Sample Output Data" at bounding box center [757, 236] width 74 height 7
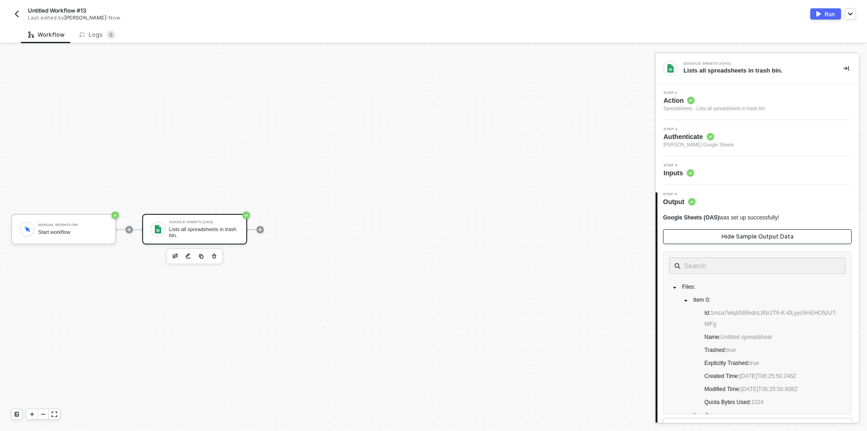
click at [754, 236] on div "Hide Sample Output Data" at bounding box center [757, 236] width 72 height 7
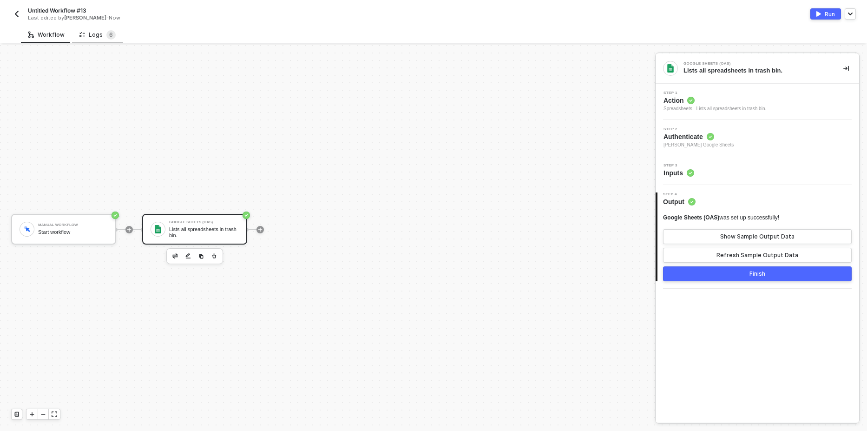
click at [89, 37] on div "Logs 6" at bounding box center [97, 34] width 36 height 9
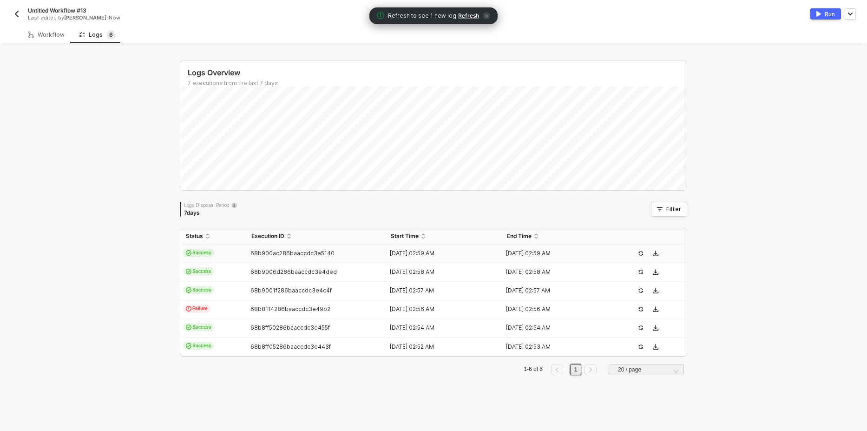
click at [459, 15] on span "Refresh" at bounding box center [468, 15] width 21 height 7
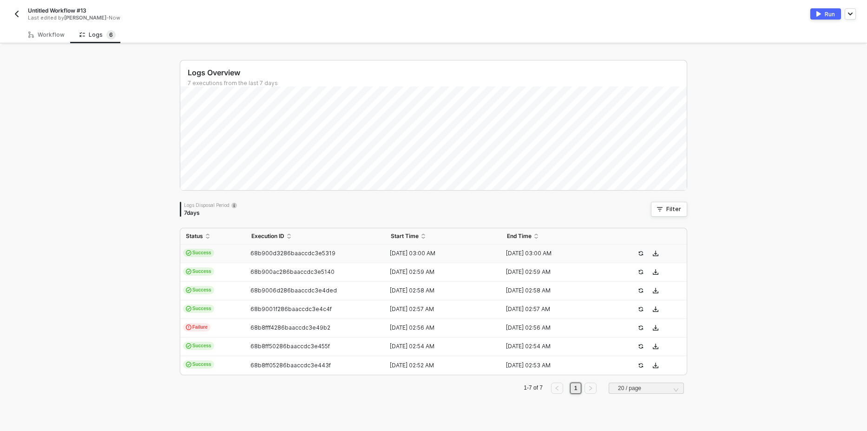
click at [195, 253] on span "Success" at bounding box center [198, 252] width 31 height 8
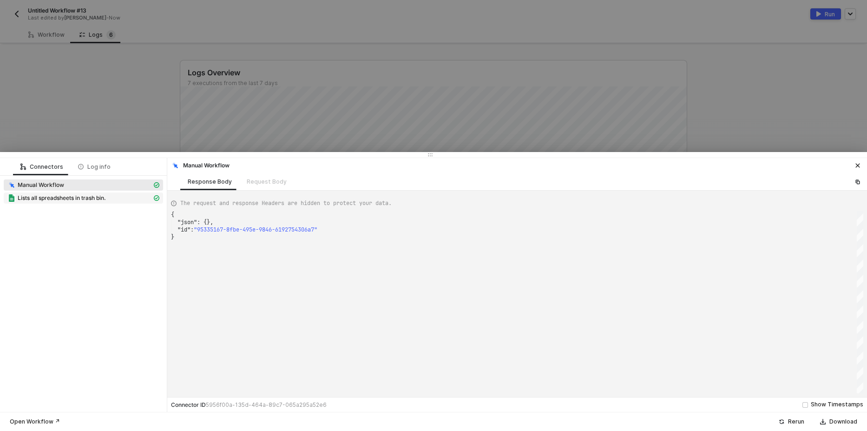
click at [98, 196] on span "Lists all spreadsheets in trash bin." at bounding box center [62, 197] width 88 height 7
type textarea "{ "json": { "files": [ { "id": "1fk2qUwV47r8-WCGqWUh9E-Op9B0wPtV5AGeLSK1RYv8", …"
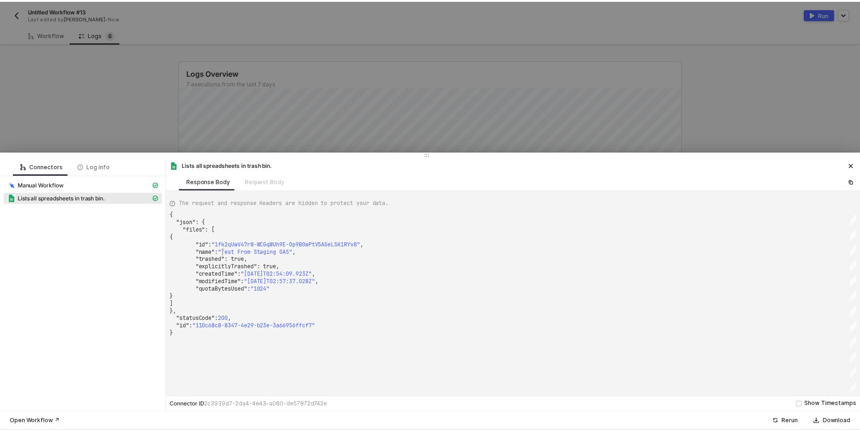
scroll to position [0, 0]
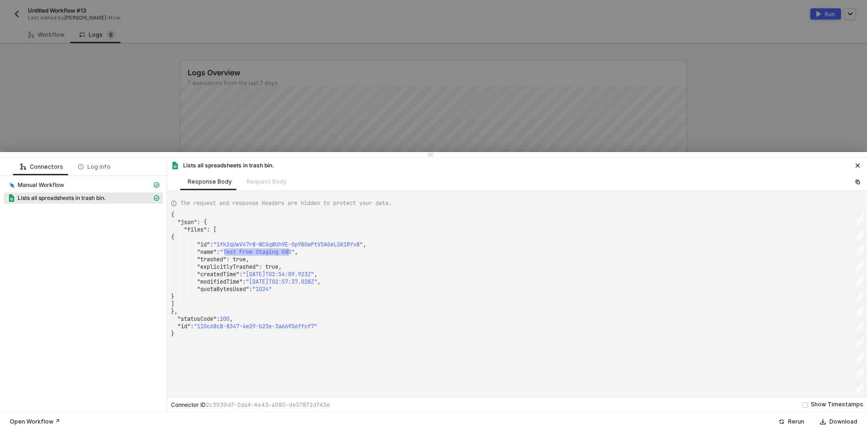
drag, startPoint x: 224, startPoint y: 253, endPoint x: 286, endPoint y: 254, distance: 62.2
click at [235, 246] on span ""1fk2qUwV47r8-WCGqWUh9E-Op9B0wPtV5AGeLSK1RYv8"" at bounding box center [288, 244] width 150 height 7
drag, startPoint x: 95, startPoint y: 105, endPoint x: 81, endPoint y: 76, distance: 32.4
click at [94, 103] on div at bounding box center [433, 215] width 867 height 431
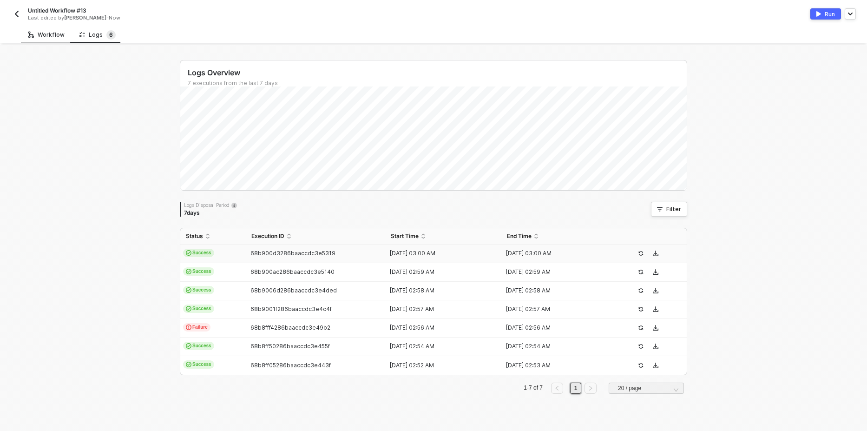
click at [44, 39] on div "Workflow" at bounding box center [46, 34] width 51 height 17
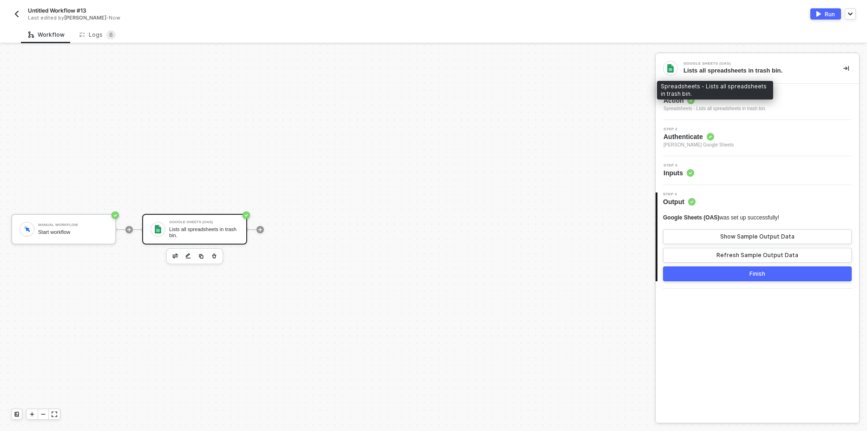
click at [730, 110] on div "Spreadsheets - Lists all spreadsheets in trash bin." at bounding box center [714, 108] width 103 height 7
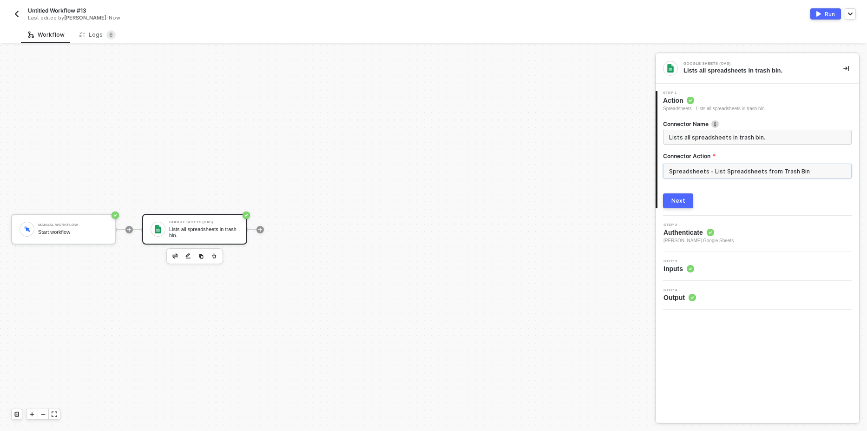
click at [725, 177] on input "Spreadsheets - List Spreadsheets from Trash Bin" at bounding box center [757, 170] width 189 height 15
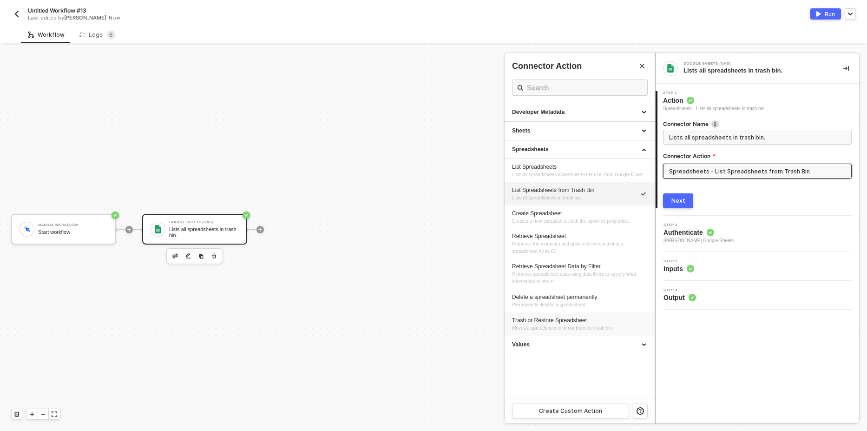
click at [554, 324] on div "Trash or Restore Spreadsheet Moves a spreadsheet in or out from the trash bin." at bounding box center [579, 323] width 135 height 15
type input "Moves a spreadsheet in or out from the trash bin."
type input "Spreadsheets - Trash or Restore Spreadsheet"
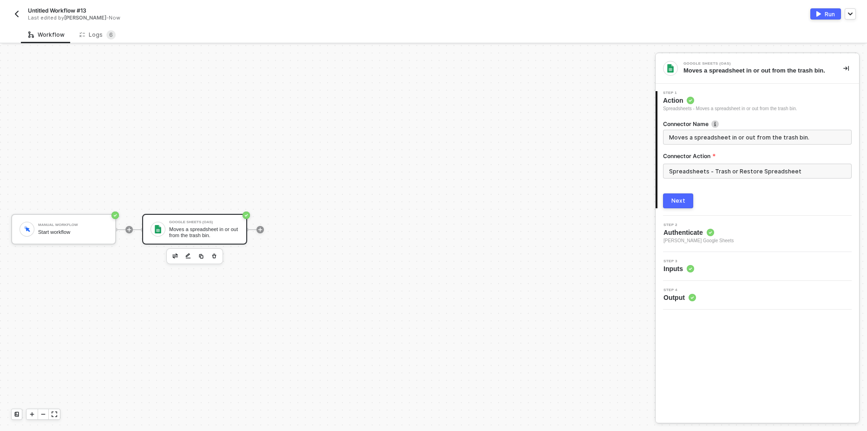
click at [689, 203] on button "Next" at bounding box center [678, 200] width 30 height 15
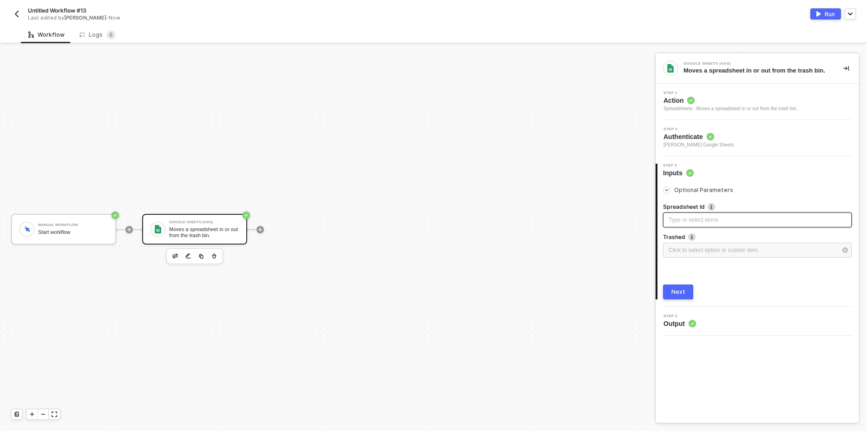
click at [709, 216] on div "Type or select items ﻿" at bounding box center [756, 220] width 177 height 9
click at [698, 246] on div "Click to select option or custom item ﻿" at bounding box center [752, 250] width 168 height 9
click at [521, 98] on span "No" at bounding box center [522, 95] width 11 height 7
click at [517, 98] on input "No" at bounding box center [515, 95] width 6 height 6
click at [828, 16] on div "Run" at bounding box center [829, 14] width 10 height 8
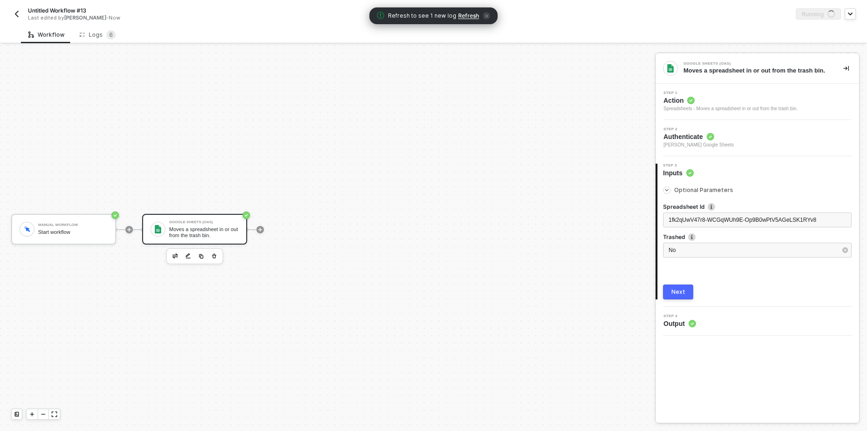
click at [463, 15] on span "Refresh" at bounding box center [468, 15] width 21 height 7
click at [101, 35] on div "Logs 6" at bounding box center [97, 34] width 36 height 9
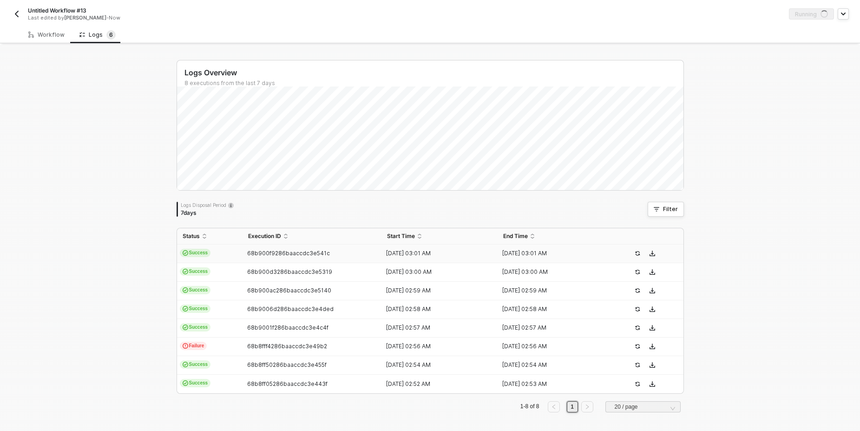
click at [191, 248] on td "Success" at bounding box center [209, 253] width 65 height 19
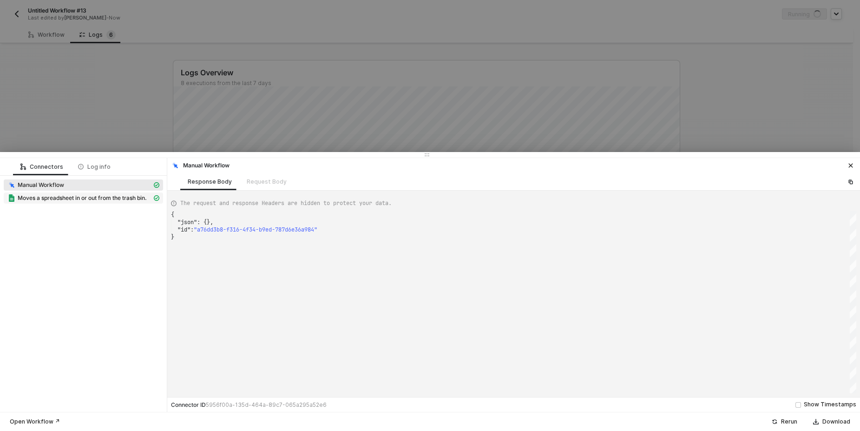
click at [119, 200] on span "Moves a spreadsheet in or out from the trash bin." at bounding box center [82, 197] width 129 height 7
type textarea "{ "json": { "kind": "drive#file", "id": "1fk2qUwV47r8-WCGqWUh9E-Op9B0wPtV5AGeLS…"
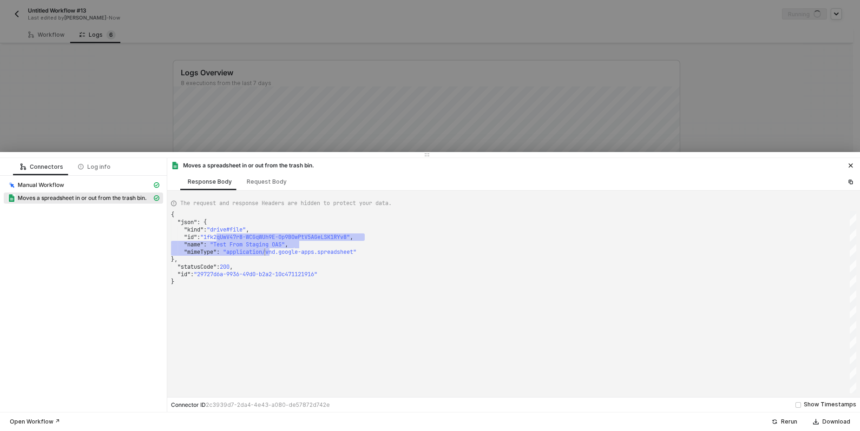
scroll to position [0, 3]
drag, startPoint x: 221, startPoint y: 237, endPoint x: 269, endPoint y: 268, distance: 56.6
click at [123, 96] on div at bounding box center [430, 215] width 860 height 431
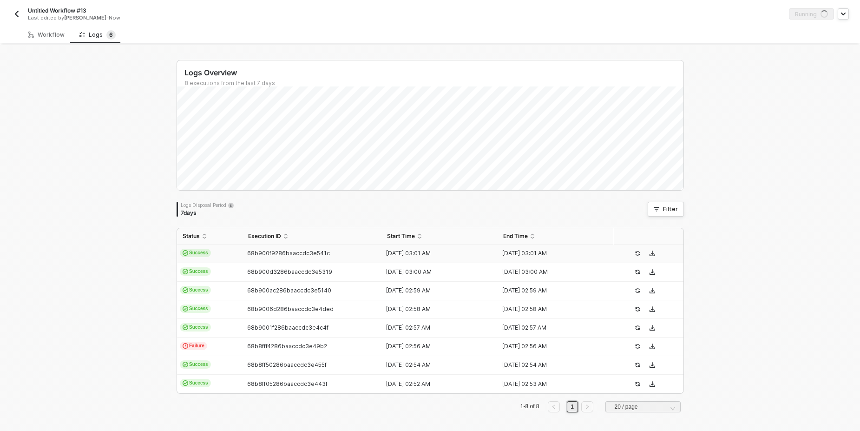
click at [54, 30] on div "Workflow" at bounding box center [46, 34] width 51 height 17
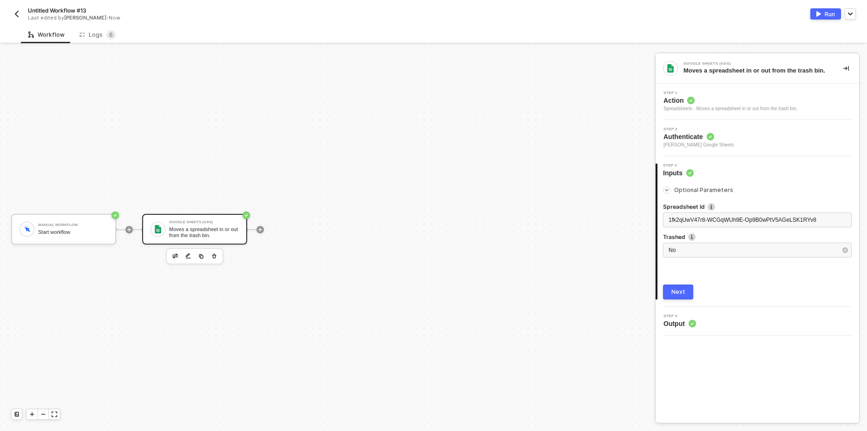
click at [747, 103] on span "Action" at bounding box center [730, 100] width 134 height 9
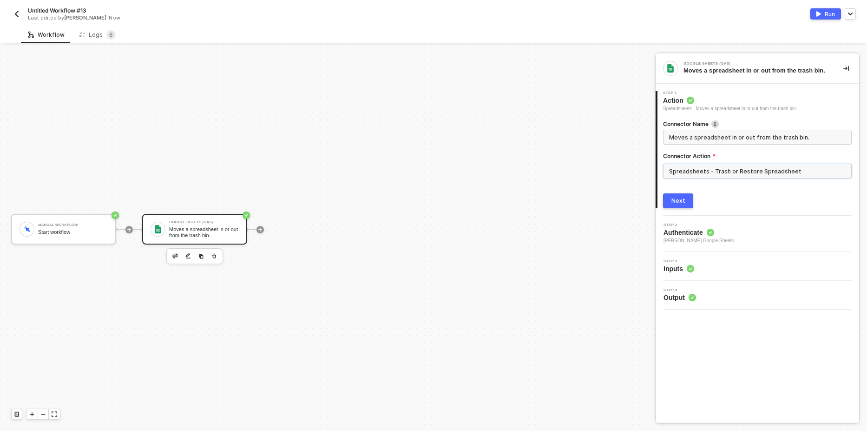
click at [732, 170] on input "Spreadsheets - Trash or Restore Spreadsheet" at bounding box center [757, 170] width 189 height 15
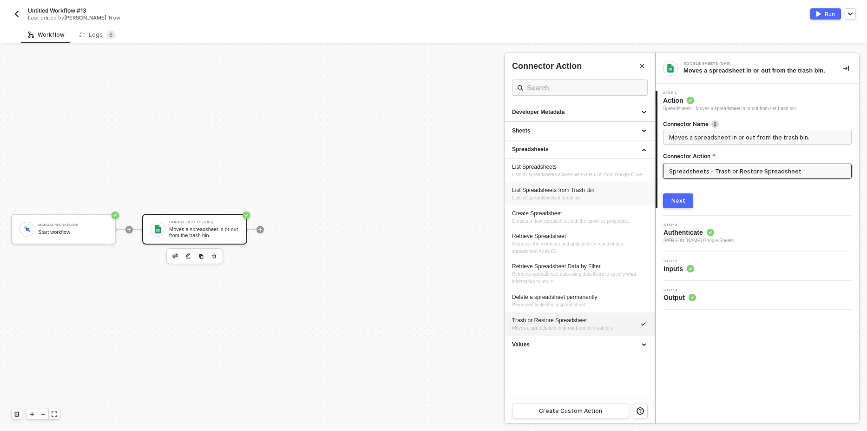
click at [615, 194] on div "List Spreadsheets from Trash Bin Lists all spreadsheets in trash bin." at bounding box center [579, 193] width 135 height 15
type input "Lists all spreadsheets in trash bin."
type input "Spreadsheets - List Spreadsheets from Trash Bin"
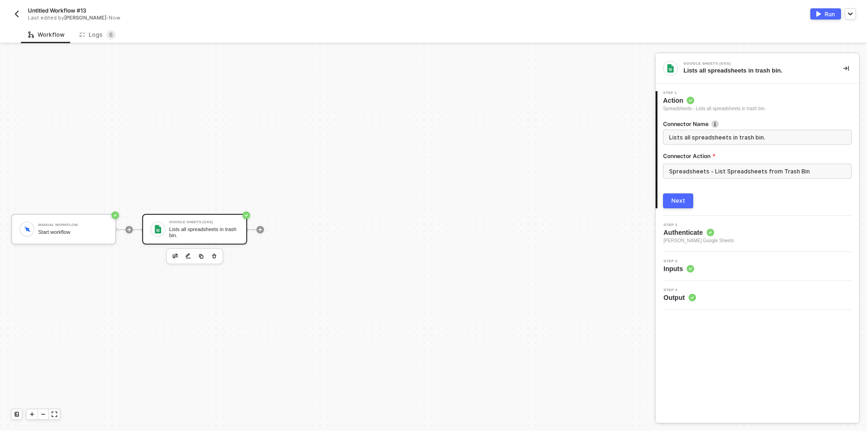
click at [828, 16] on div "Run" at bounding box center [829, 14] width 10 height 8
click at [101, 39] on div "Logs 6" at bounding box center [97, 34] width 36 height 9
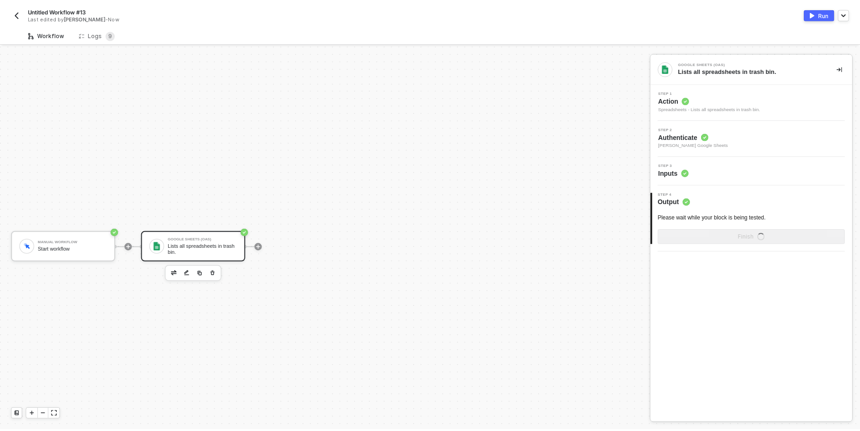
scroll to position [17, 0]
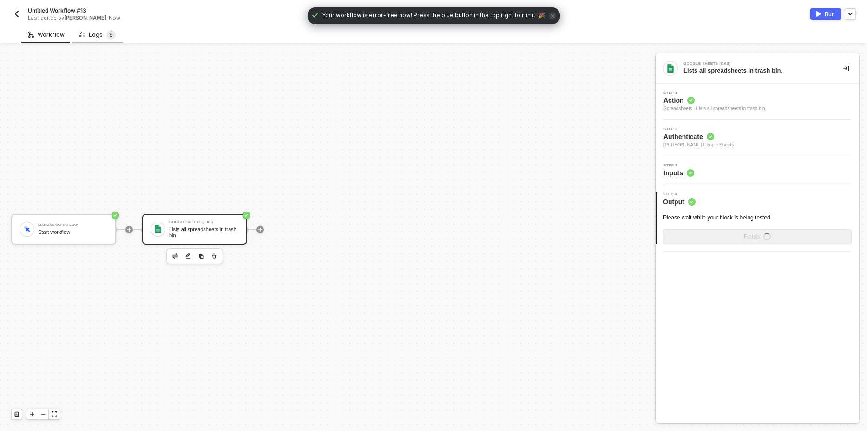
click at [106, 32] on span "9" at bounding box center [110, 34] width 9 height 9
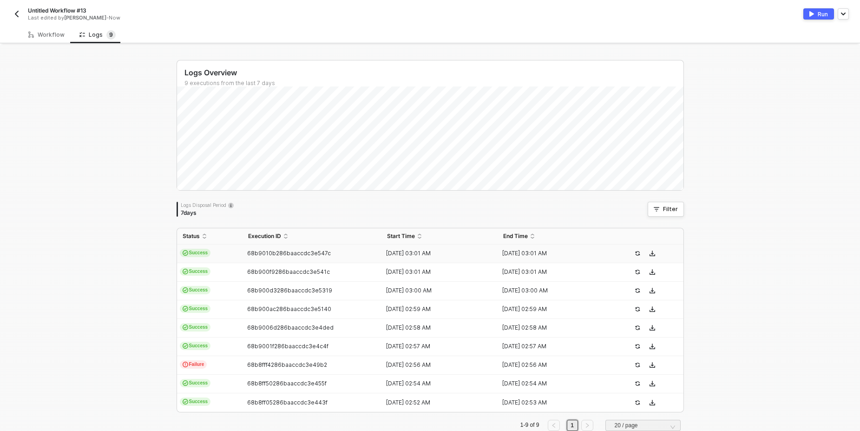
click at [192, 250] on span "Success" at bounding box center [195, 252] width 31 height 8
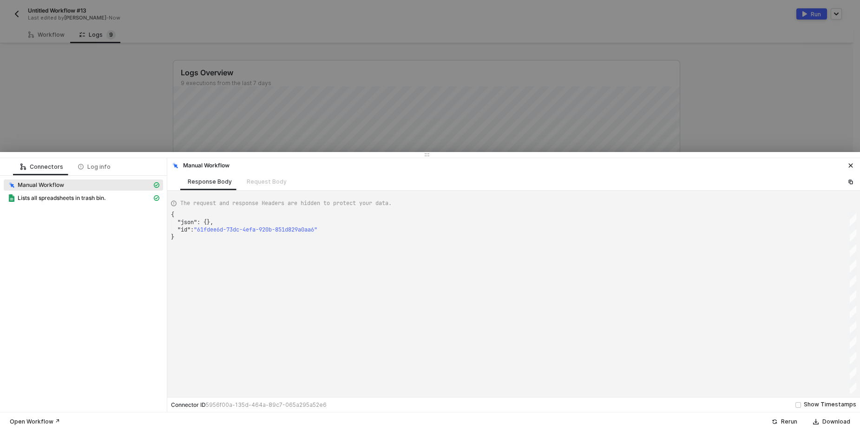
click at [57, 189] on div "Manual Workflow" at bounding box center [79, 185] width 144 height 8
click at [56, 199] on span "Lists all spreadsheets in trash bin." at bounding box center [62, 197] width 88 height 7
type textarea "{ "json": { "files": [] }, "statusCode": 200, "id": "4ed40ed2-da0a-4624-b1e4-1d…"
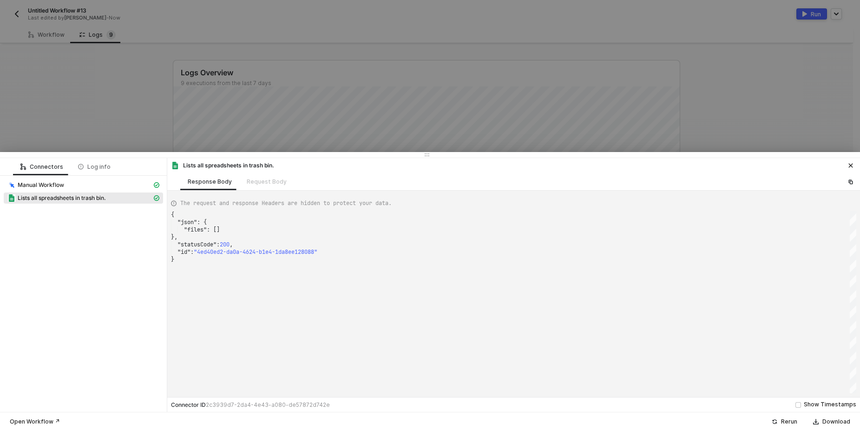
scroll to position [0, 3]
drag, startPoint x: 100, startPoint y: 112, endPoint x: 55, endPoint y: 70, distance: 62.4
click at [99, 111] on div at bounding box center [430, 215] width 860 height 431
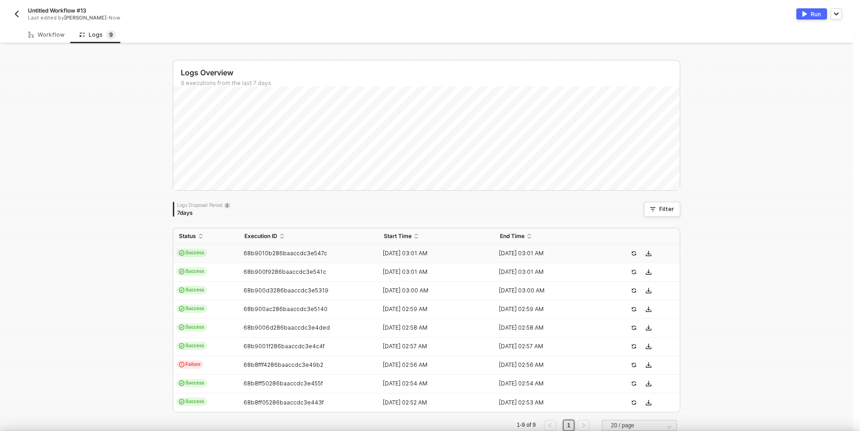
click at [51, 27] on div "Workflow" at bounding box center [46, 34] width 51 height 17
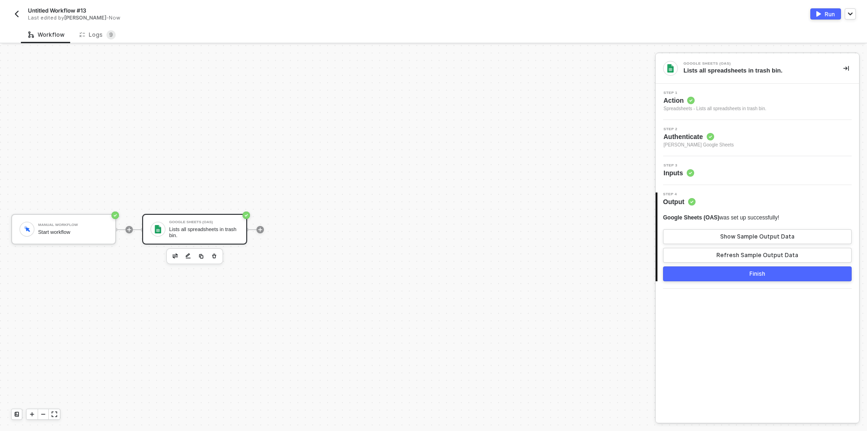
click at [755, 106] on div "Spreadsheets - Lists all spreadsheets in trash bin." at bounding box center [714, 108] width 103 height 7
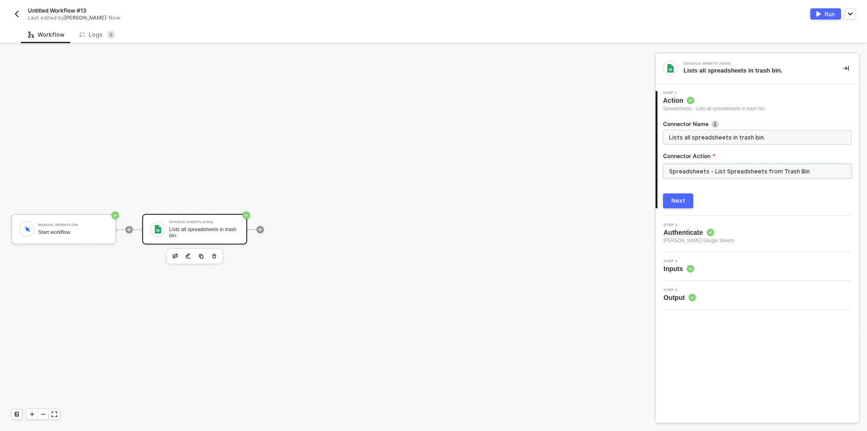
click at [748, 178] on input "Spreadsheets - List Spreadsheets from Trash Bin" at bounding box center [757, 170] width 189 height 15
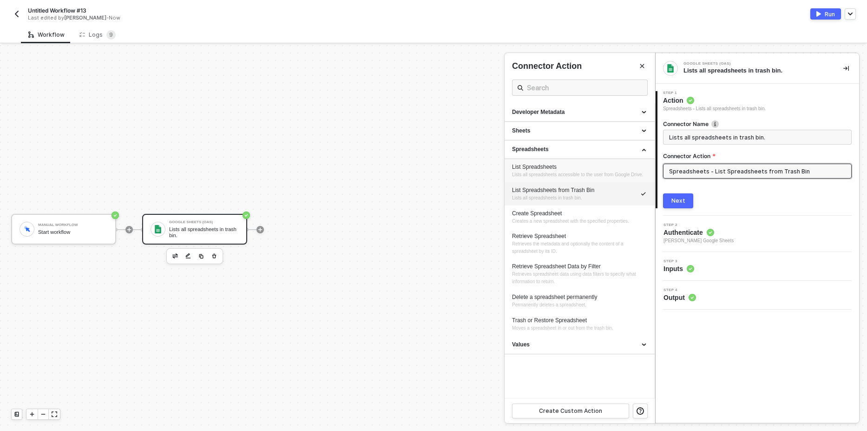
click at [568, 165] on div "List Spreadsheets" at bounding box center [579, 167] width 135 height 8
type input "Lists all spreadsheets accessible to the user from Google Drive."
type input "Spreadsheets - List Spreadsheets"
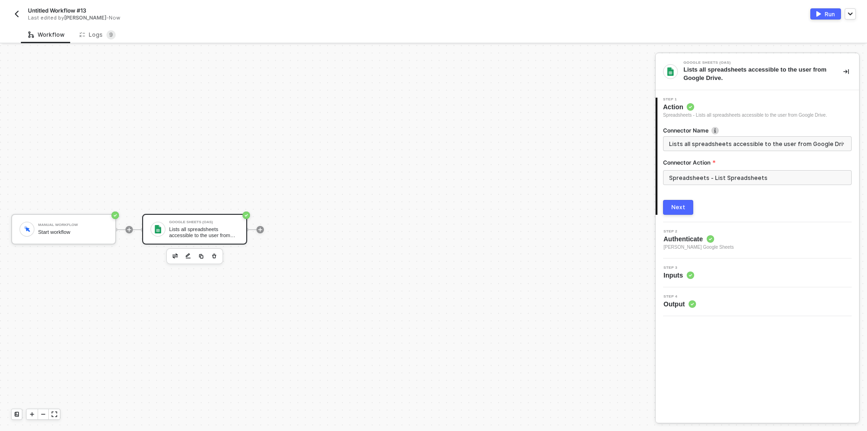
click at [689, 209] on button "Next" at bounding box center [678, 207] width 30 height 15
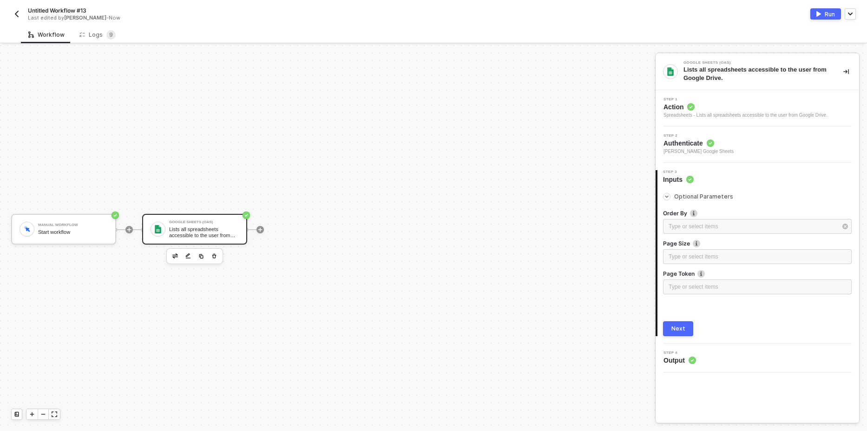
click at [826, 19] on button "Run" at bounding box center [825, 13] width 31 height 11
click at [93, 38] on div "Logs 9" at bounding box center [97, 34] width 36 height 9
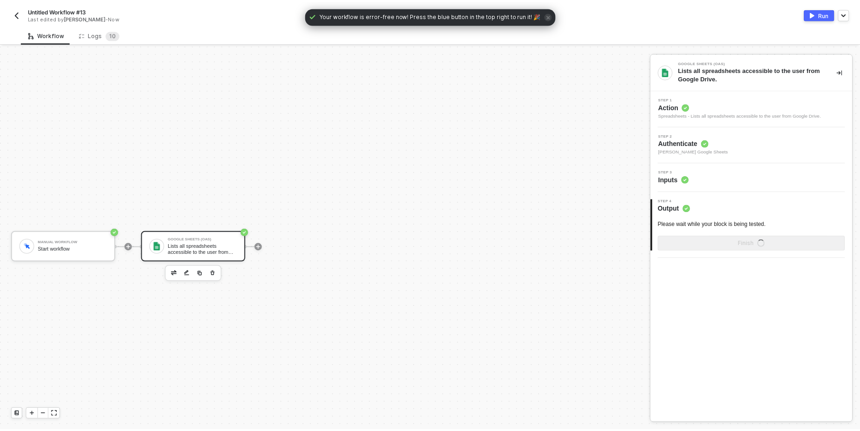
scroll to position [17, 0]
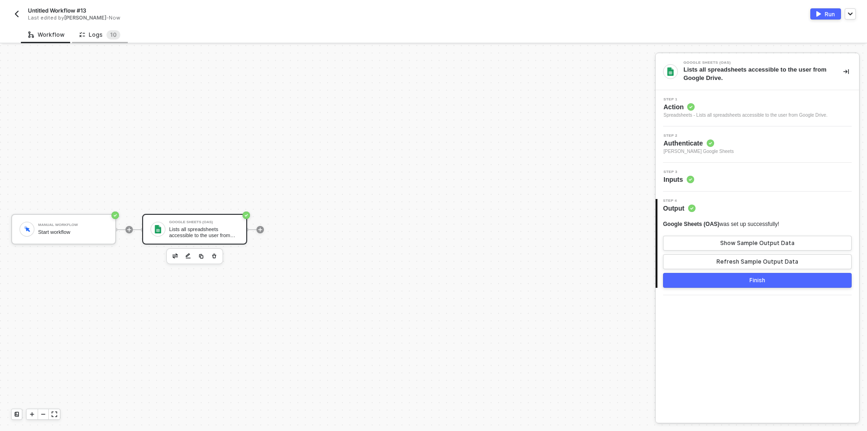
click at [98, 38] on div "Logs 1 0" at bounding box center [99, 34] width 41 height 9
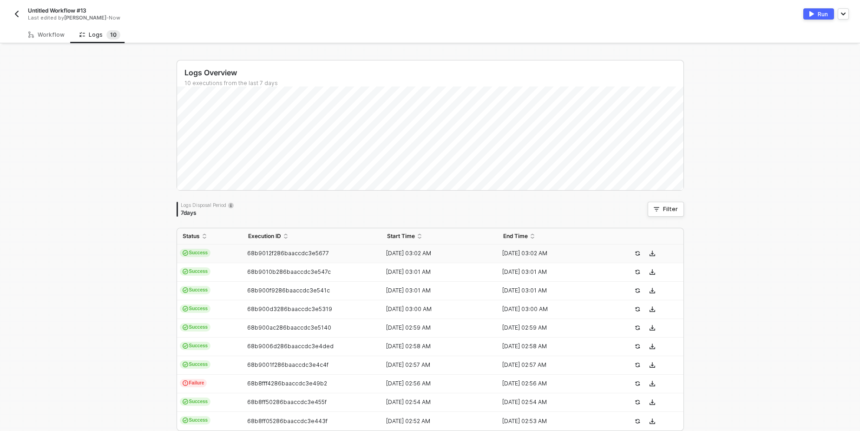
click at [183, 251] on icon "icon-cards" at bounding box center [186, 253] width 6 height 6
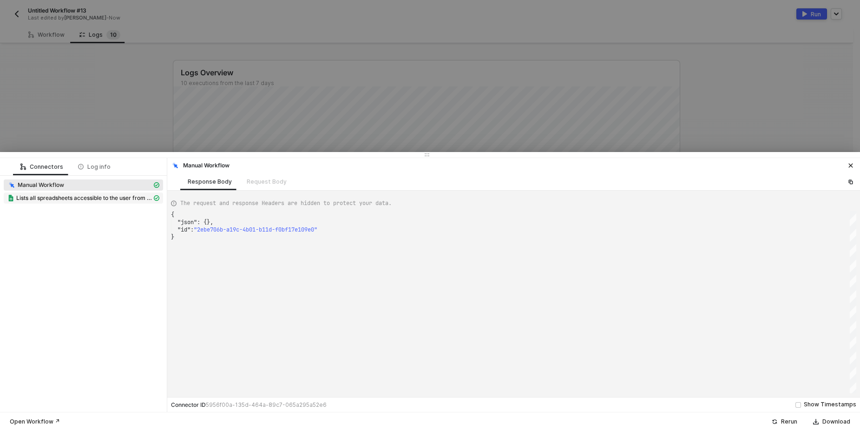
click at [86, 200] on span "Lists all spreadsheets accessible to the user from Google Drive." at bounding box center [84, 197] width 136 height 7
type textarea "{ "json": { "files": [ { "kind": "drive#file", "id": "1fk2qUwV47r8-WCGqWUh9E-Op…"
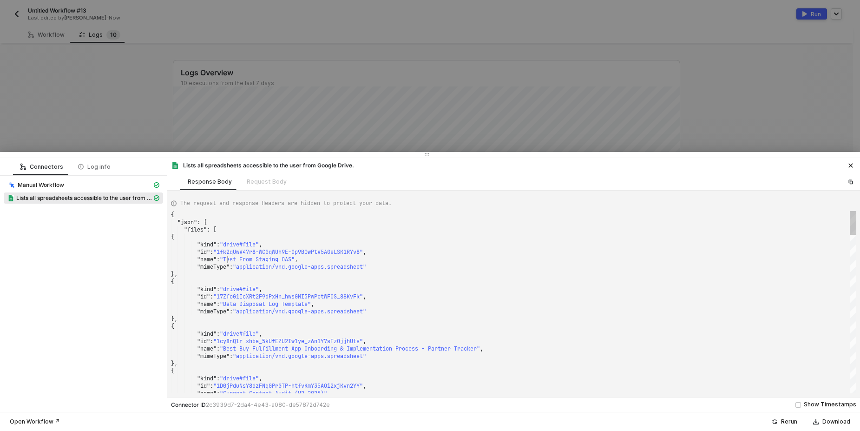
scroll to position [0, 0]
drag, startPoint x: 228, startPoint y: 259, endPoint x: 299, endPoint y: 258, distance: 71.5
click at [236, 252] on span ""1fk2qUwV47r8-WCGqWUh9E-Op9B0wPtV5AGeLSK1RYv8"" at bounding box center [288, 251] width 150 height 7
click at [134, 102] on div at bounding box center [430, 215] width 860 height 431
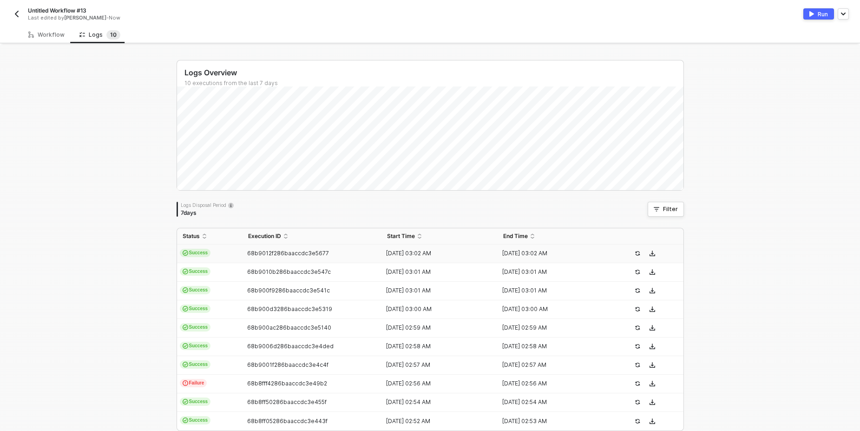
click at [196, 248] on span "Success" at bounding box center [195, 252] width 31 height 8
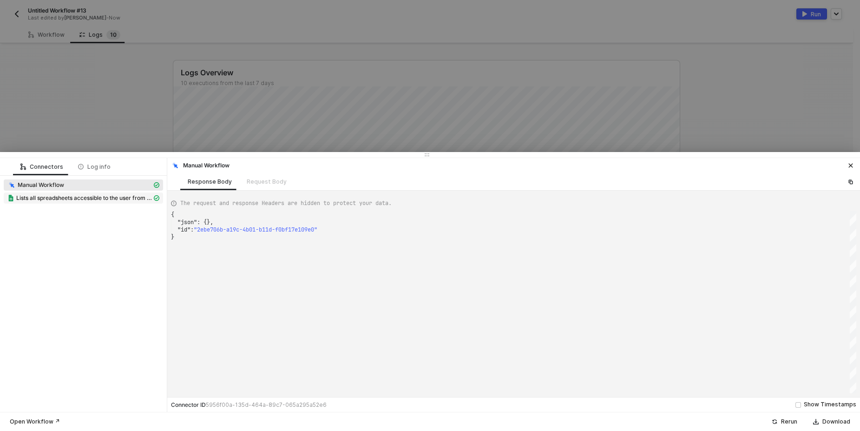
click at [97, 199] on span "Lists all spreadsheets accessible to the user from Google Drive." at bounding box center [84, 197] width 136 height 7
type textarea "{ "json": { "files": [ { "kind": "drive#file", "id": "1fk2qUwV47r8-WCGqWUh9E-Op…"
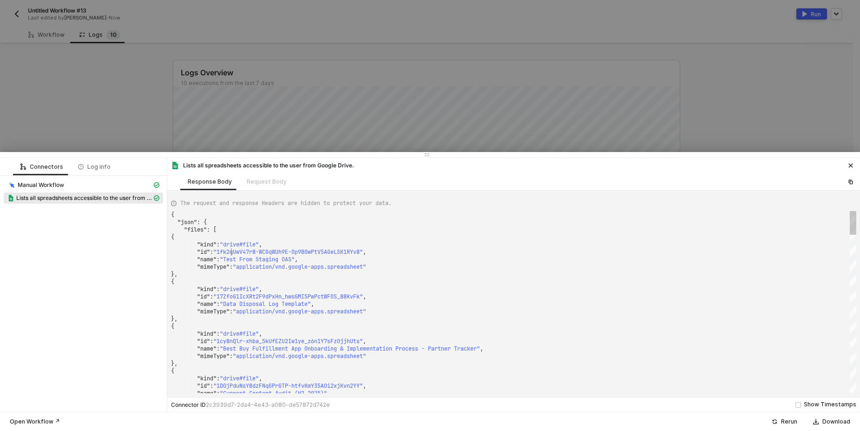
click at [230, 251] on span ""1fk2qUwV47r8-WCGqWUh9E-Op9B0wPtV5AGeLSK1RYv8"" at bounding box center [288, 251] width 150 height 7
click at [138, 99] on div at bounding box center [430, 215] width 860 height 431
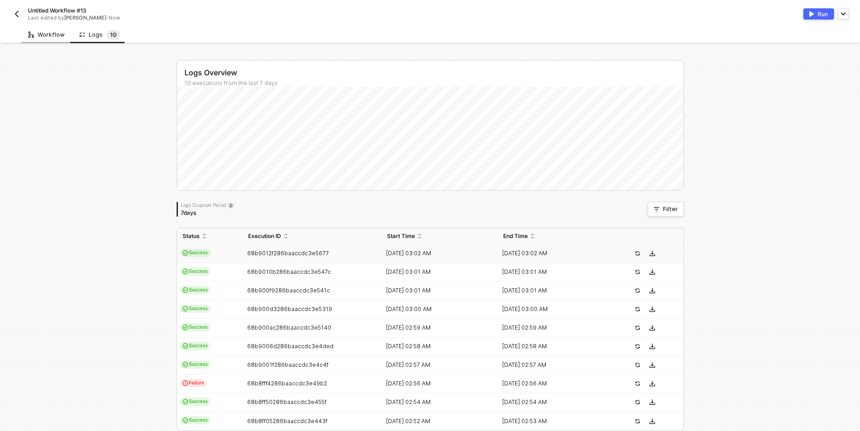
click at [58, 36] on div "Workflow" at bounding box center [46, 34] width 36 height 7
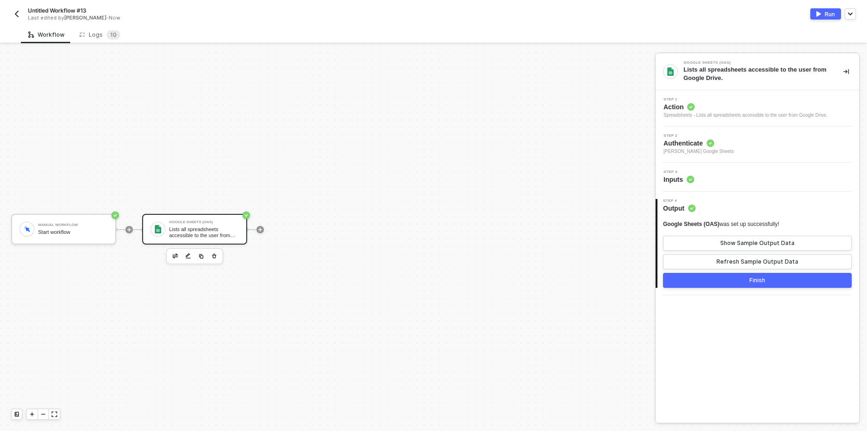
click at [787, 99] on span "Step 1" at bounding box center [745, 100] width 164 height 4
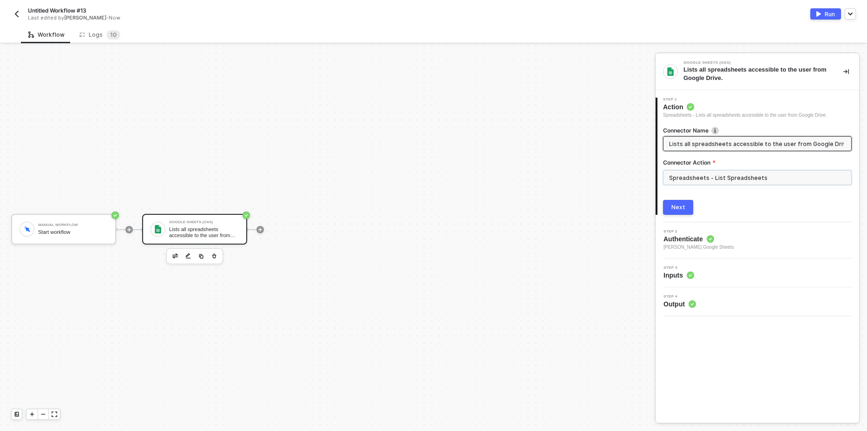
click at [721, 177] on input "Spreadsheets - List Spreadsheets" at bounding box center [757, 177] width 189 height 15
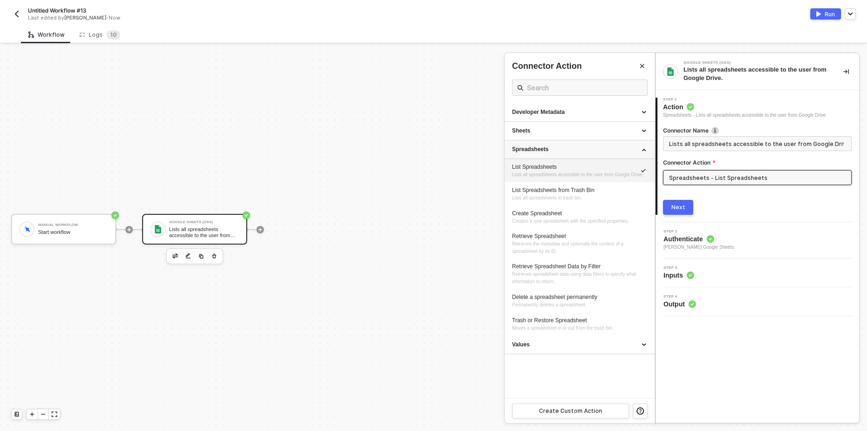
click at [623, 149] on div "Spreadsheets" at bounding box center [579, 149] width 135 height 8
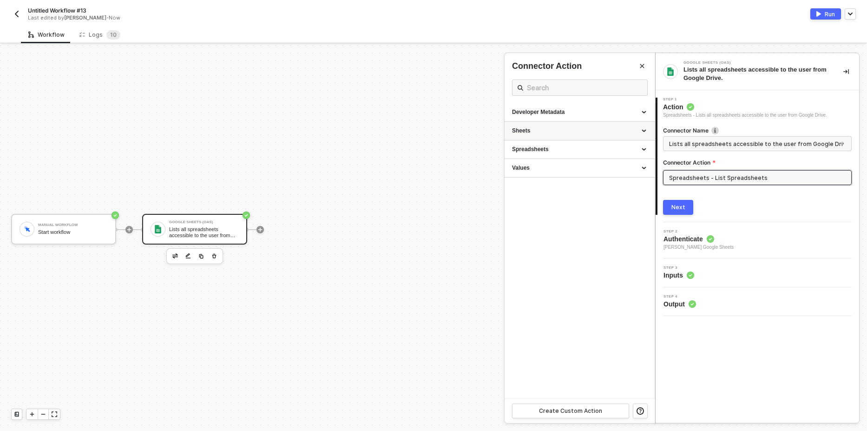
click at [594, 132] on div "Sheets" at bounding box center [579, 131] width 135 height 8
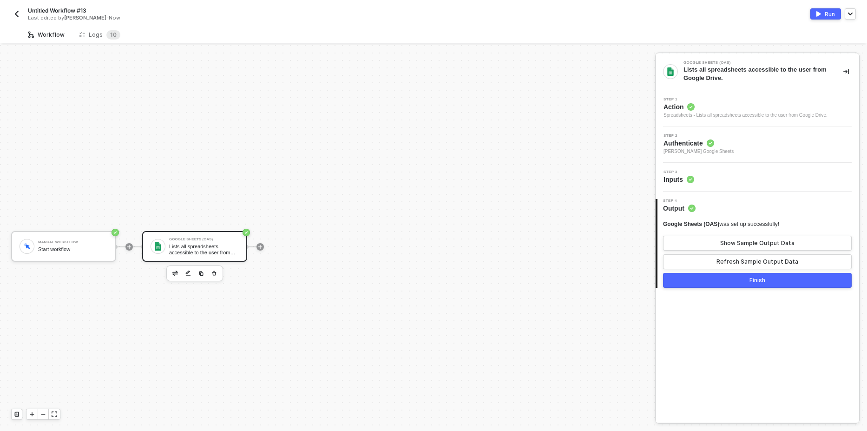
scroll to position [17, 0]
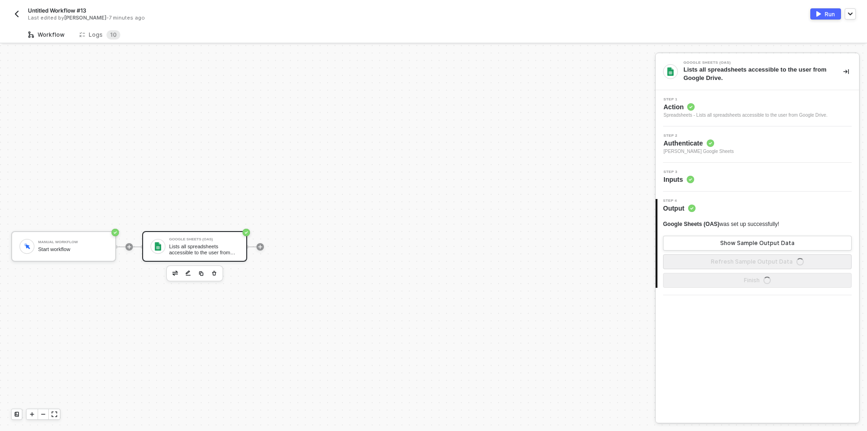
scroll to position [17, 0]
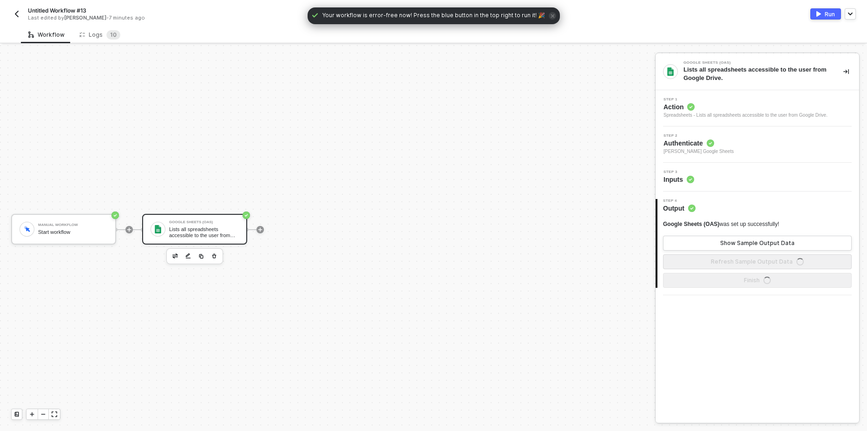
click at [752, 118] on div "Spreadsheets - Lists all spreadsheets accessible to the user from Google Drive." at bounding box center [745, 114] width 164 height 7
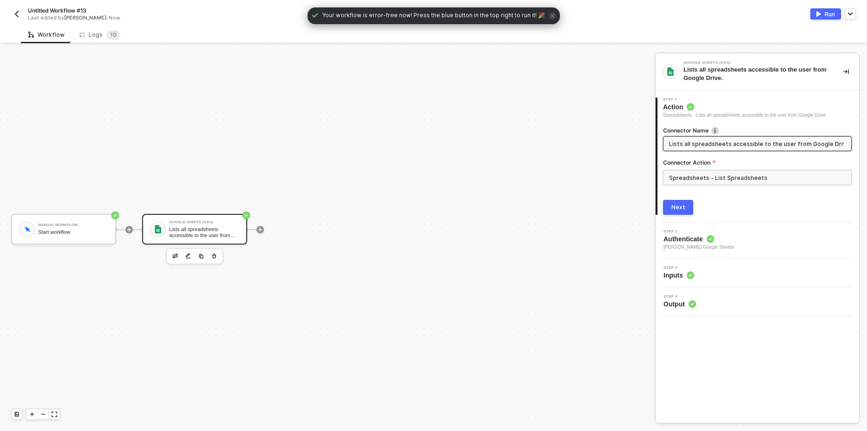
drag, startPoint x: 741, startPoint y: 173, endPoint x: 732, endPoint y: 178, distance: 10.6
click at [739, 175] on input "Spreadsheets - List Spreadsheets" at bounding box center [757, 177] width 189 height 15
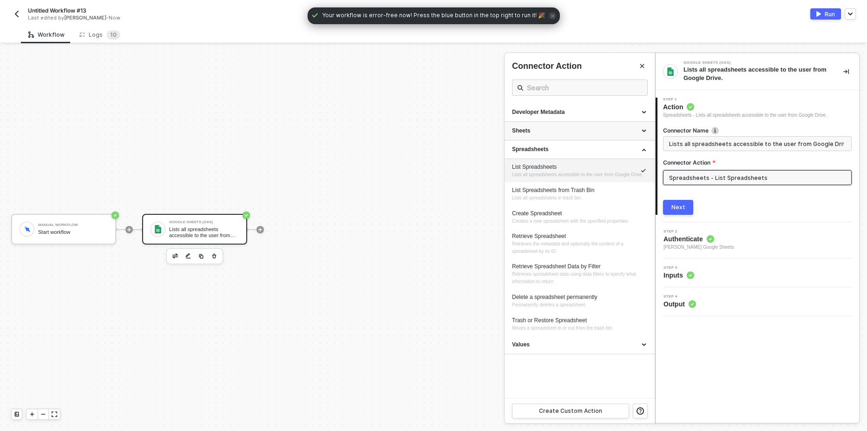
click at [546, 131] on div "Sheets" at bounding box center [579, 131] width 135 height 8
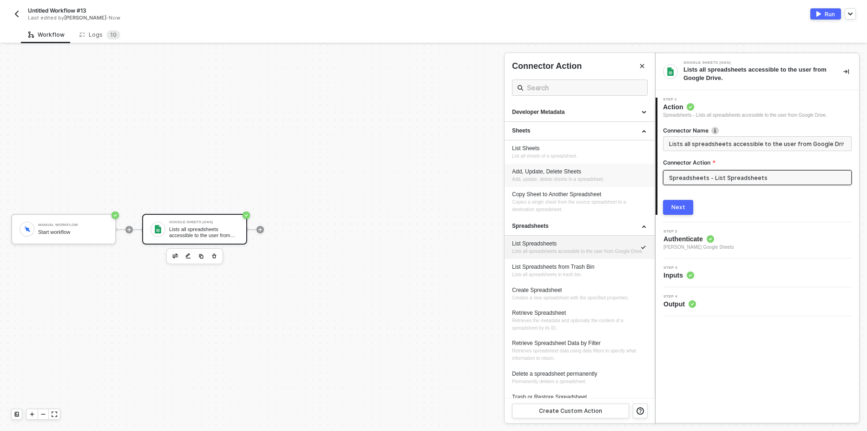
click at [561, 168] on div "Add, Update, Delete Sheets" at bounding box center [579, 172] width 135 height 8
type input "Add, update, delete sheets in a spreadsheet."
type input "Sheets - Add, Update, Delete Sheets"
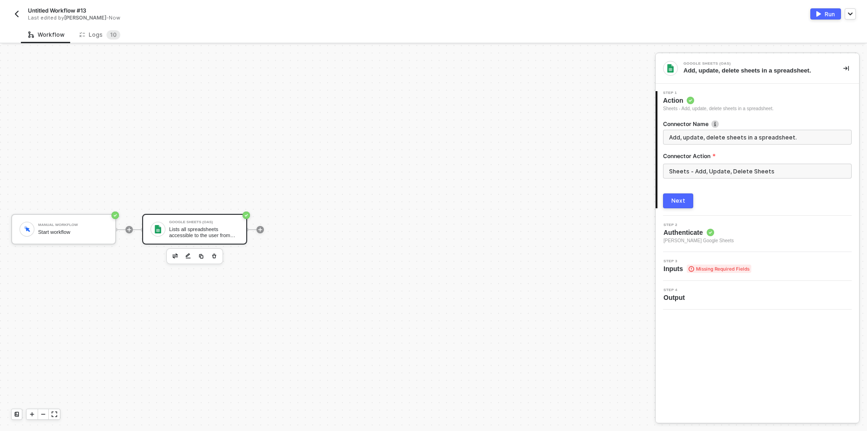
click at [674, 199] on div "Next" at bounding box center [678, 200] width 14 height 7
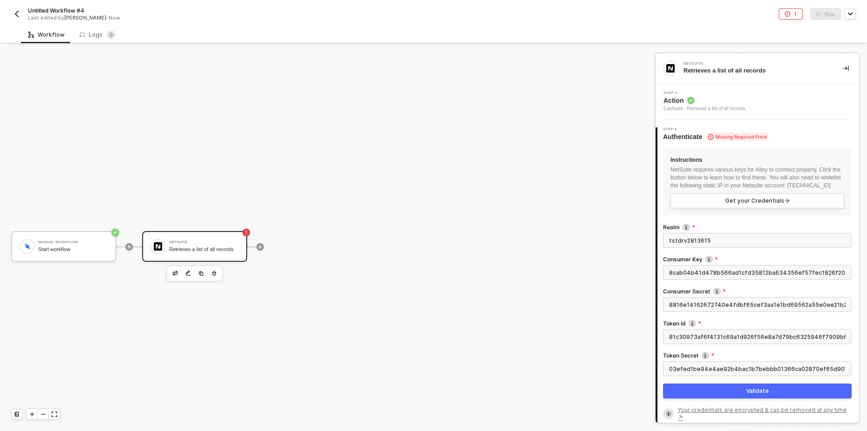
click at [765, 398] on button "Validate" at bounding box center [757, 390] width 189 height 15
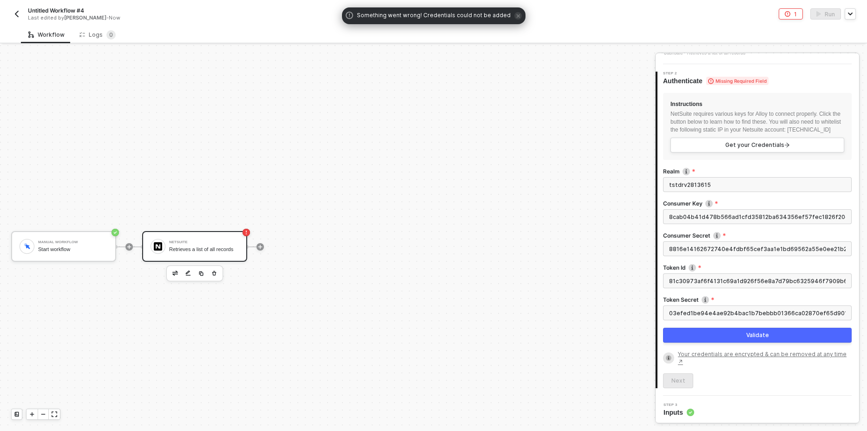
click at [452, 18] on span "Something went wrong! Credentials could not be added" at bounding box center [434, 15] width 154 height 9
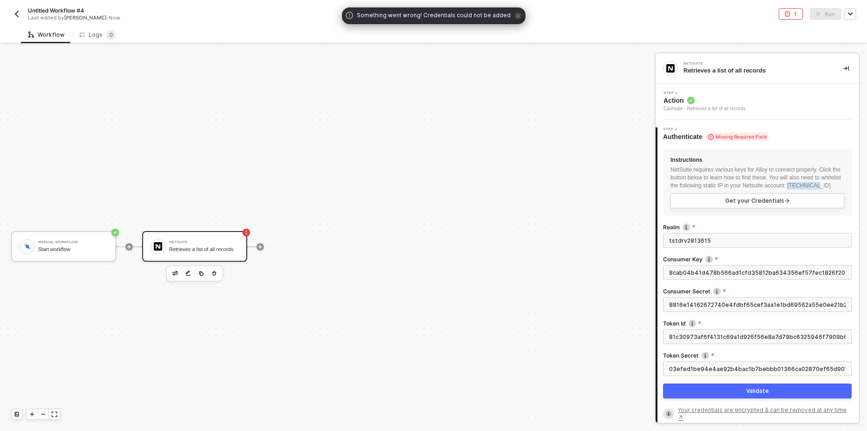
drag, startPoint x: 695, startPoint y: 194, endPoint x: 664, endPoint y: 190, distance: 30.9
click at [664, 190] on div "Instructions NetSuite requires various keys for Alloy to connect properly. Clic…" at bounding box center [757, 182] width 189 height 67
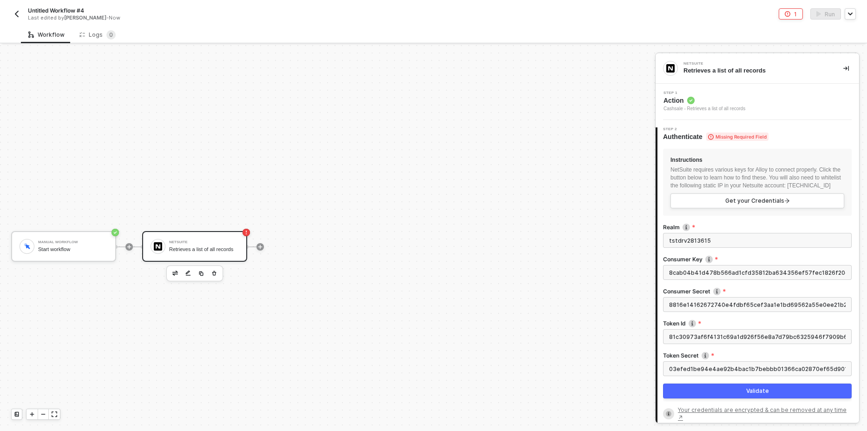
click at [586, 176] on div "Manual Workflow Start workflow NetSuite Retrieves a list of all records" at bounding box center [325, 246] width 650 height 403
click at [732, 398] on button "Validate" at bounding box center [757, 390] width 189 height 15
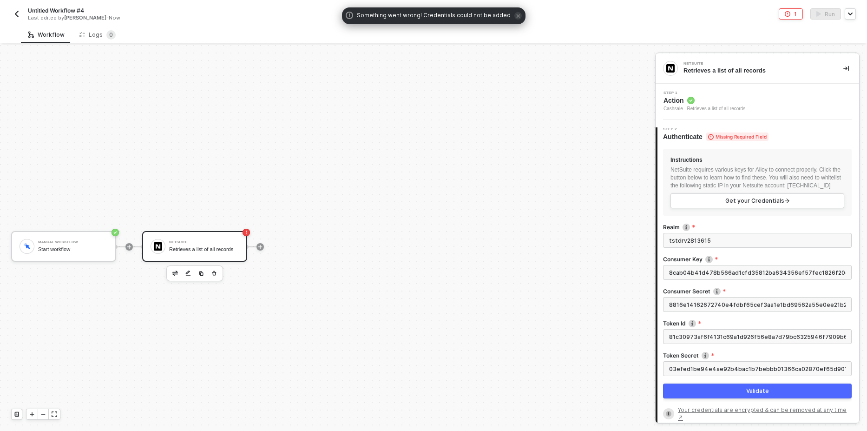
click at [686, 231] on img at bounding box center [685, 226] width 7 height 7
click at [694, 231] on label "Realm" at bounding box center [757, 227] width 189 height 8
click at [694, 234] on input "tstdrv2813615" at bounding box center [757, 240] width 189 height 15
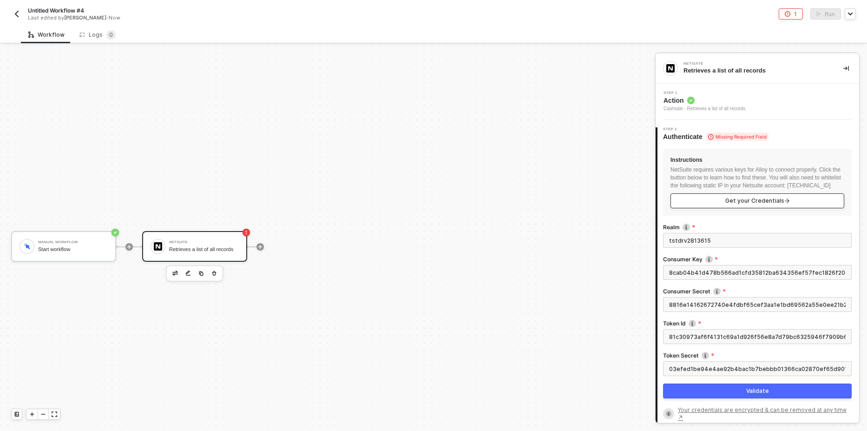
click at [713, 208] on link "Get your Credentials" at bounding box center [757, 200] width 174 height 15
